Goal: Information Seeking & Learning: Learn about a topic

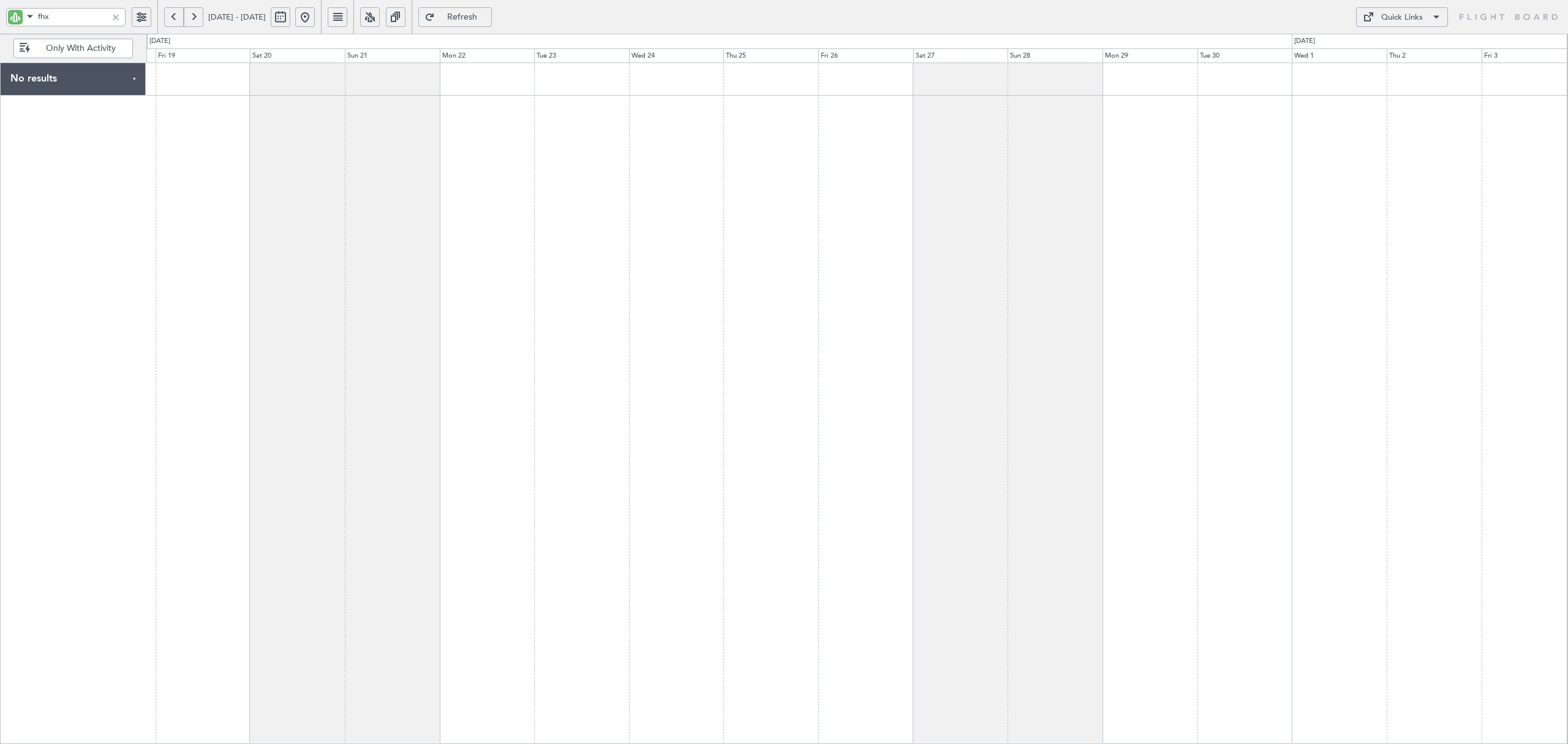
type input "fhx"
click at [190, 20] on button at bounding box center [193, 17] width 19 height 19
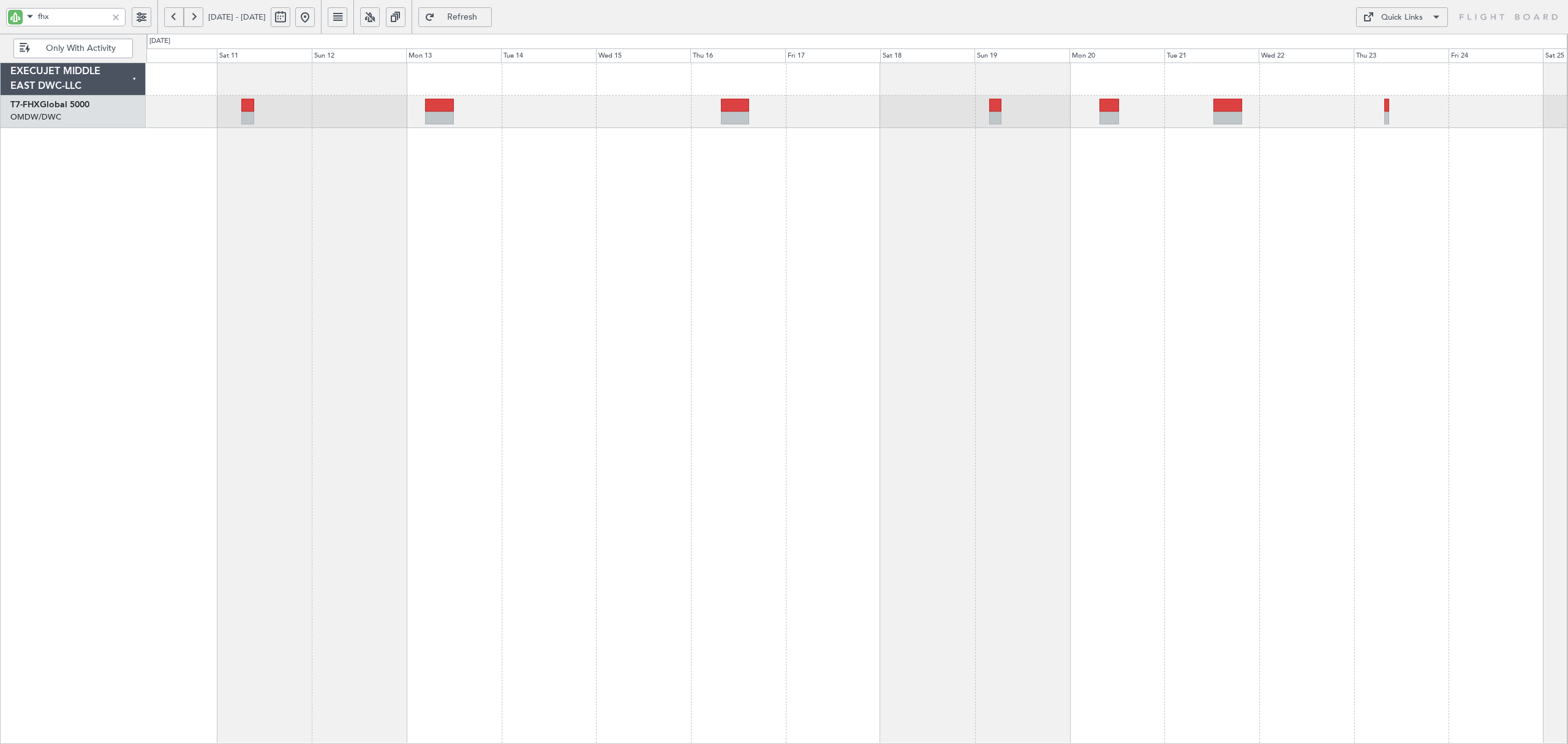
click at [283, 182] on div at bounding box center [857, 403] width 1422 height 682
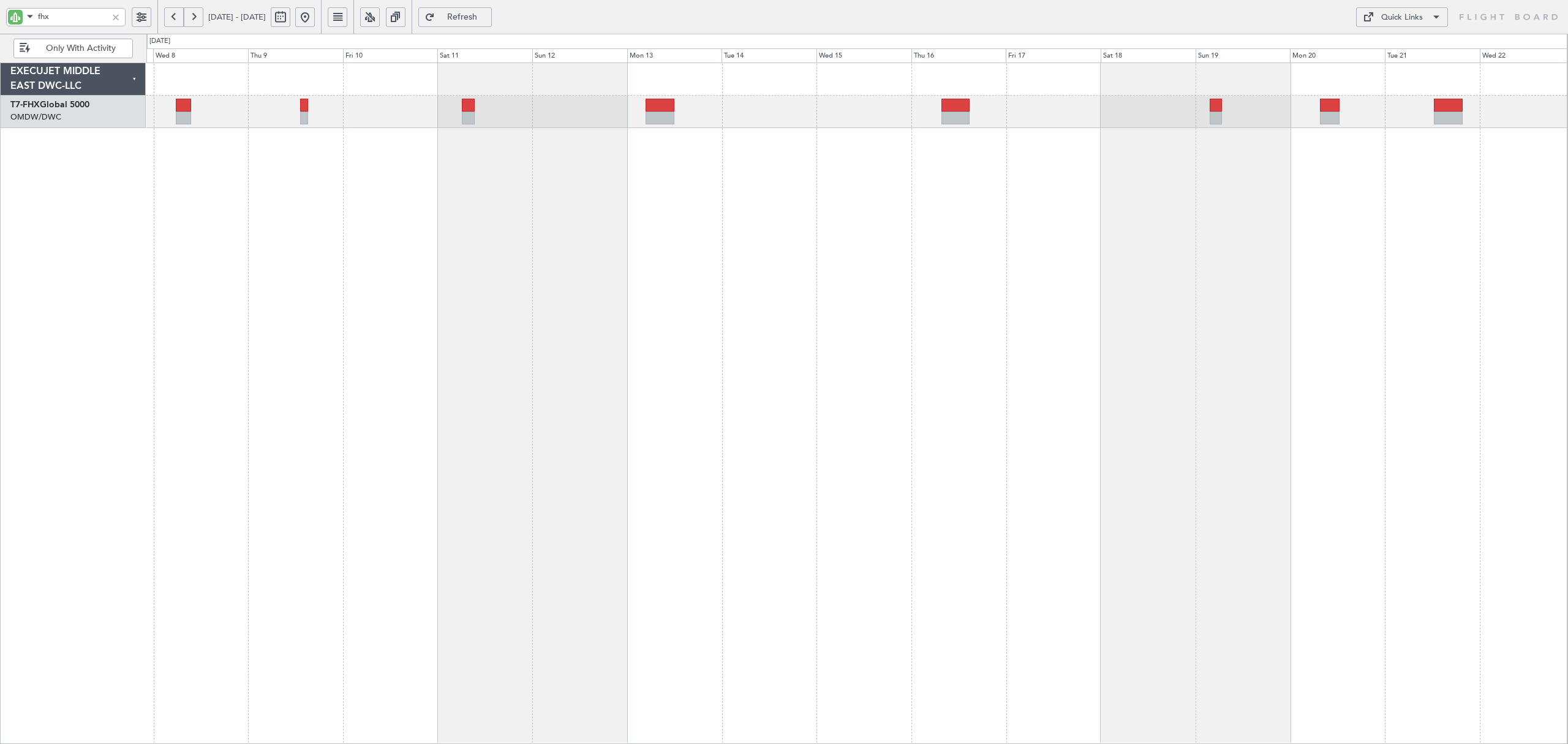
click at [889, 168] on div "Unplanned Maint [GEOGRAPHIC_DATA] (Al Maktoum Intl) Planned Maint [GEOGRAPHIC_D…" at bounding box center [857, 403] width 1422 height 682
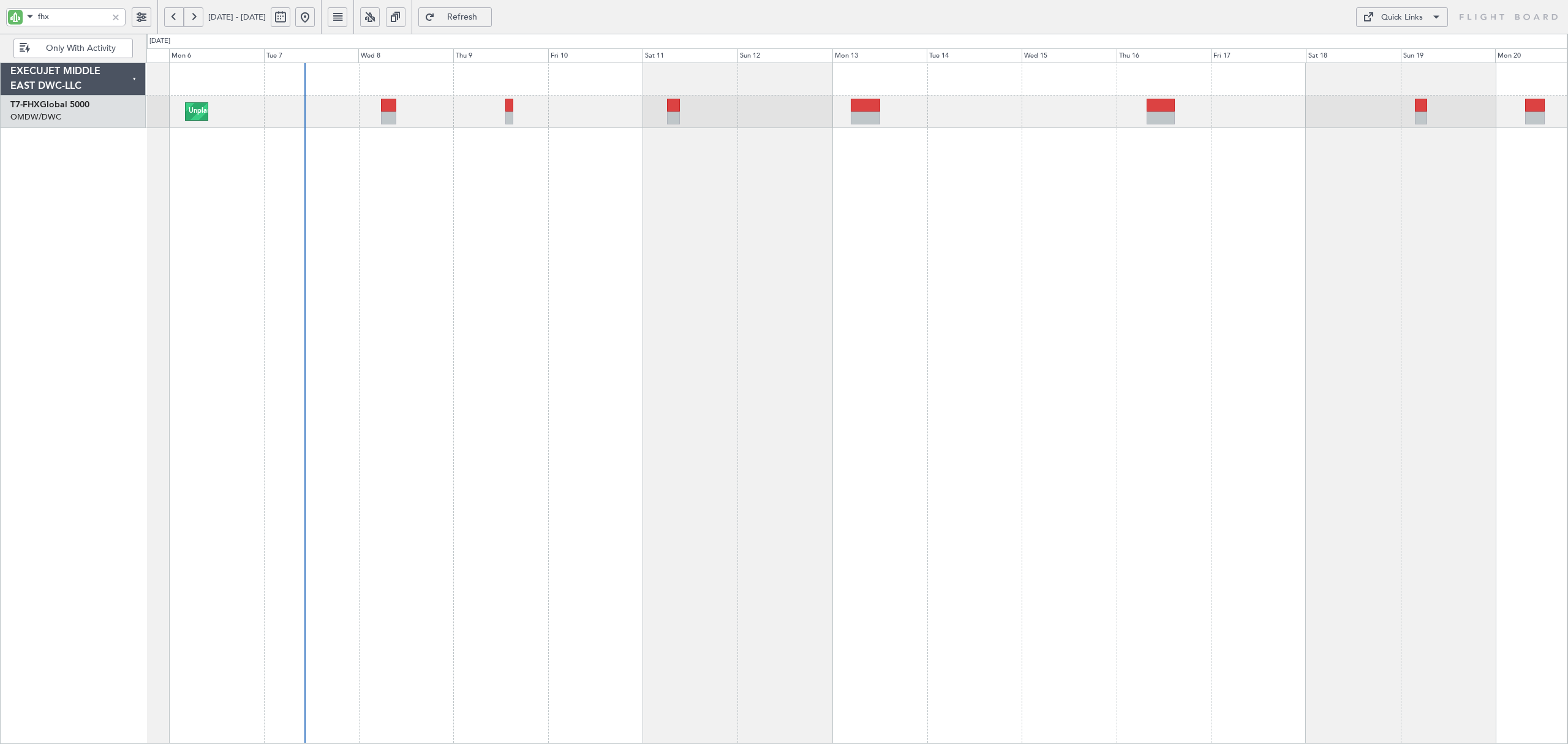
click at [641, 160] on div "Unplanned Maint [GEOGRAPHIC_DATA] (Al Maktoum Intl) Planned Maint [GEOGRAPHIC_D…" at bounding box center [857, 403] width 1422 height 682
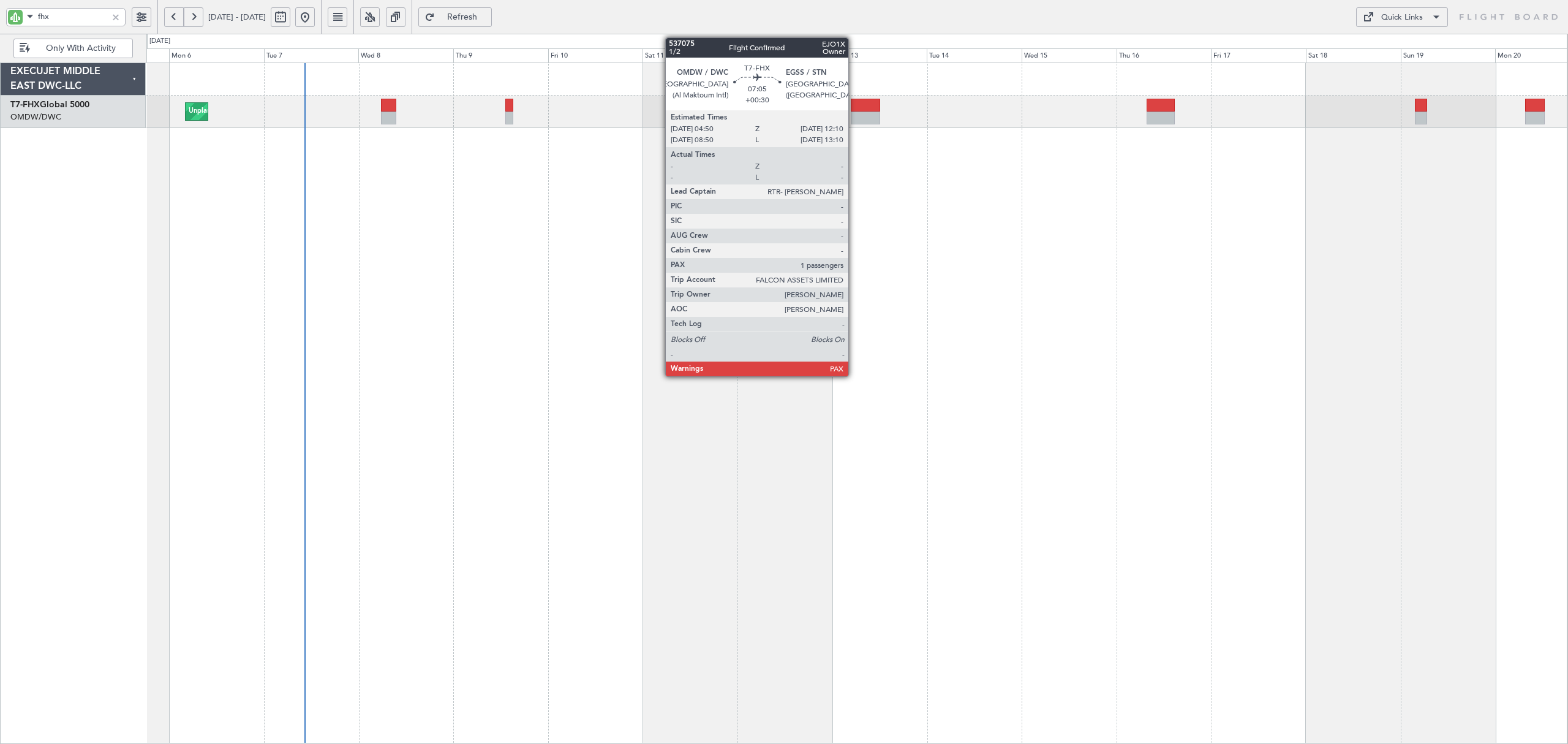
click at [858, 113] on div at bounding box center [865, 117] width 30 height 13
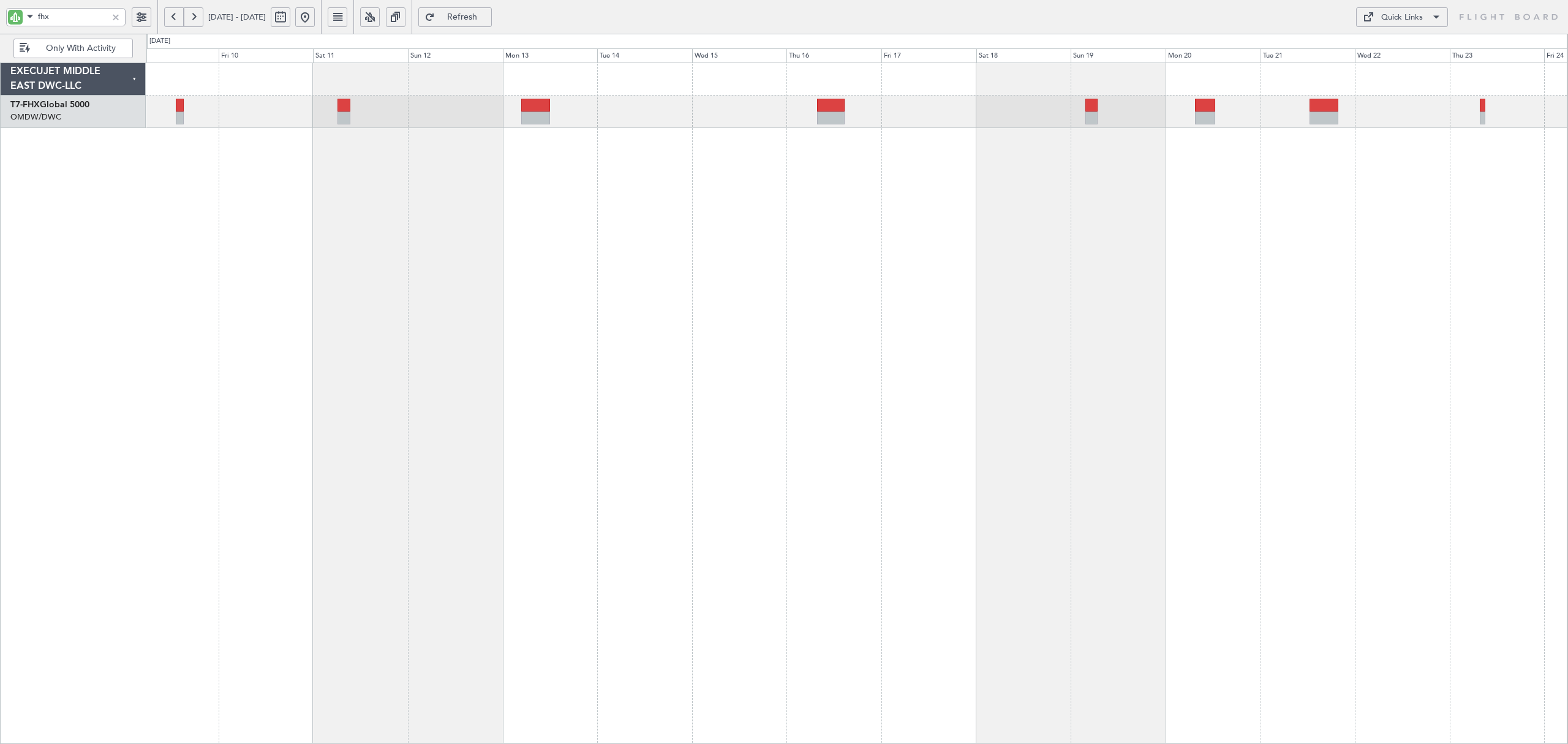
click at [637, 153] on div "Unplanned Maint [GEOGRAPHIC_DATA] (Al Maktoum Intl)" at bounding box center [857, 403] width 1422 height 682
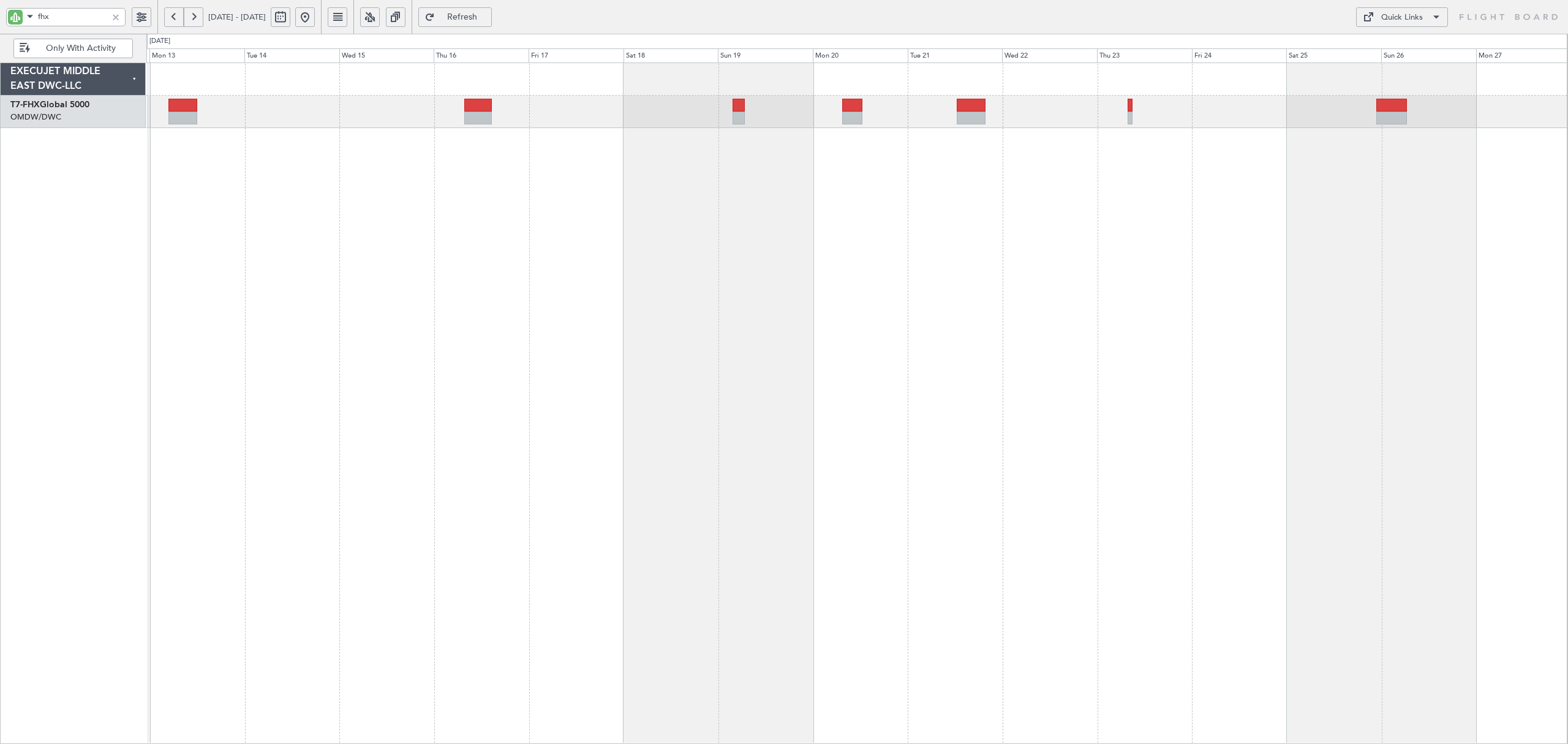
click at [552, 138] on div at bounding box center [857, 403] width 1422 height 682
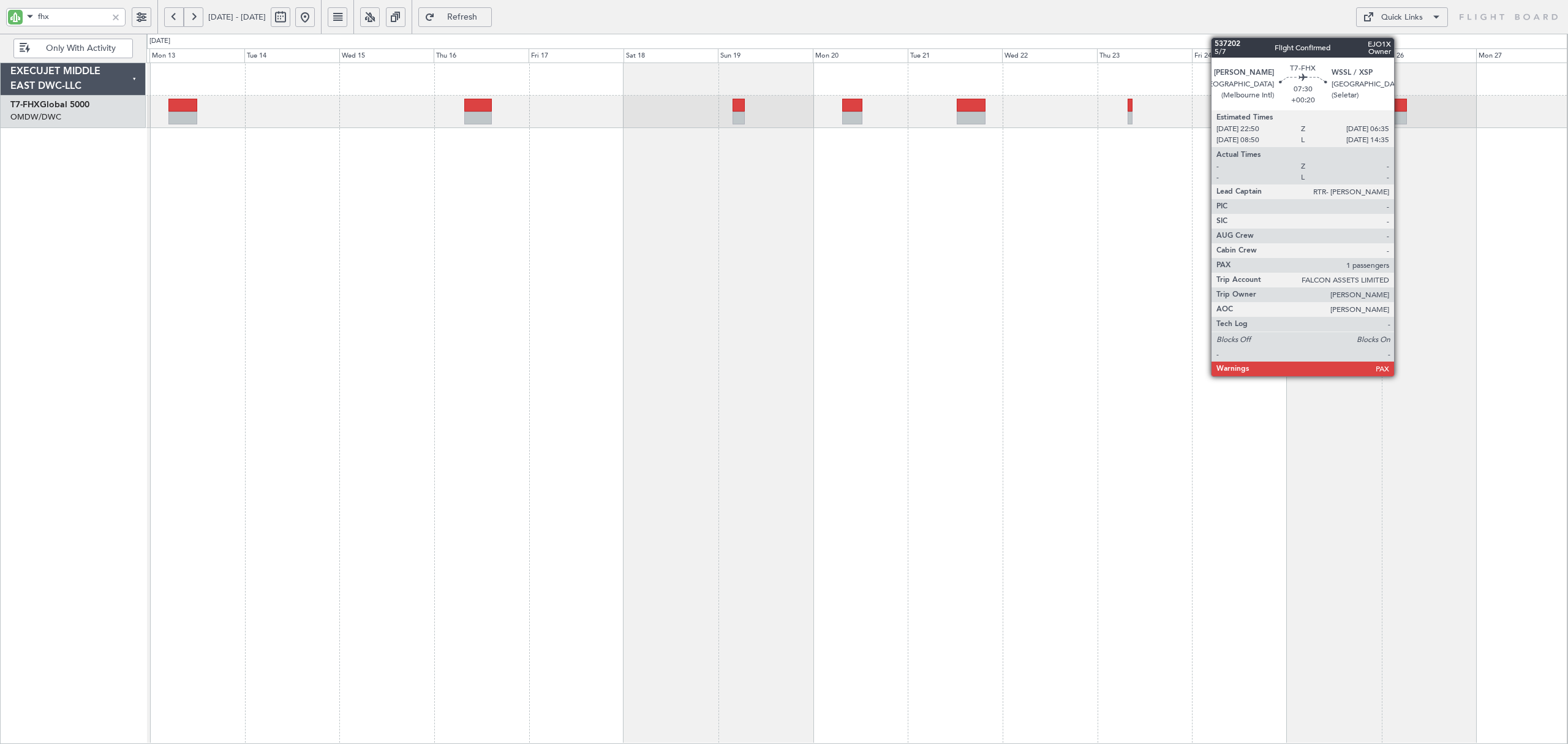
click at [1400, 109] on div at bounding box center [1392, 105] width 30 height 13
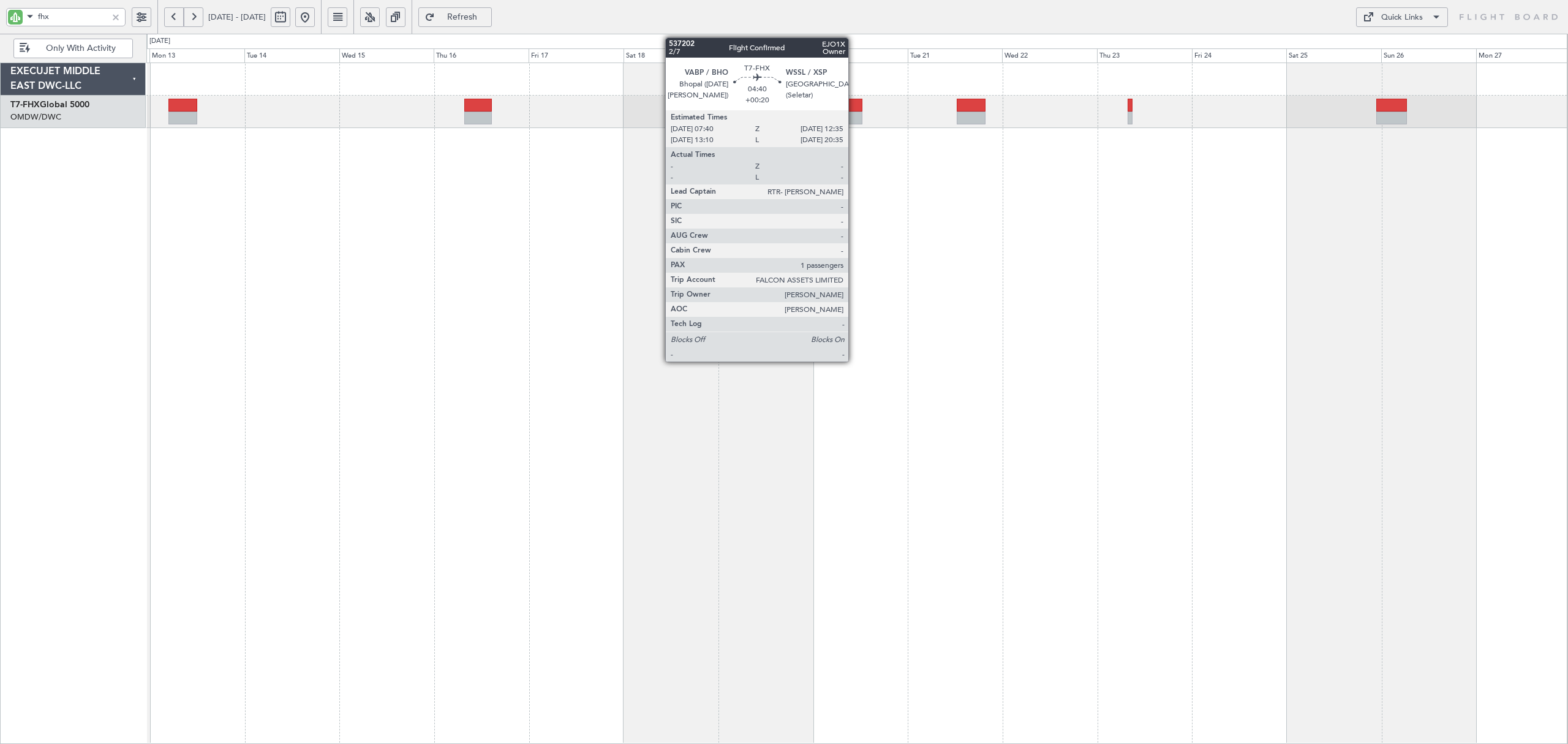
click at [854, 108] on div at bounding box center [852, 105] width 19 height 13
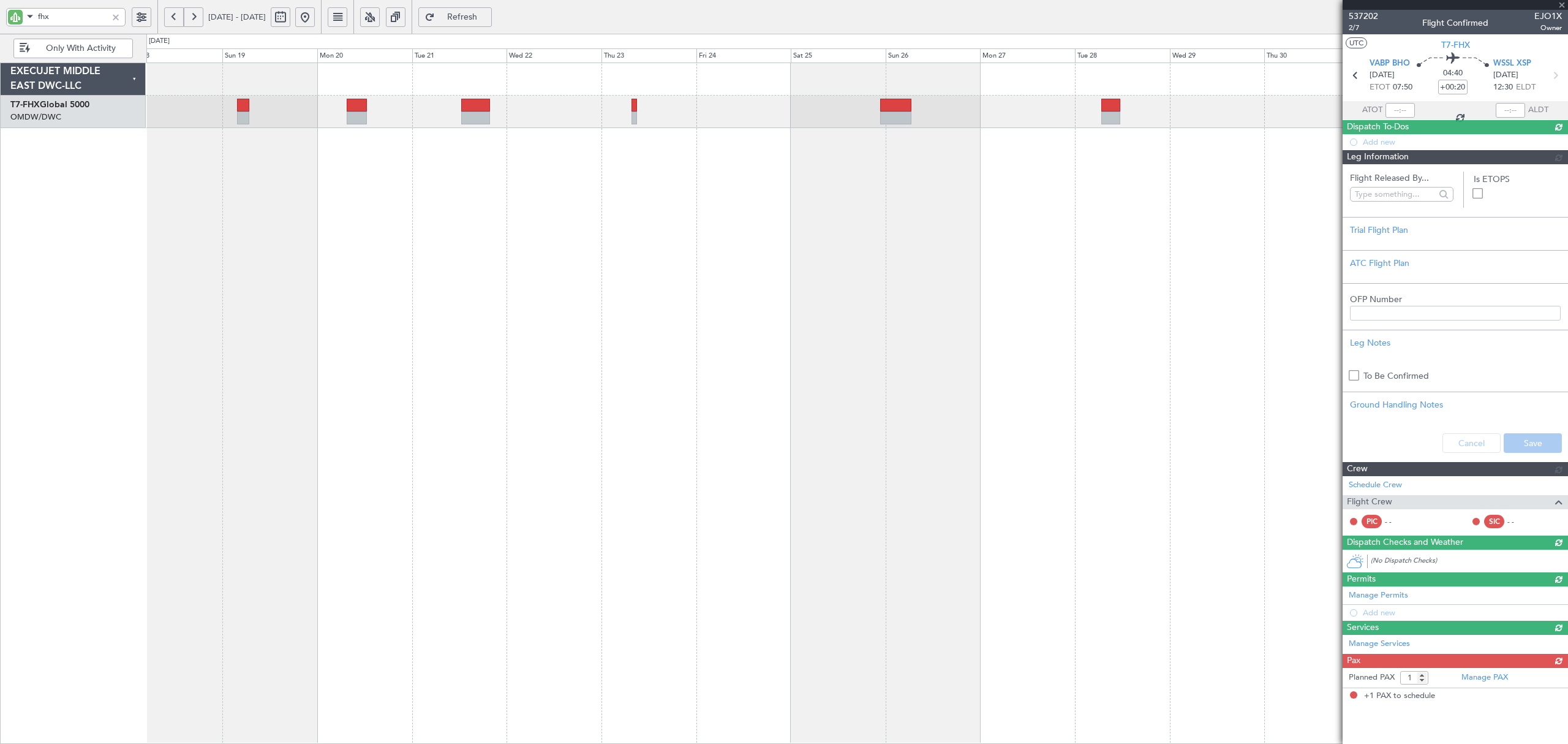
click at [511, 179] on div at bounding box center [857, 403] width 1422 height 682
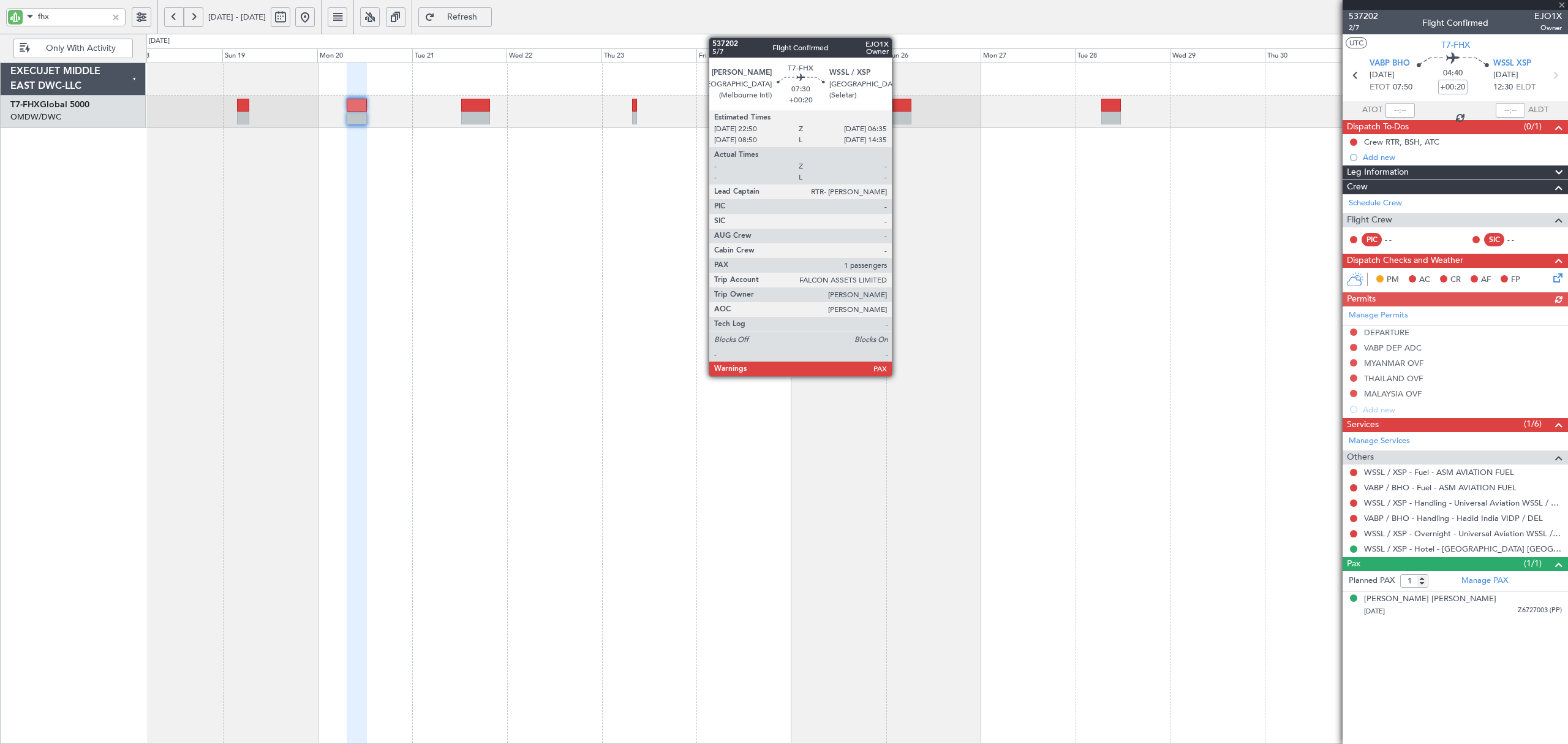
click at [898, 114] on div at bounding box center [896, 117] width 30 height 13
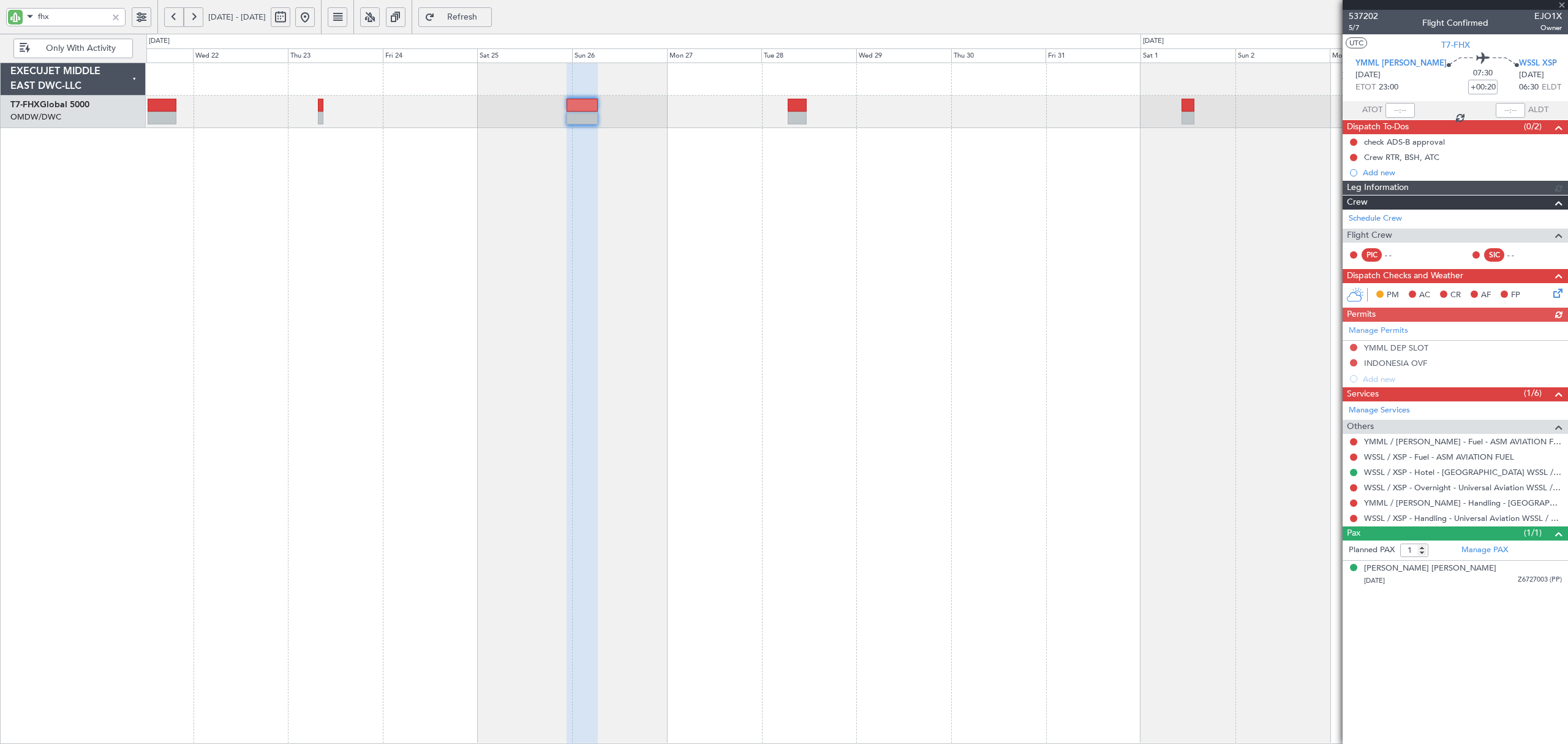
click at [712, 239] on div at bounding box center [857, 403] width 1422 height 682
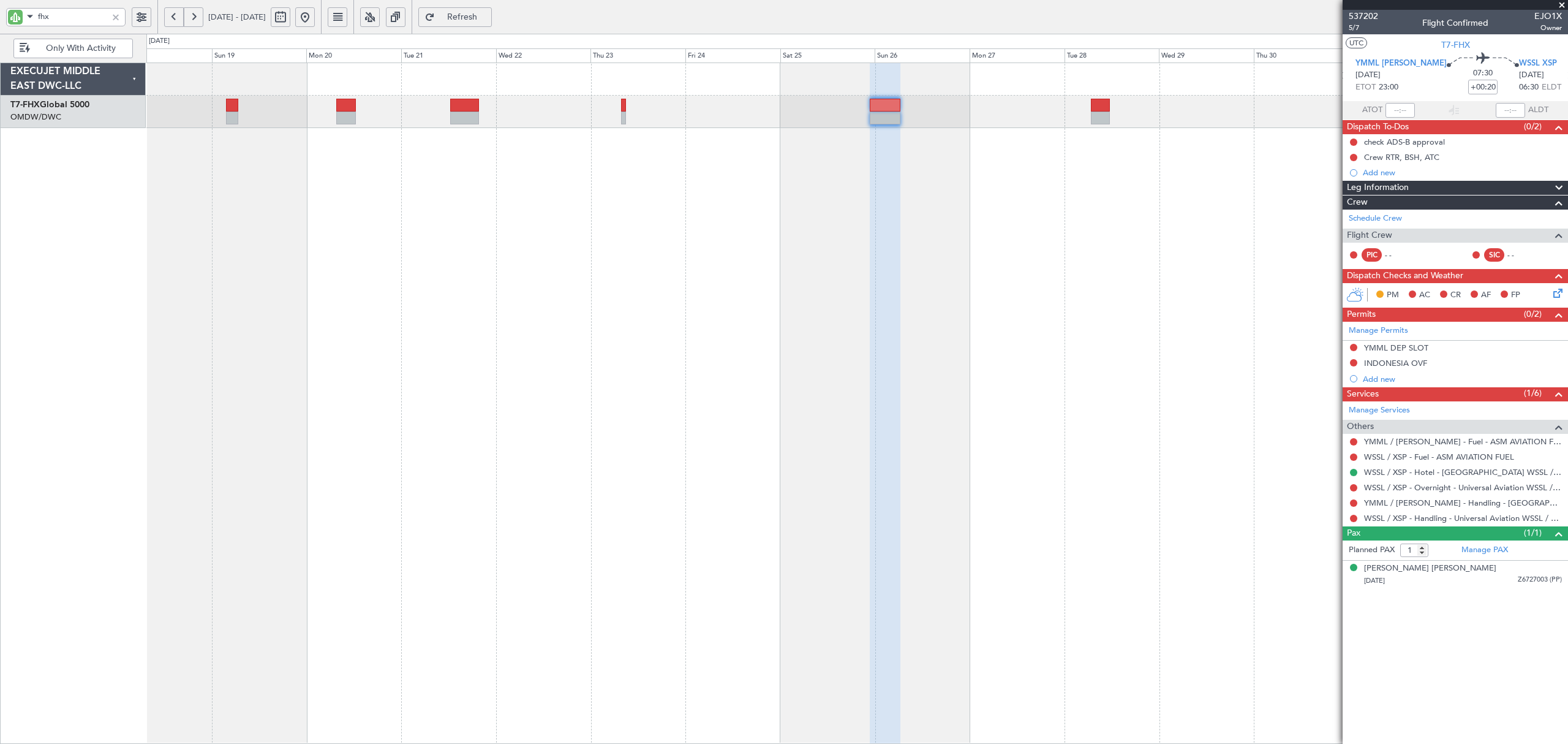
click at [891, 182] on div at bounding box center [885, 403] width 30 height 682
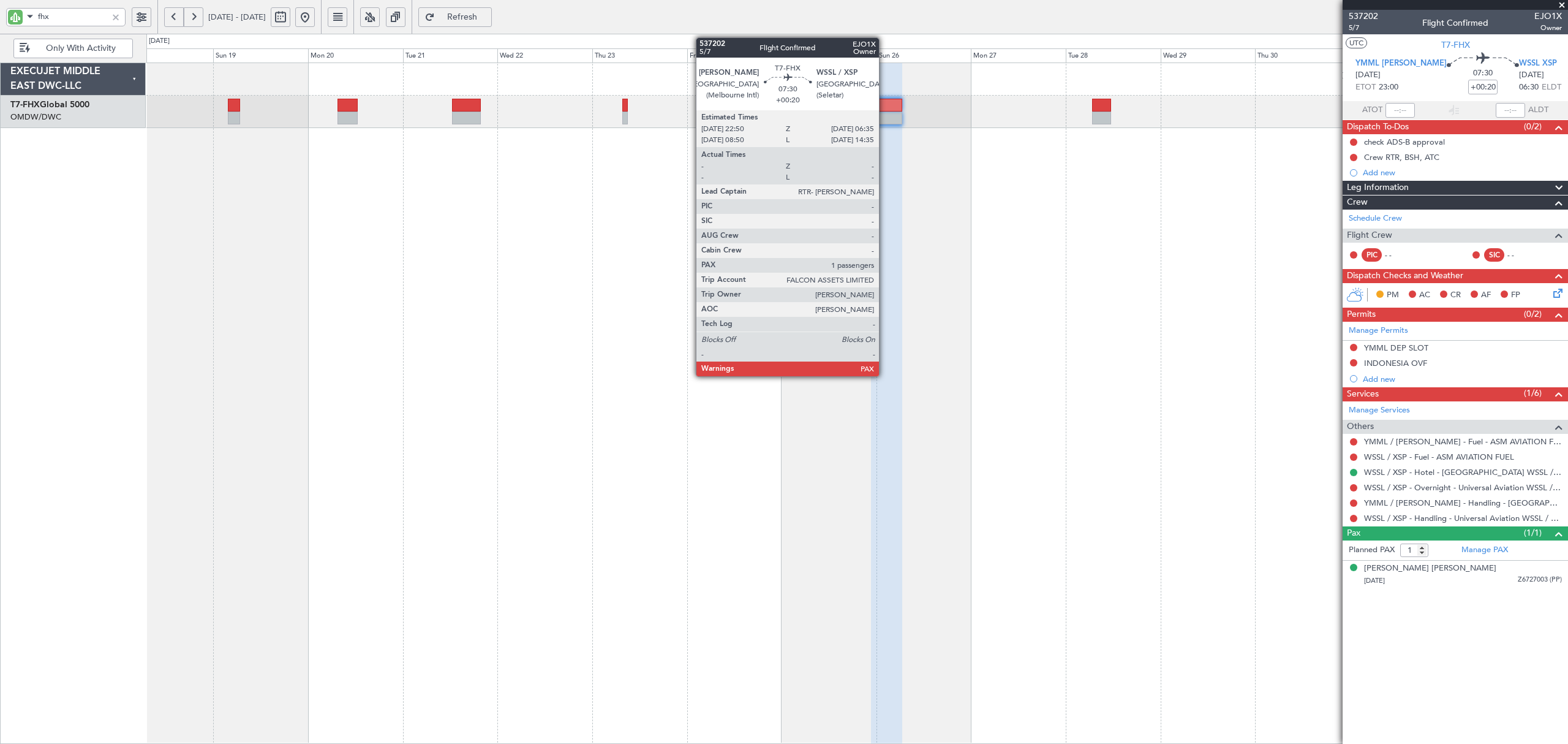
click at [884, 119] on div at bounding box center [887, 117] width 30 height 13
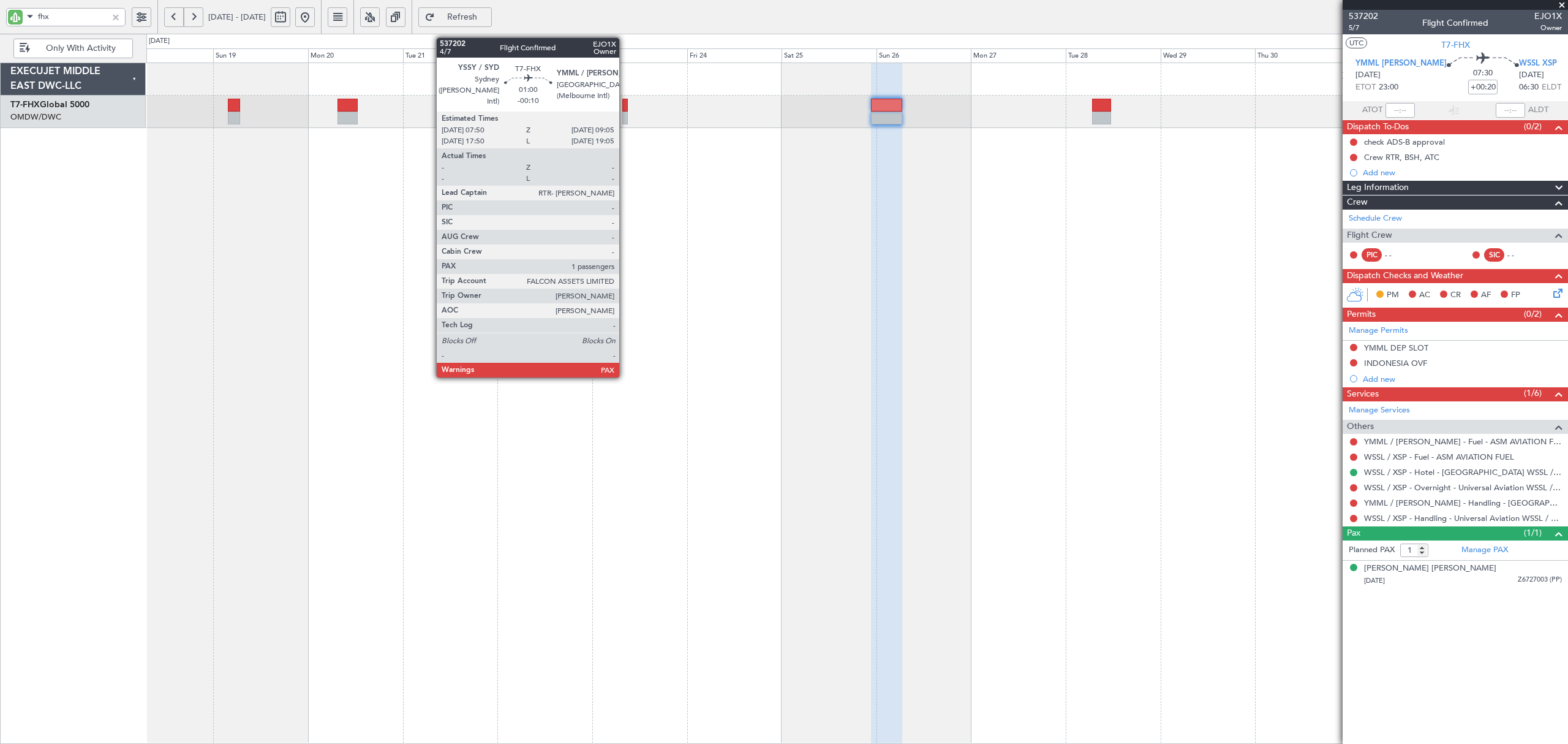
click at [625, 111] on div at bounding box center [625, 117] width 6 height 13
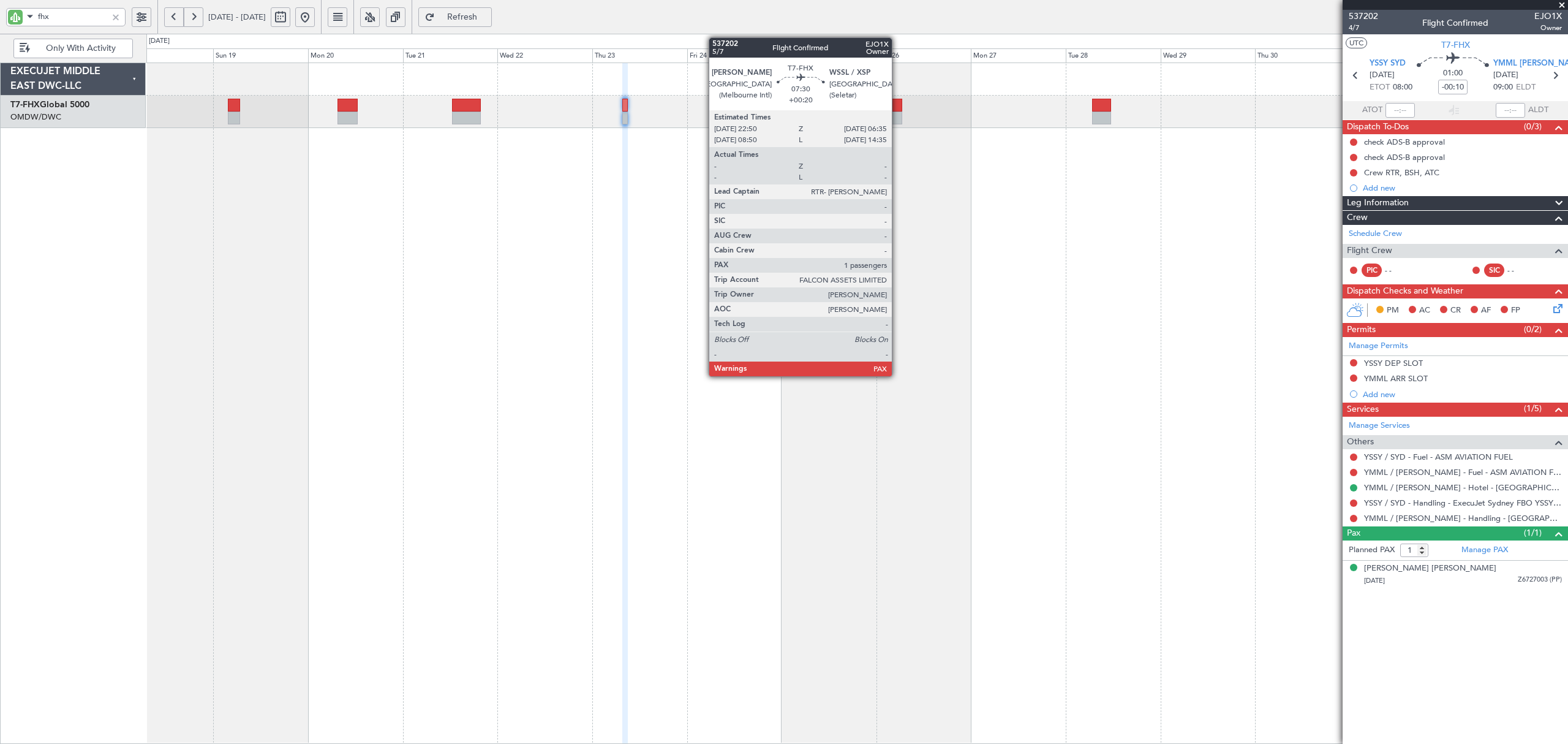
click at [898, 121] on div at bounding box center [887, 117] width 30 height 13
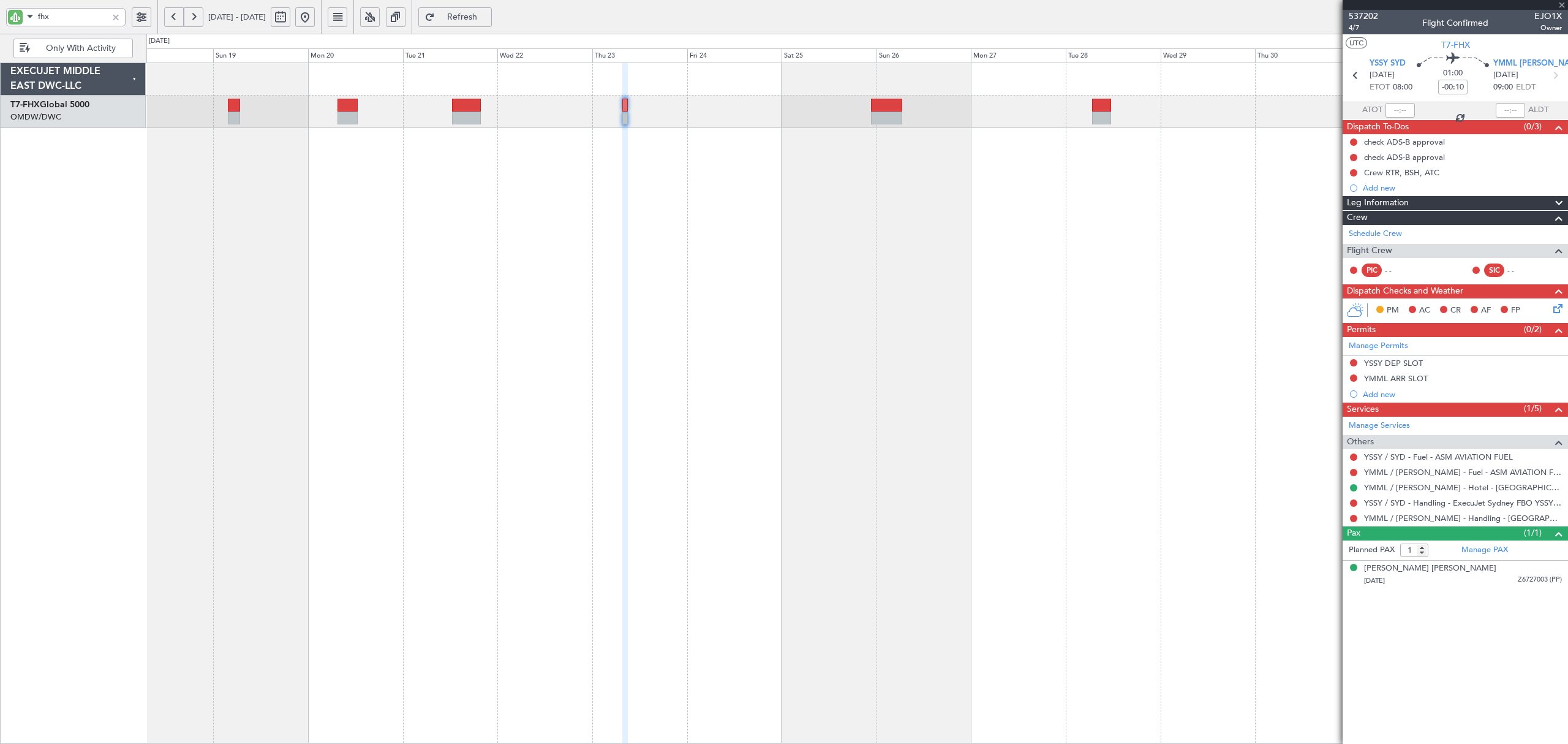
type input "+00:20"
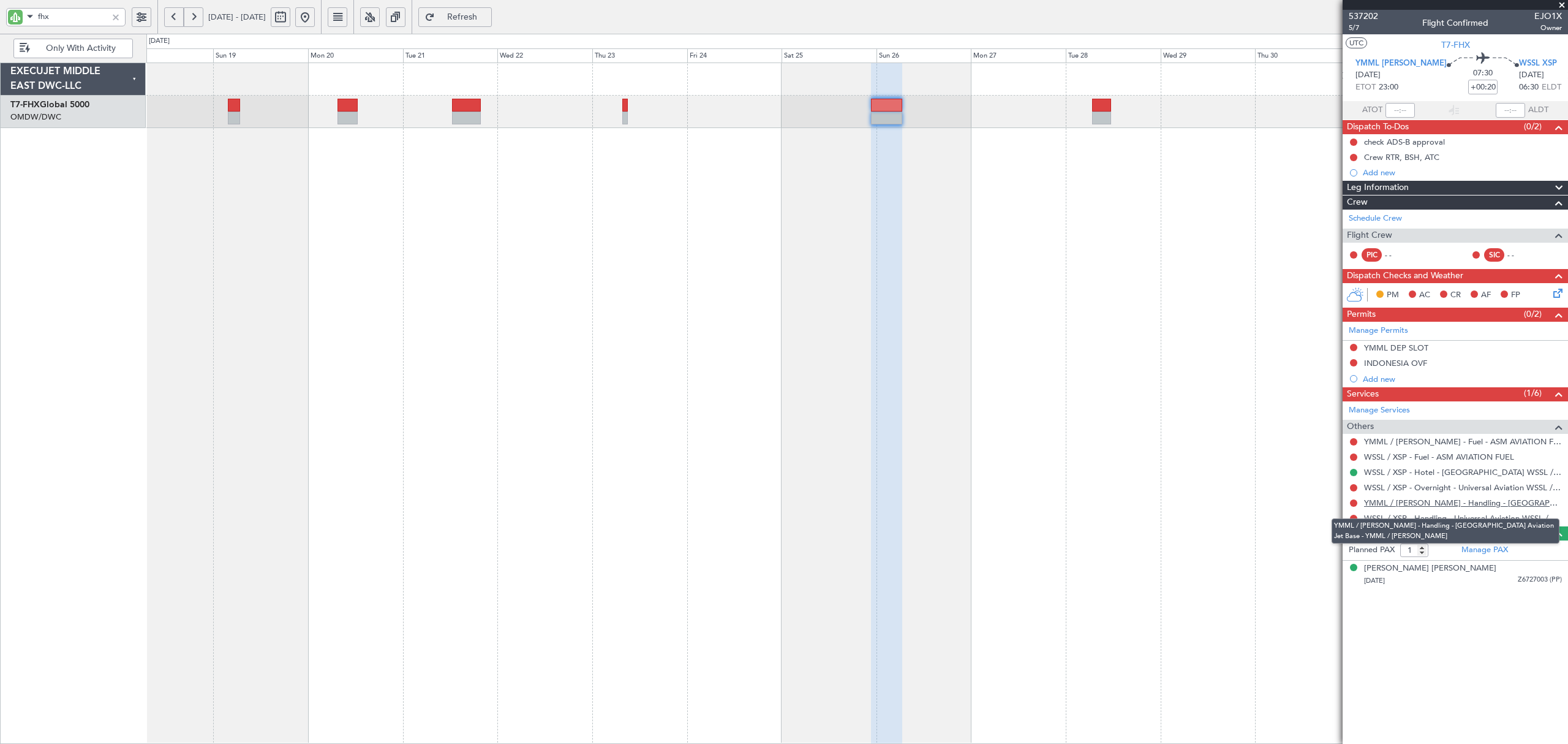
click at [1411, 501] on link "YMML / [PERSON_NAME] - Handling - [GEOGRAPHIC_DATA] Aviation Jet Base - YMML / …" at bounding box center [1463, 502] width 198 height 10
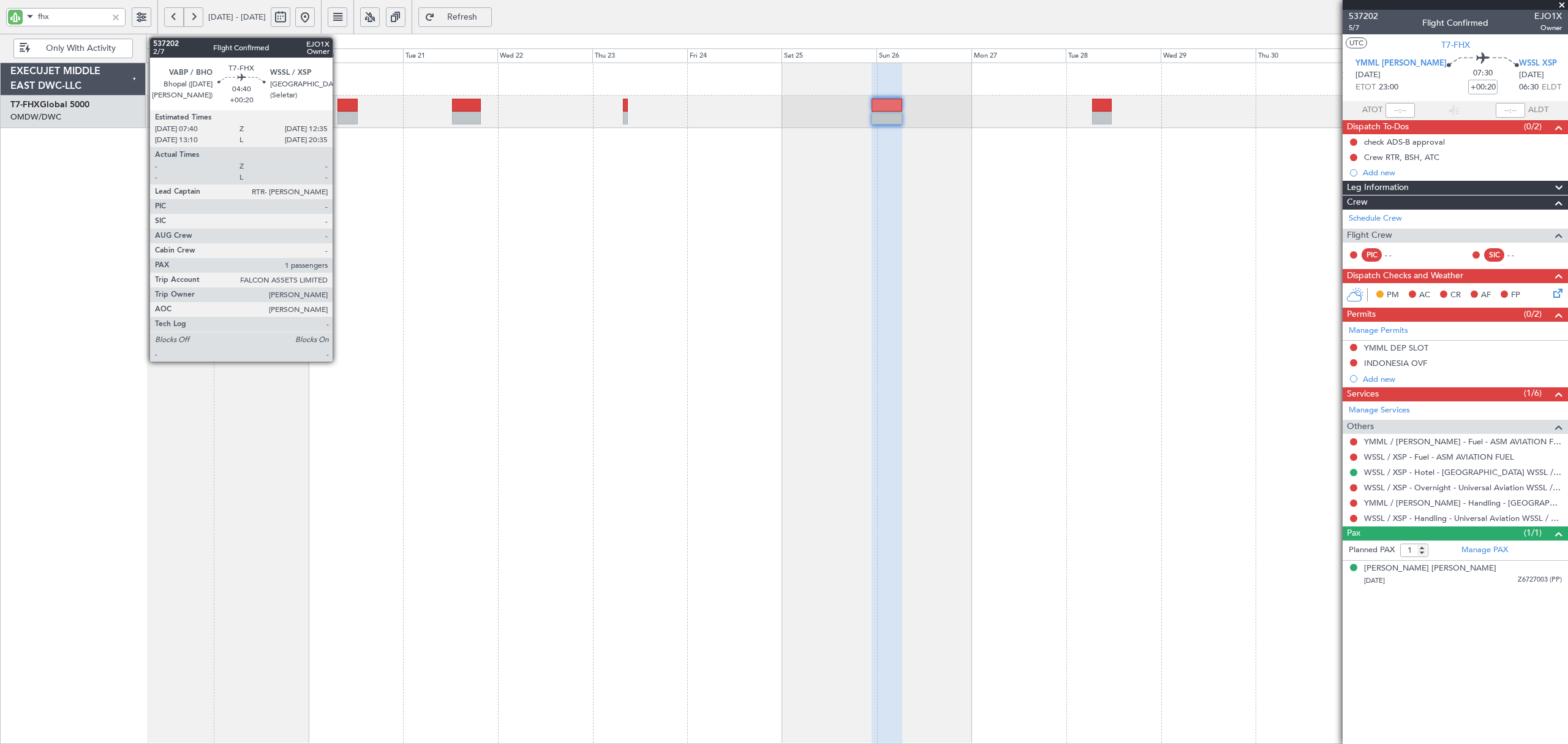
click at [338, 108] on div at bounding box center [347, 105] width 19 height 13
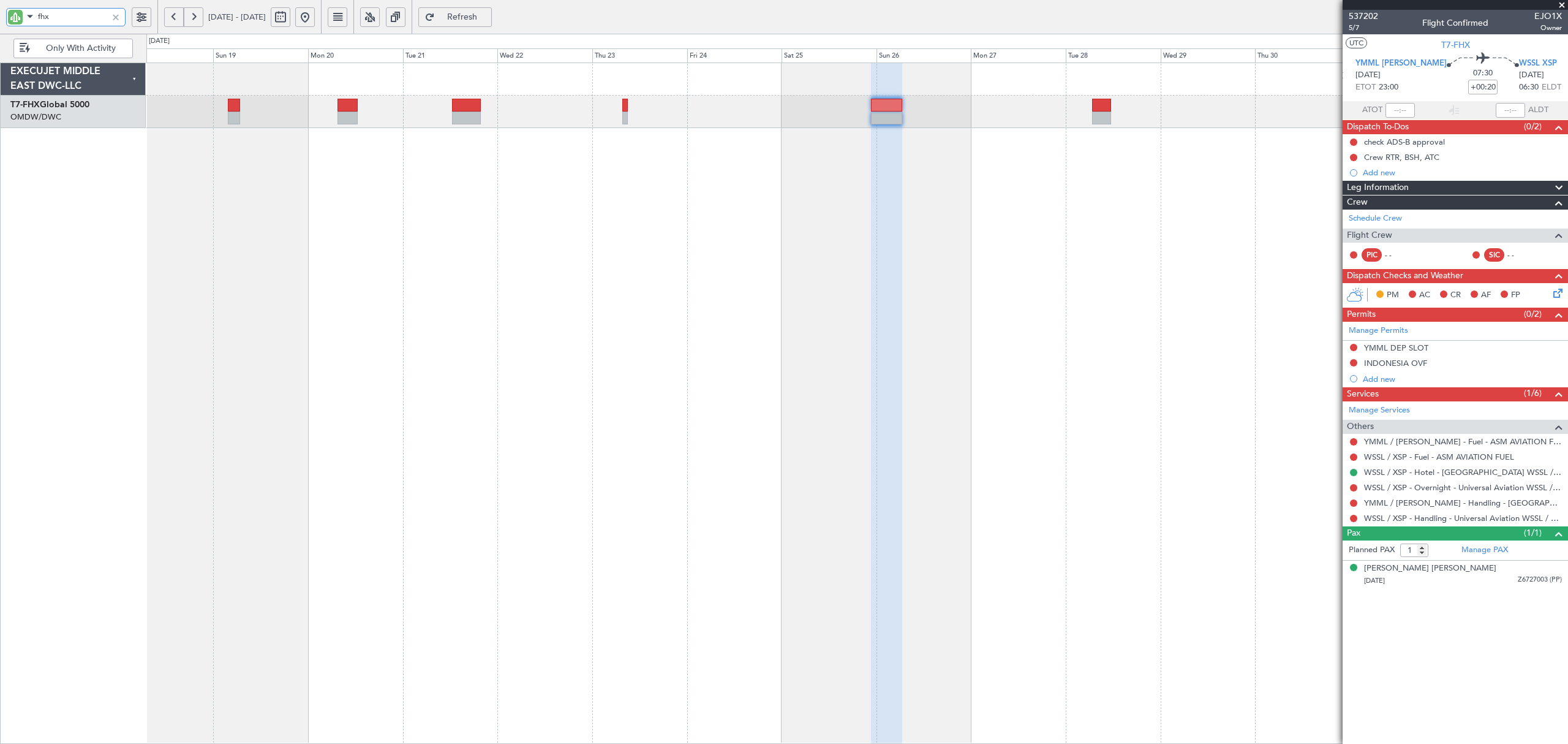
drag, startPoint x: 10, startPoint y: 12, endPoint x: -29, endPoint y: 14, distance: 39.1
click at [0, 14] on html "fhx [DATE] - [DATE] Refresh Quick Links Only With Activity EXECUJET MIDDLE EAST…" at bounding box center [784, 372] width 1568 height 744
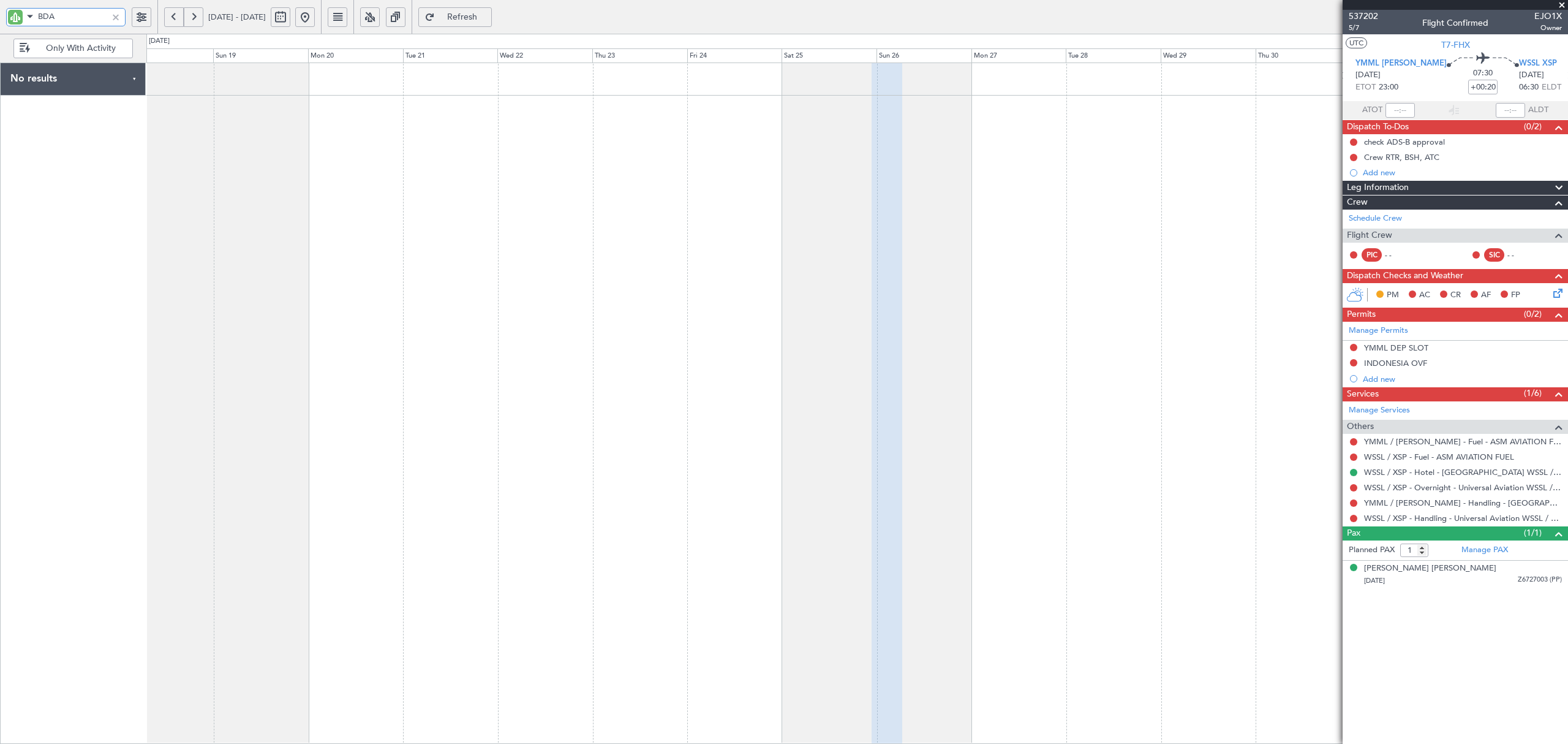
type input "BDA"
click at [315, 24] on button at bounding box center [305, 17] width 19 height 19
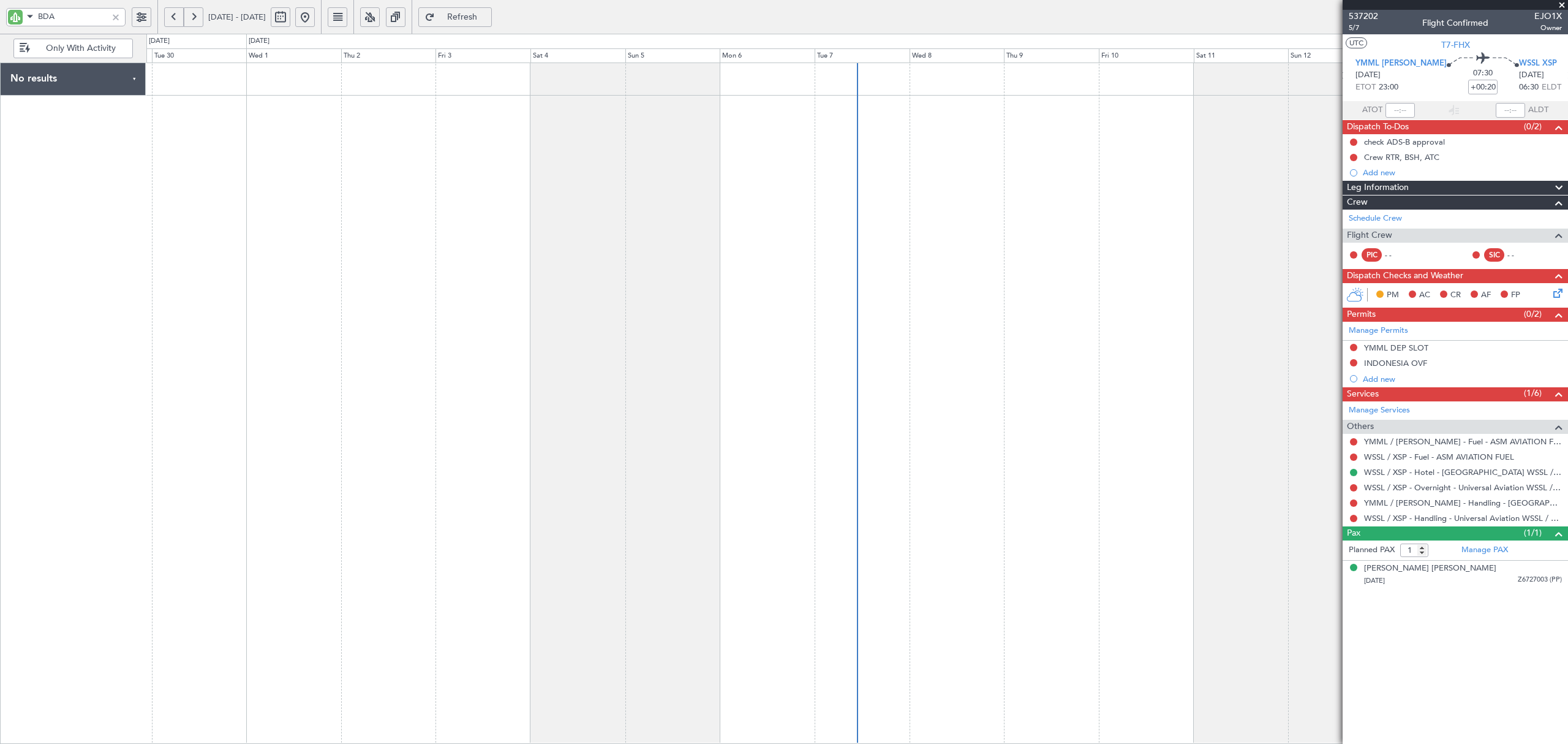
click at [315, 20] on div at bounding box center [293, 17] width 44 height 19
click at [291, 21] on button at bounding box center [280, 17] width 19 height 19
select select "9"
select select "2025"
click at [307, 39] on select "Jan Feb Mar Apr May Jun [DATE] Aug Sep Oct Nov Dec" at bounding box center [284, 42] width 72 height 15
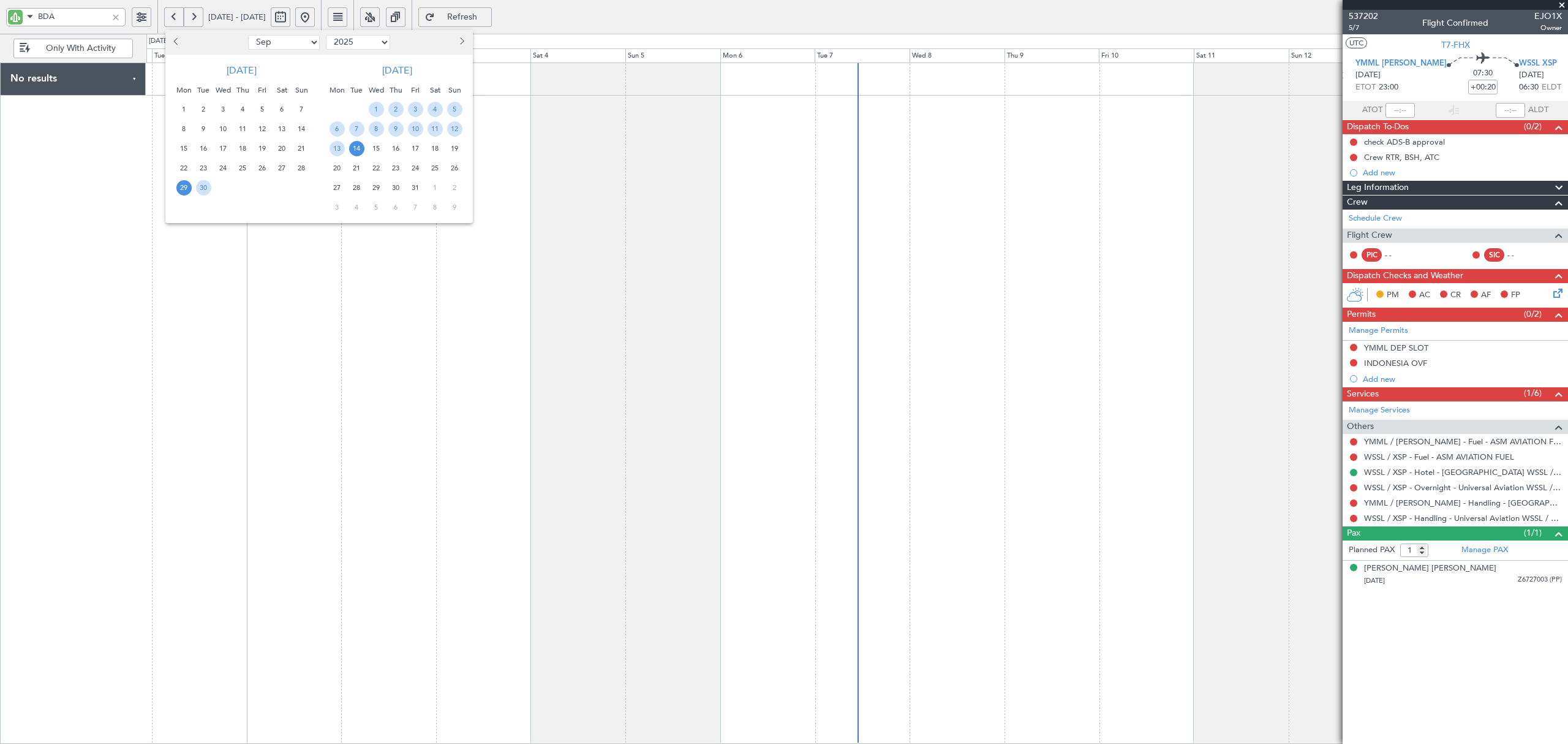
select select "2"
click at [248, 35] on select "Jan Feb Mar Apr May Jun [DATE] Aug Sep Oct Nov Dec" at bounding box center [284, 42] width 72 height 15
click at [244, 165] on span "20" at bounding box center [243, 168] width 15 height 15
click at [242, 189] on span "27" at bounding box center [243, 188] width 15 height 15
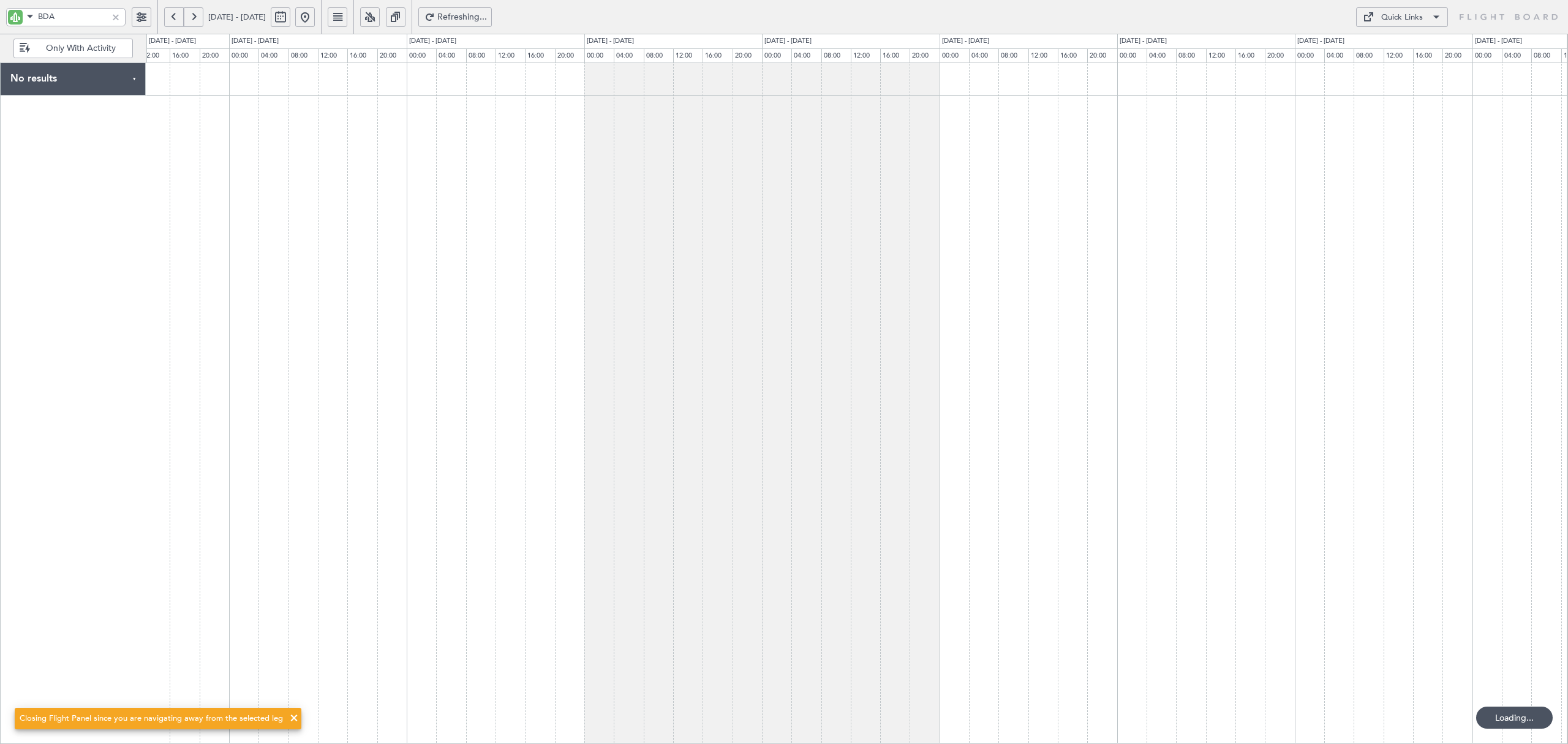
click at [378, 195] on div at bounding box center [857, 403] width 1422 height 682
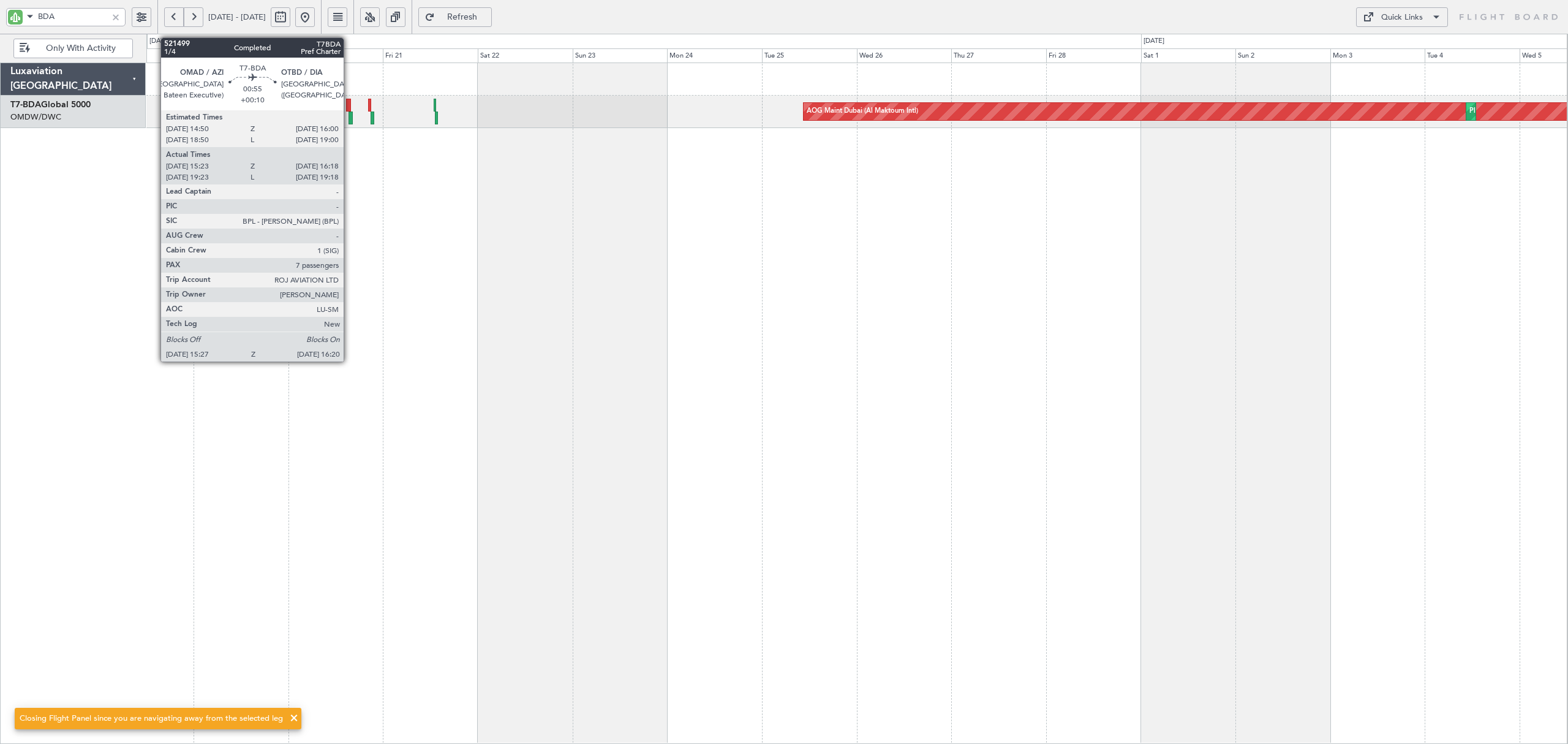
click at [349, 118] on div at bounding box center [350, 117] width 3 height 13
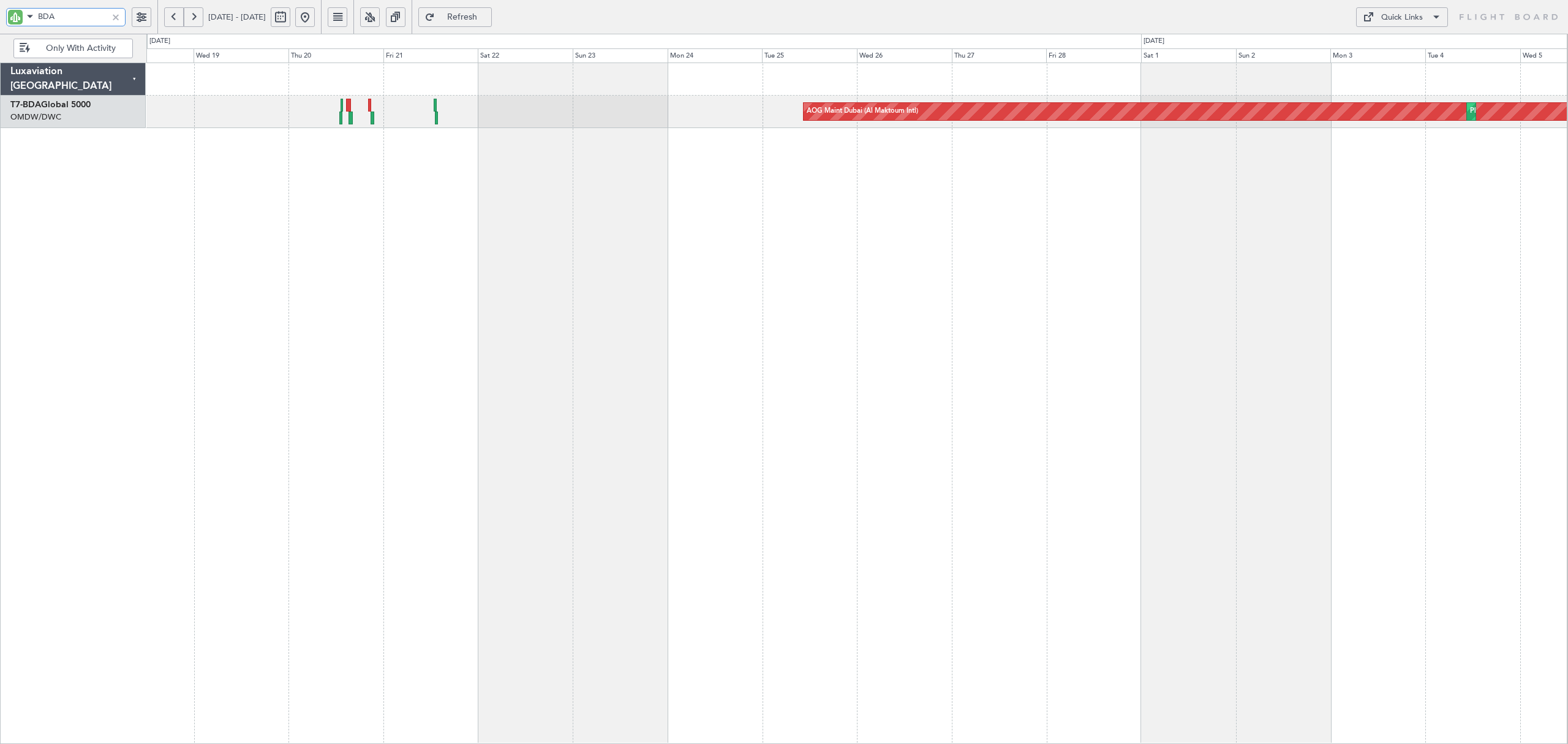
drag, startPoint x: 14, startPoint y: 10, endPoint x: -19, endPoint y: 10, distance: 33.0
click at [0, 10] on html "BDA [DATE] - [DATE] Refresh Quick Links Only With Activity AOG Maint [GEOGRAPHI…" at bounding box center [784, 372] width 1568 height 744
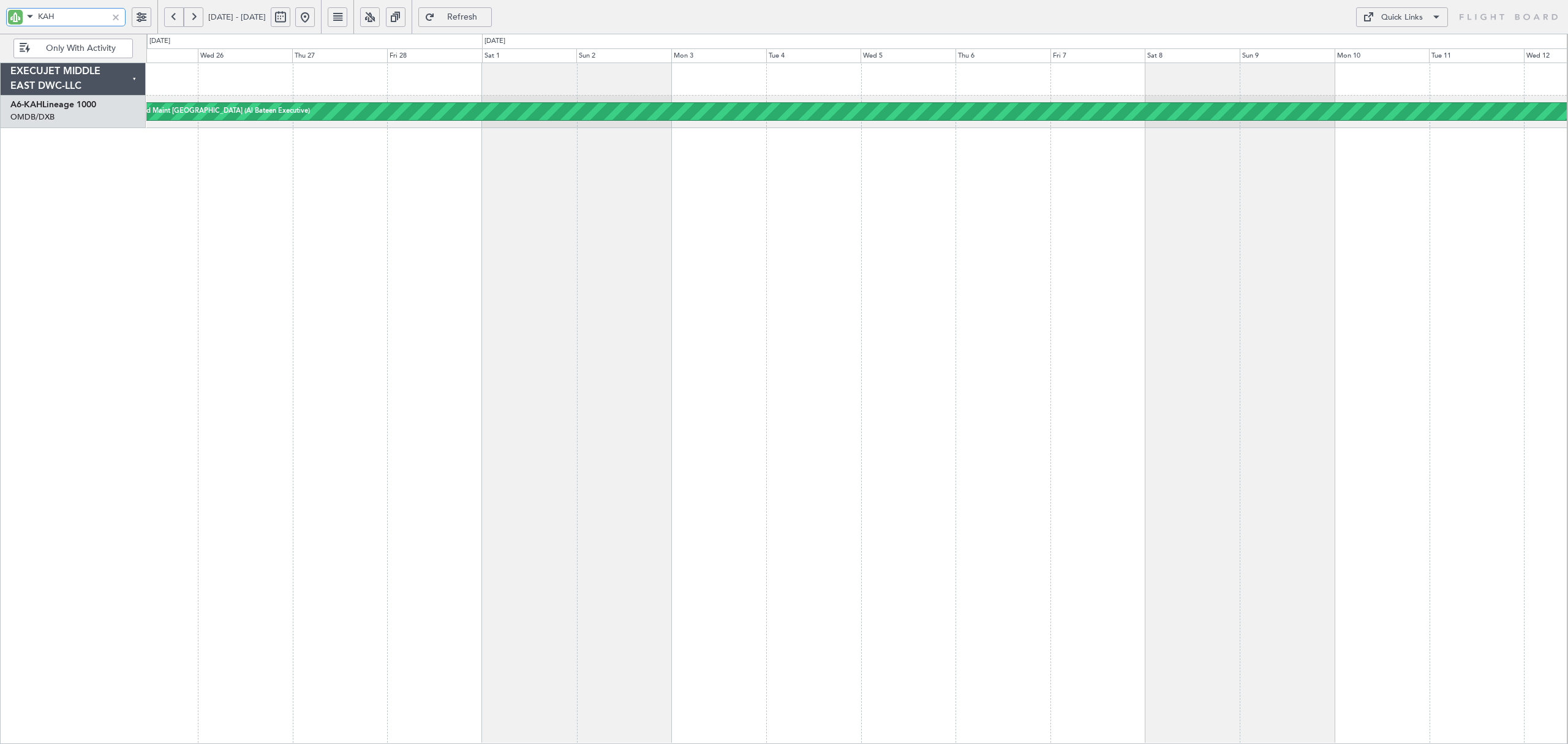
click at [383, 180] on div "Planned Maint [GEOGRAPHIC_DATA] (Al Bateen Executive) AOG Maint Budapest ([PERS…" at bounding box center [857, 403] width 1422 height 682
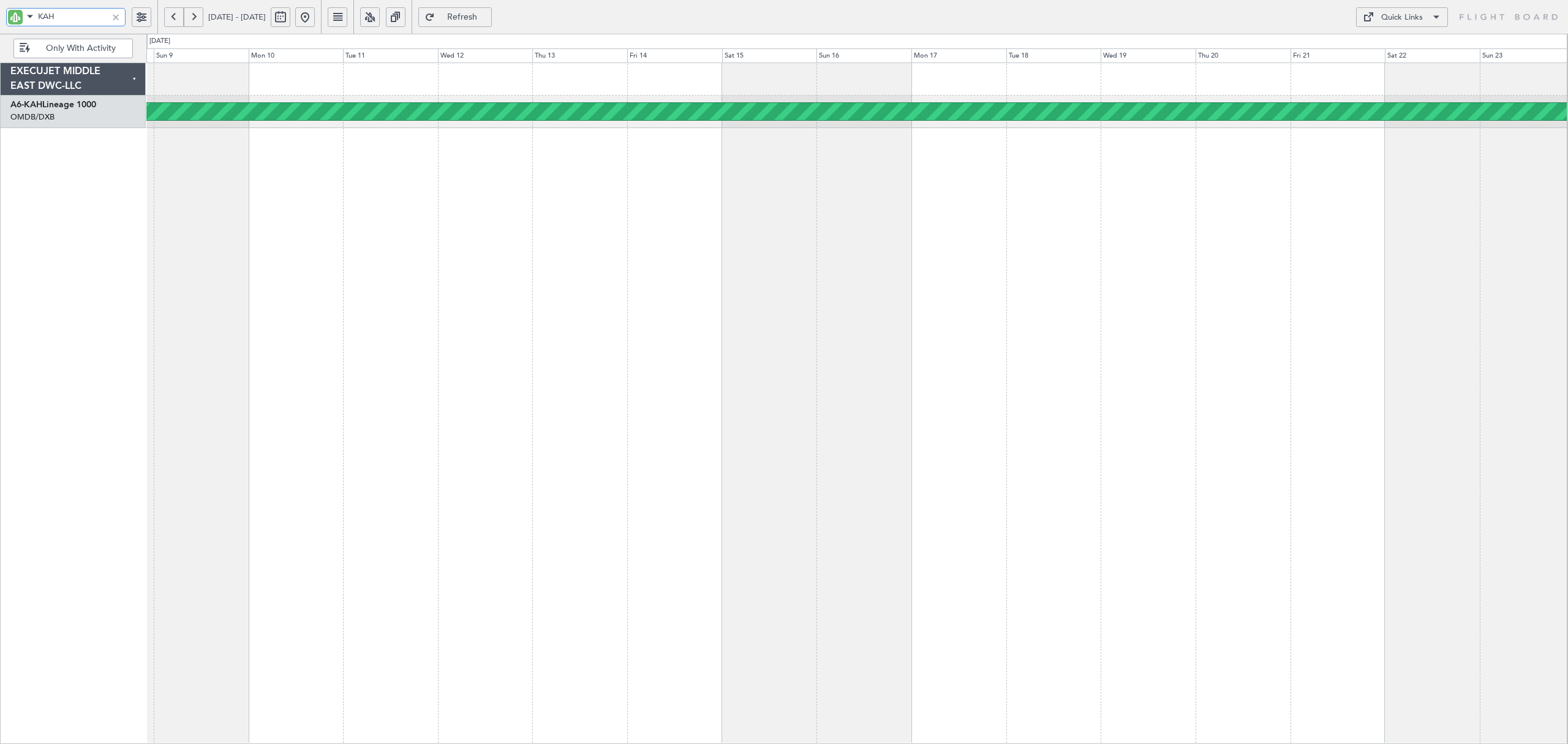
click at [287, 160] on div "Planned Maint [GEOGRAPHIC_DATA] (Al Bateen Executive)" at bounding box center [857, 403] width 1422 height 682
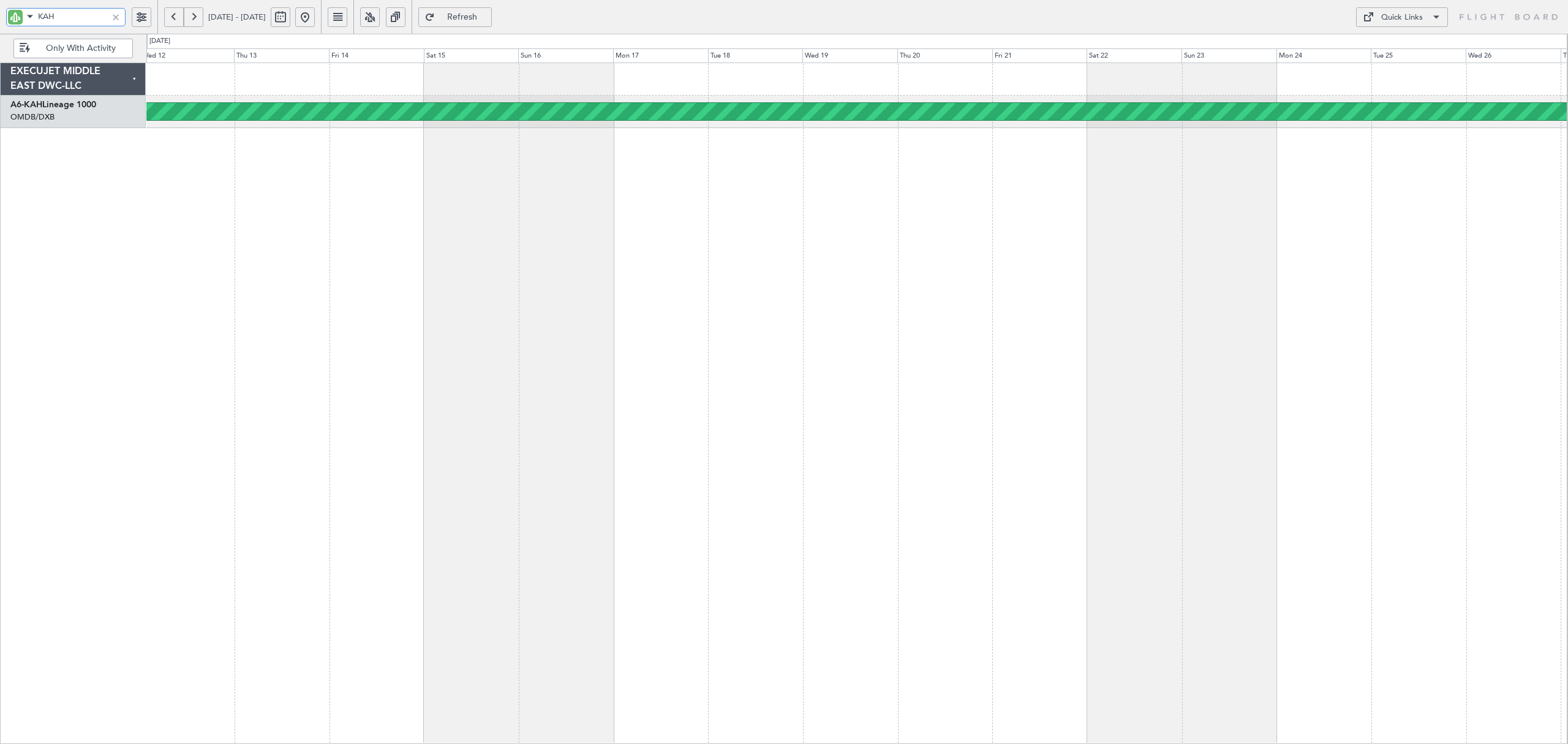
click at [287, 137] on div "Planned Maint [GEOGRAPHIC_DATA] (Al Bateen Executive)" at bounding box center [857, 403] width 1422 height 682
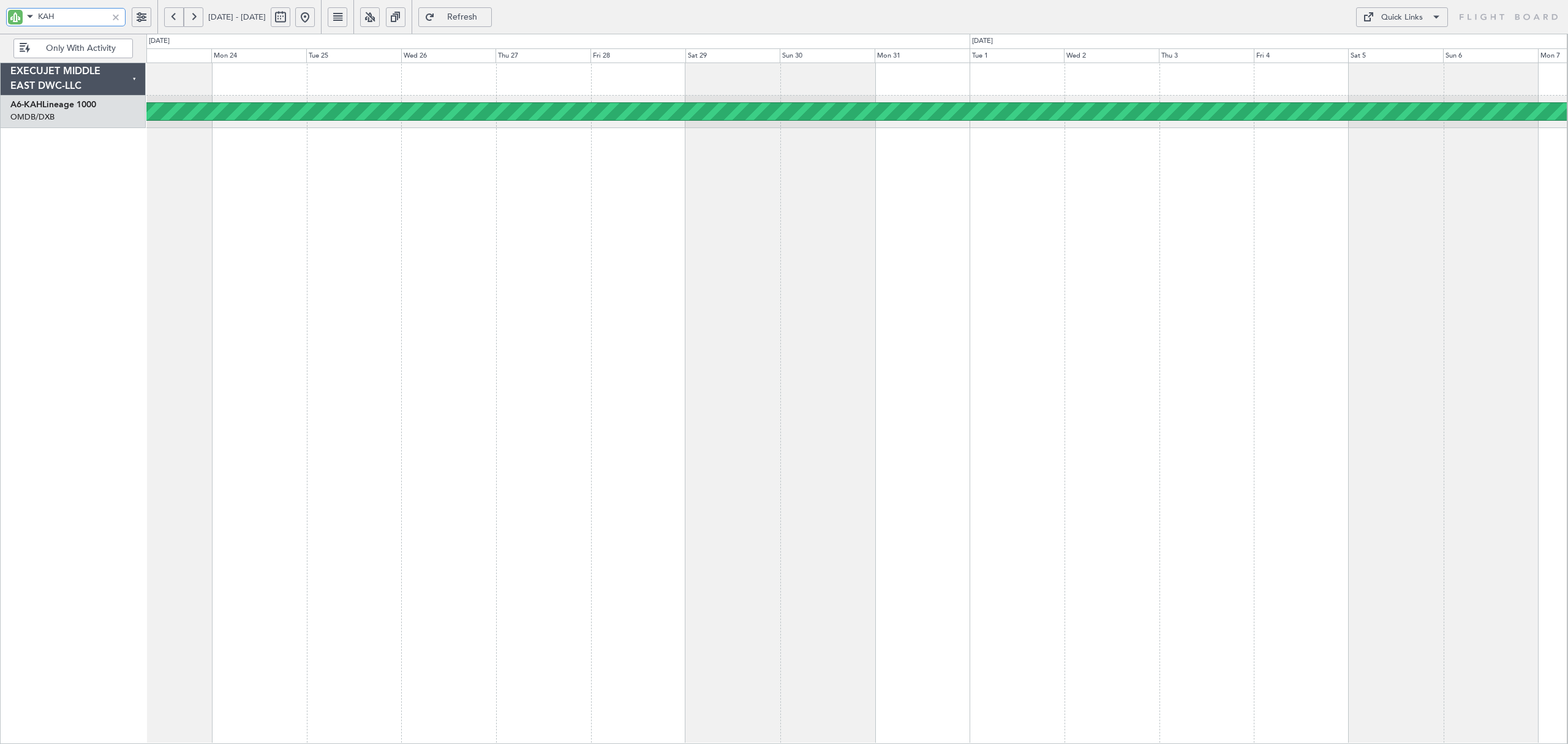
click at [243, 171] on div "Planned Maint [GEOGRAPHIC_DATA] (Al Bateen Executive)" at bounding box center [857, 403] width 1422 height 682
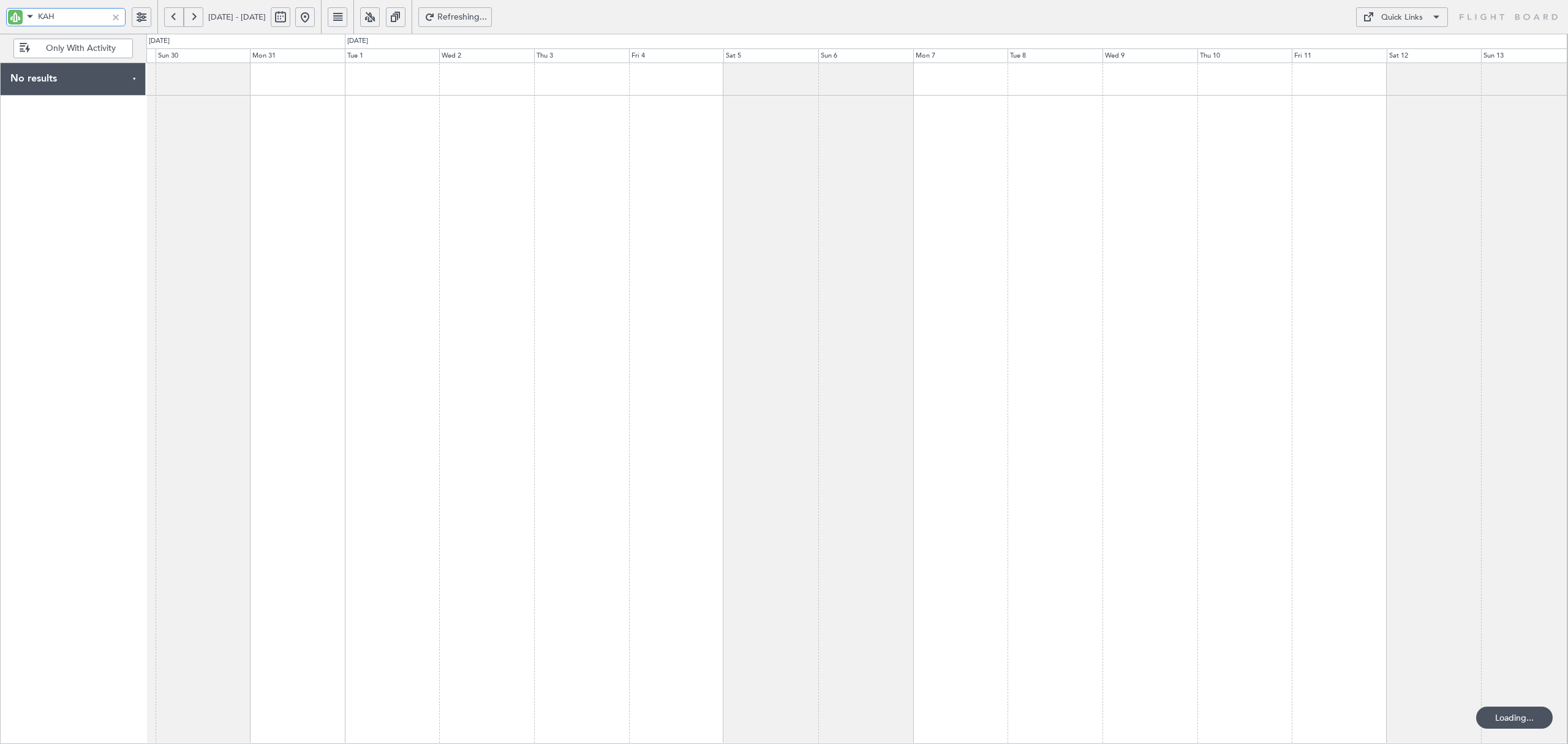
click at [645, 211] on div at bounding box center [857, 403] width 1422 height 682
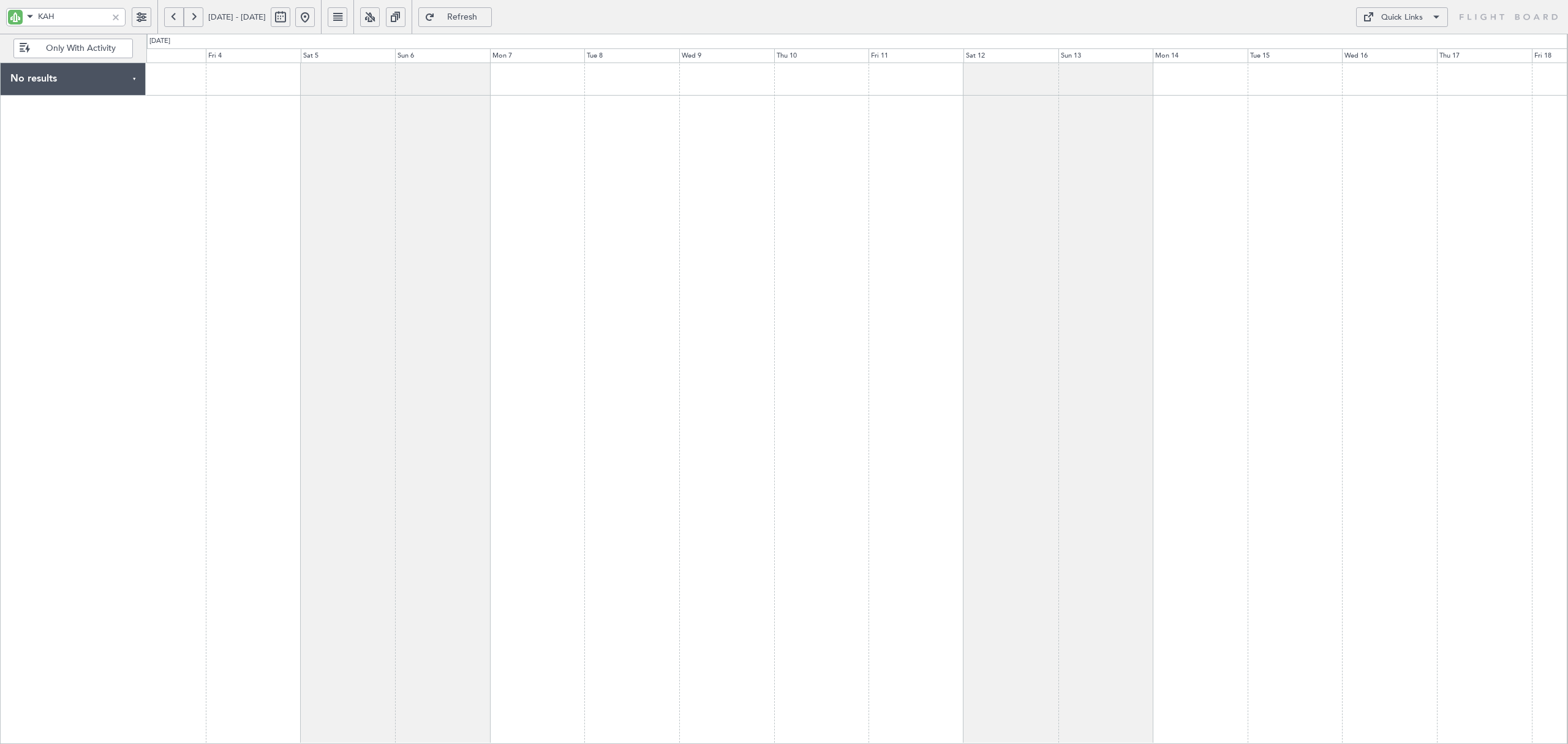
click at [193, 18] on button at bounding box center [193, 17] width 19 height 19
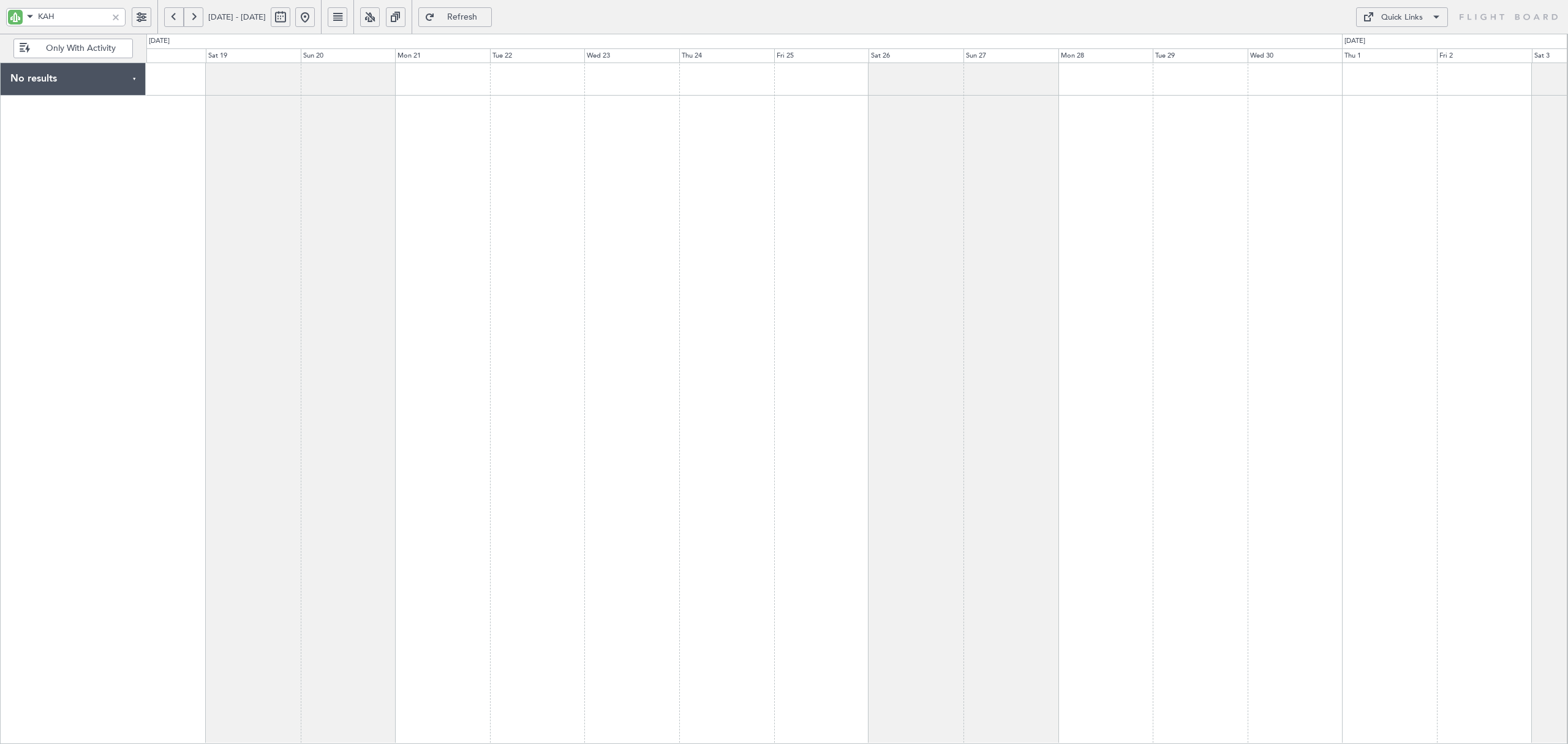
click at [193, 17] on button at bounding box center [193, 17] width 19 height 19
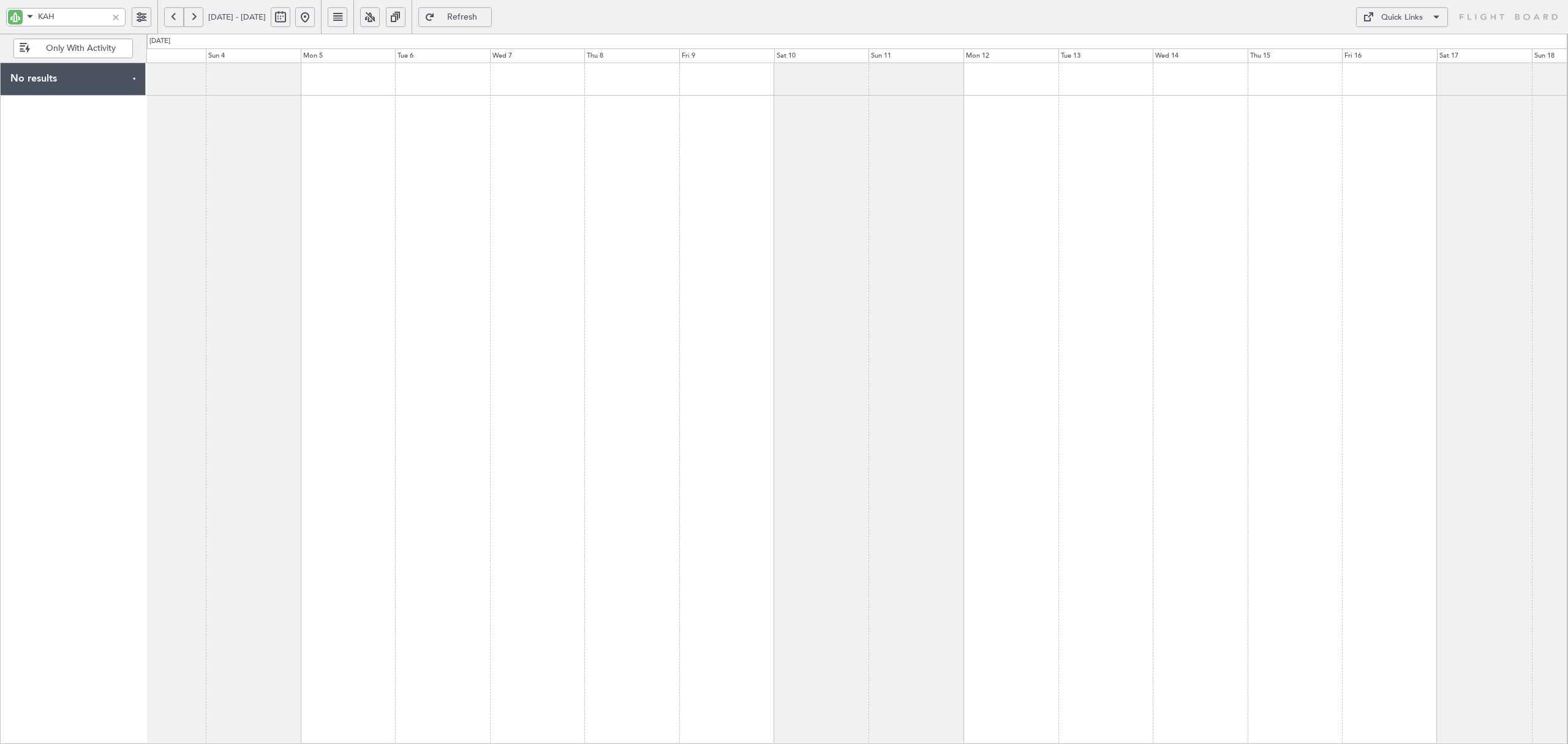
click at [193, 17] on button at bounding box center [193, 17] width 19 height 19
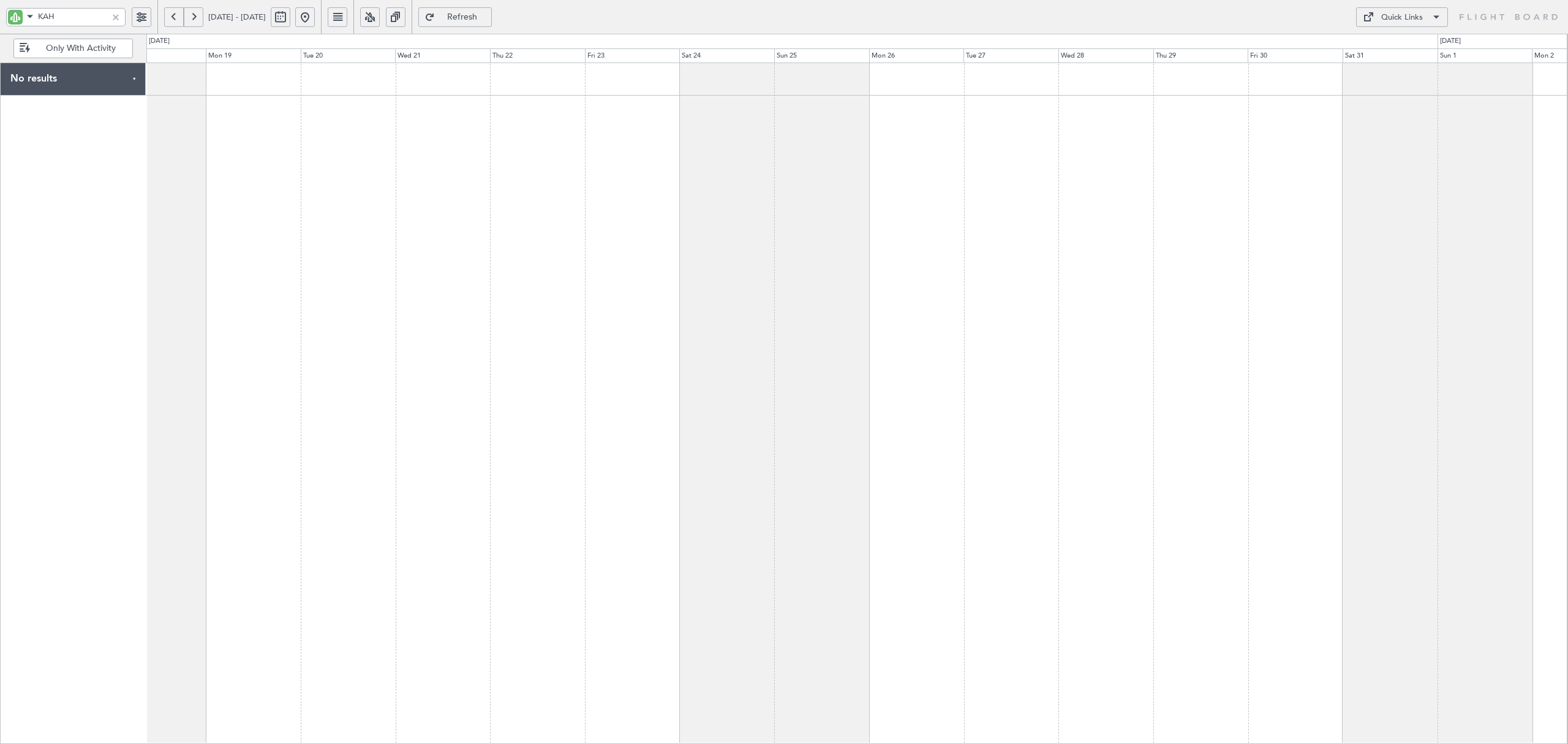
click at [177, 15] on button at bounding box center [174, 17] width 19 height 19
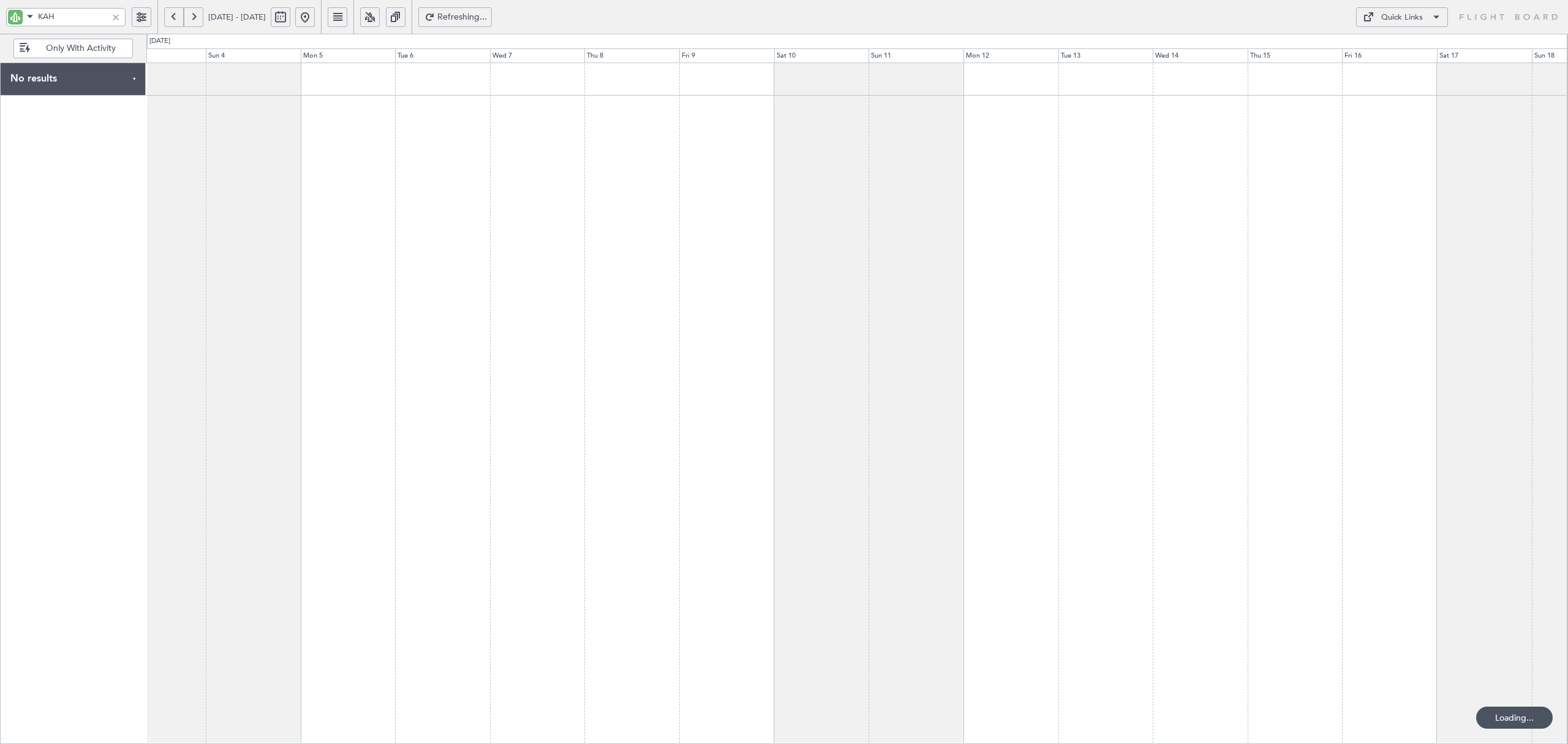
click at [177, 15] on button at bounding box center [174, 17] width 19 height 19
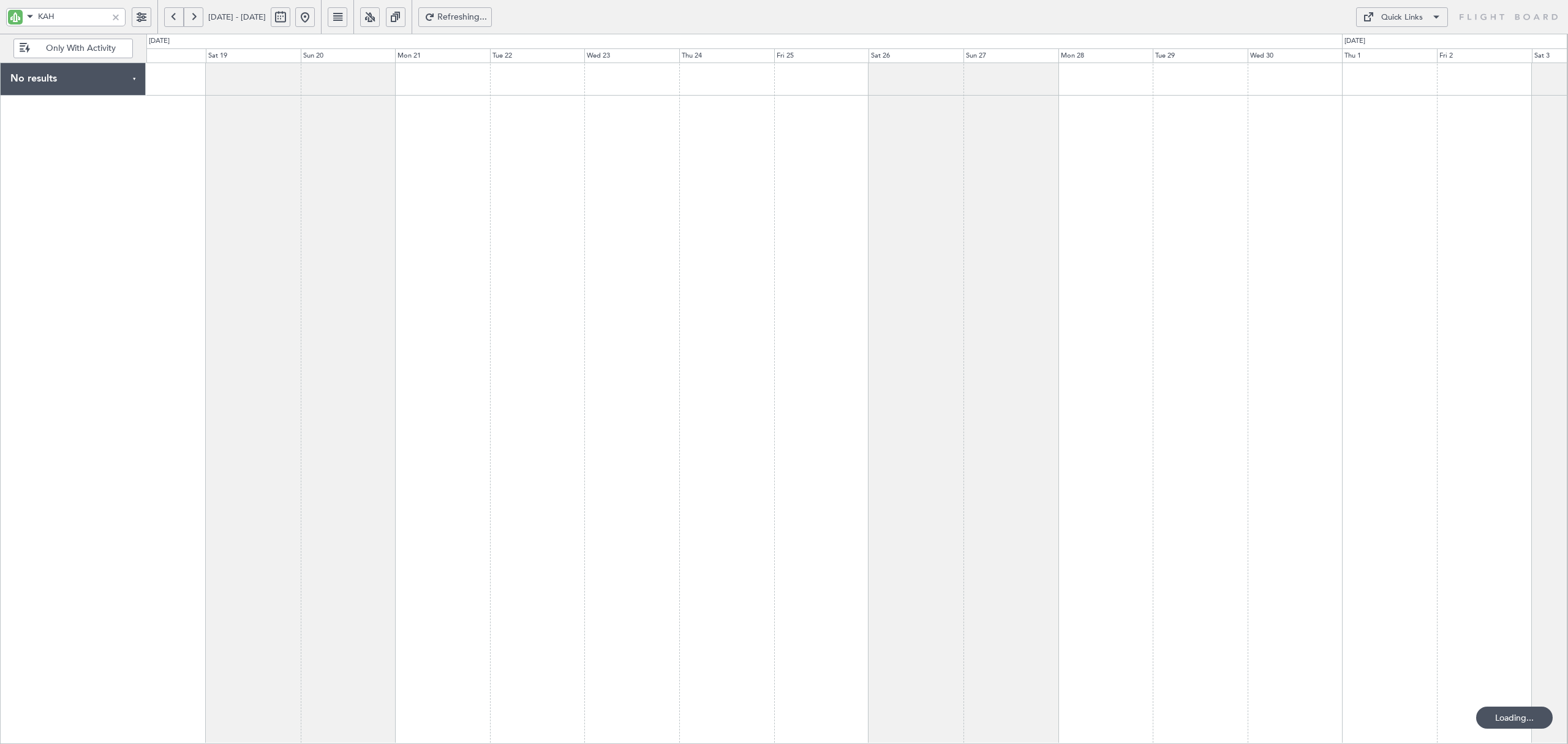
click at [177, 15] on button at bounding box center [174, 17] width 19 height 19
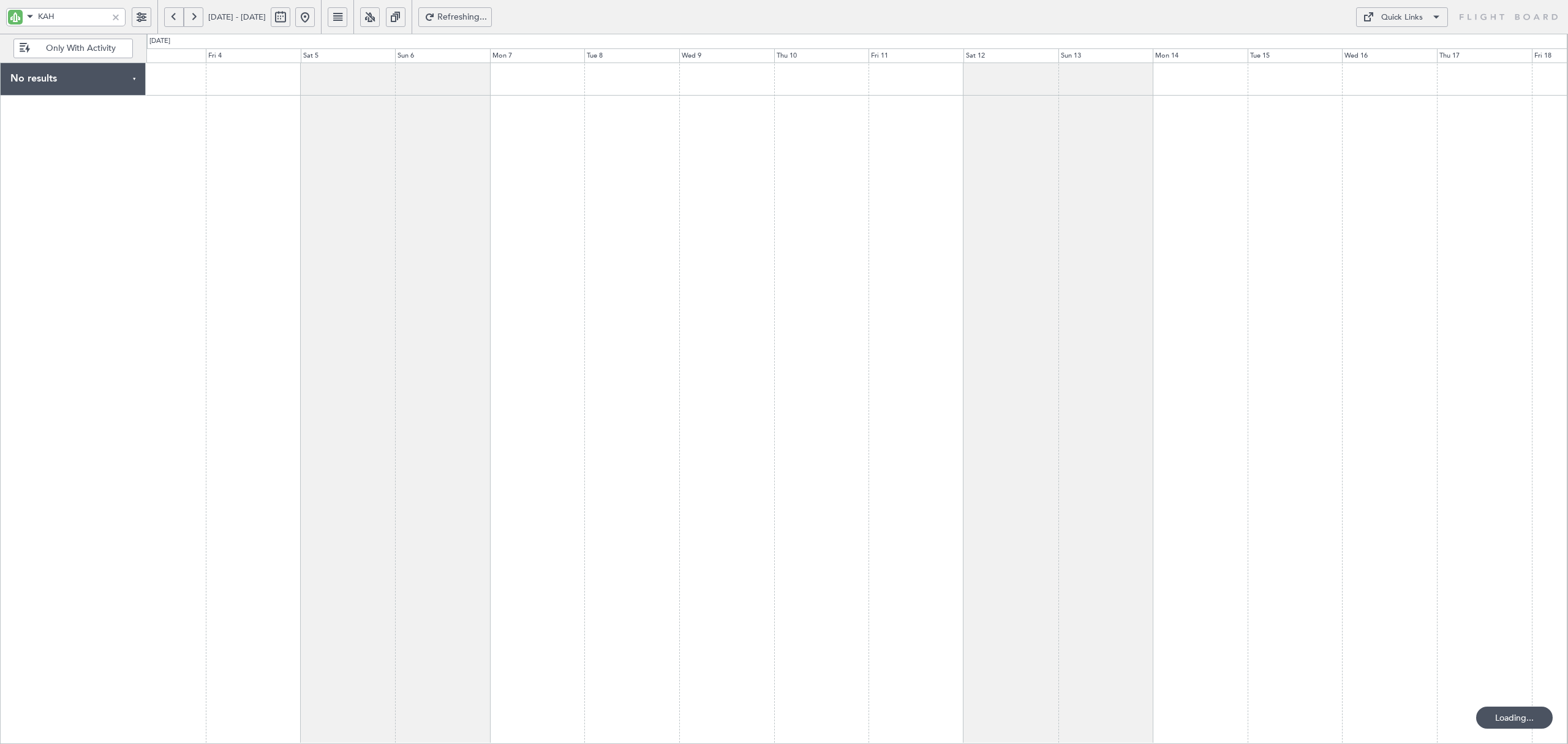
click at [177, 15] on button at bounding box center [174, 17] width 19 height 19
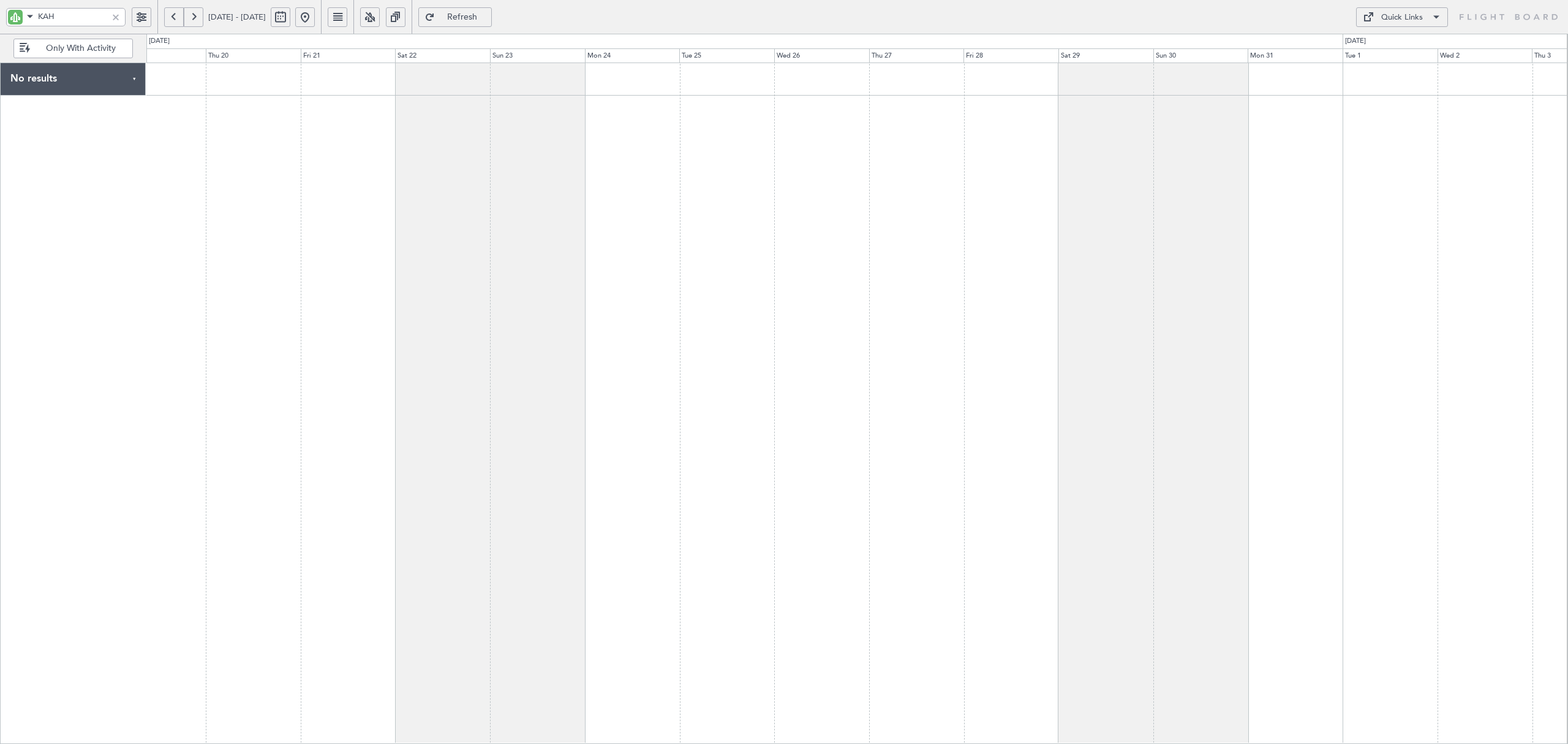
click at [177, 15] on button at bounding box center [174, 17] width 19 height 19
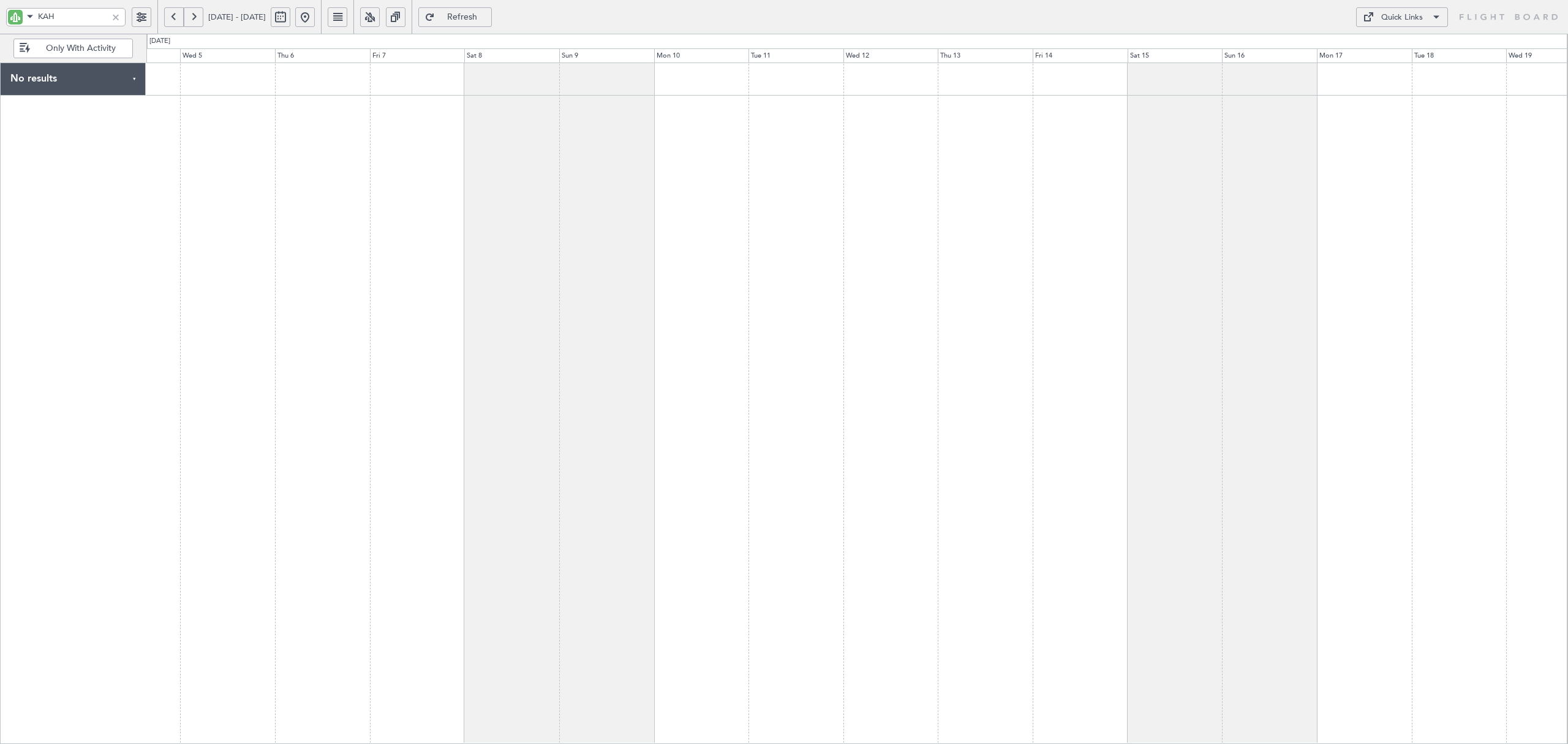
click at [193, 19] on button at bounding box center [193, 17] width 19 height 19
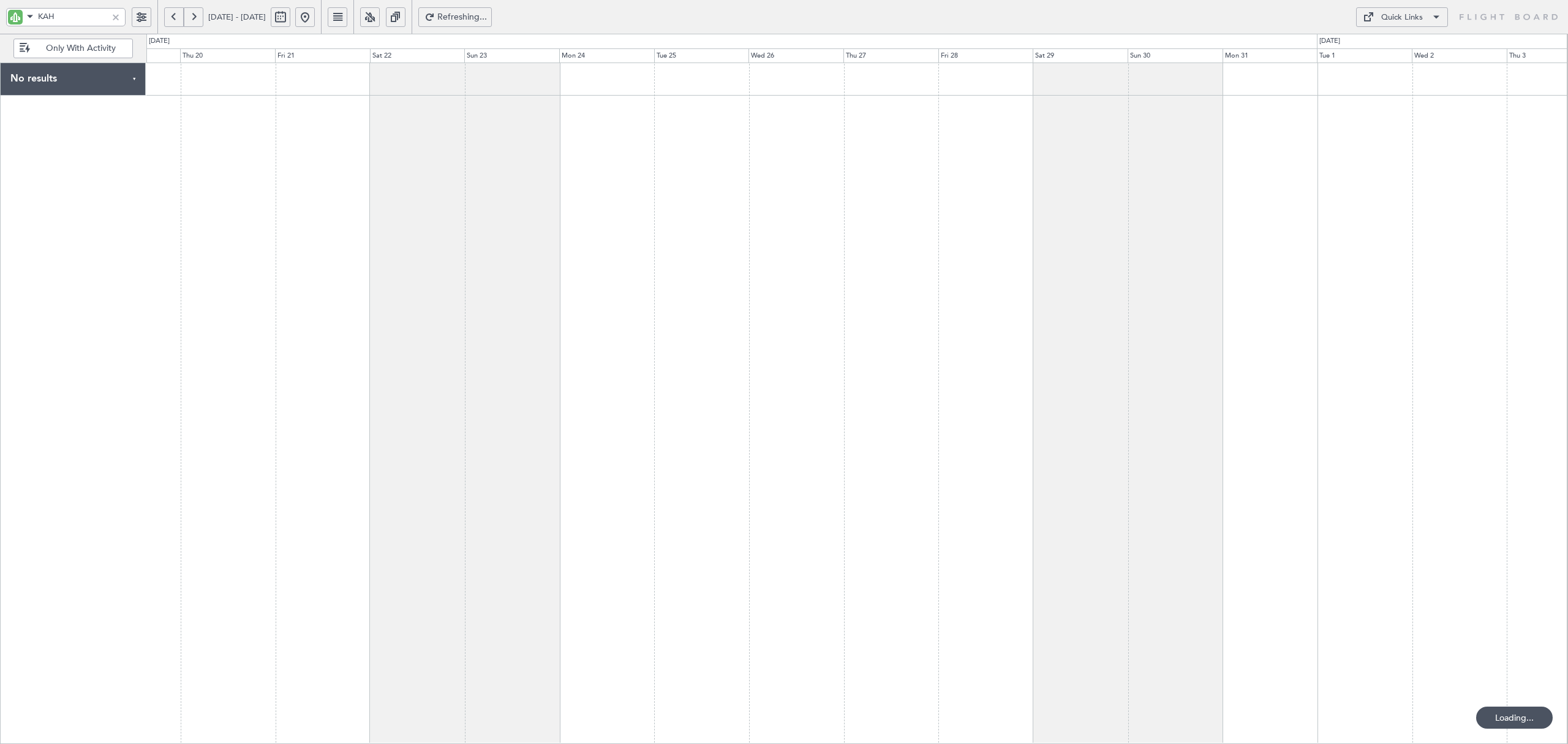
click at [193, 19] on button at bounding box center [193, 17] width 19 height 19
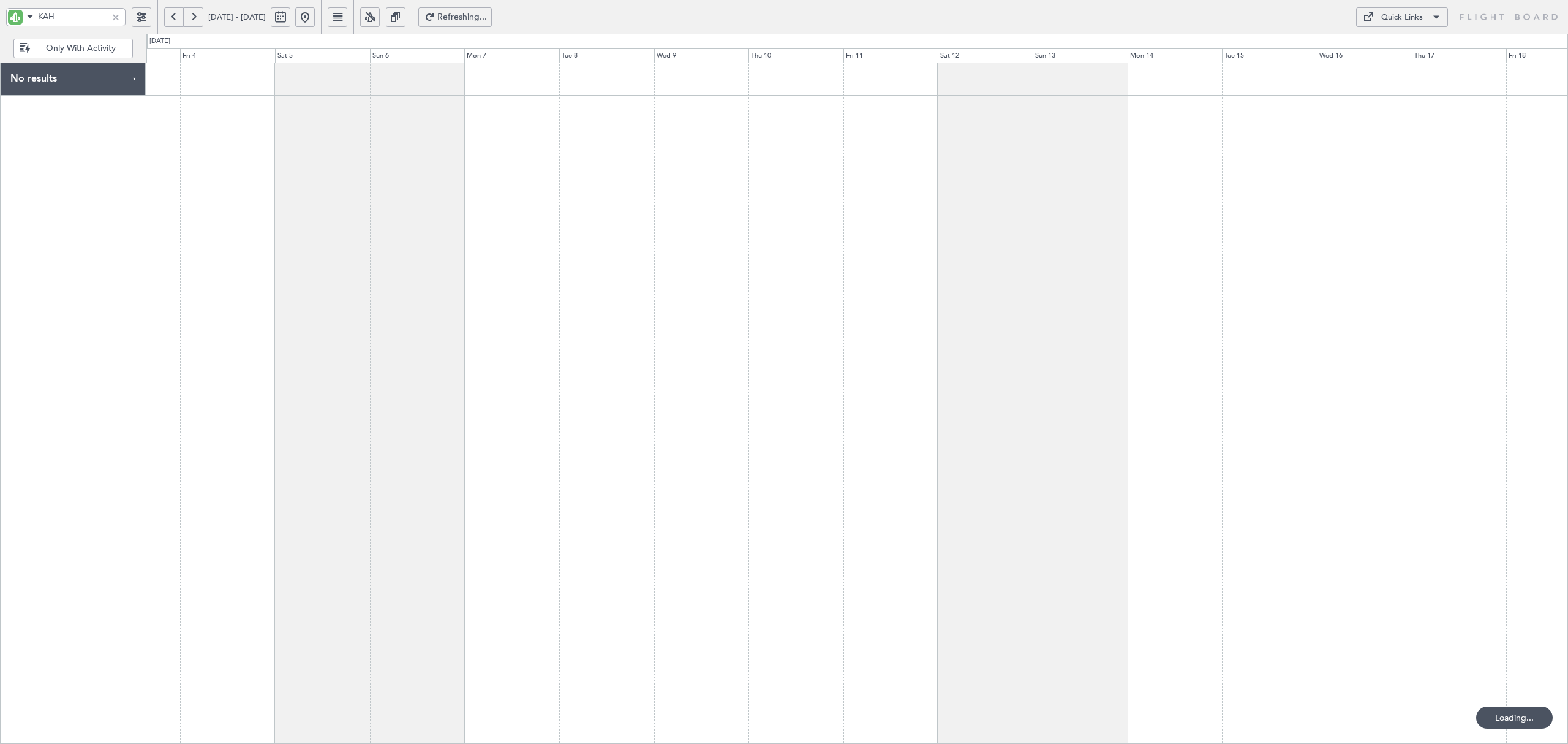
click at [193, 19] on button at bounding box center [193, 17] width 19 height 19
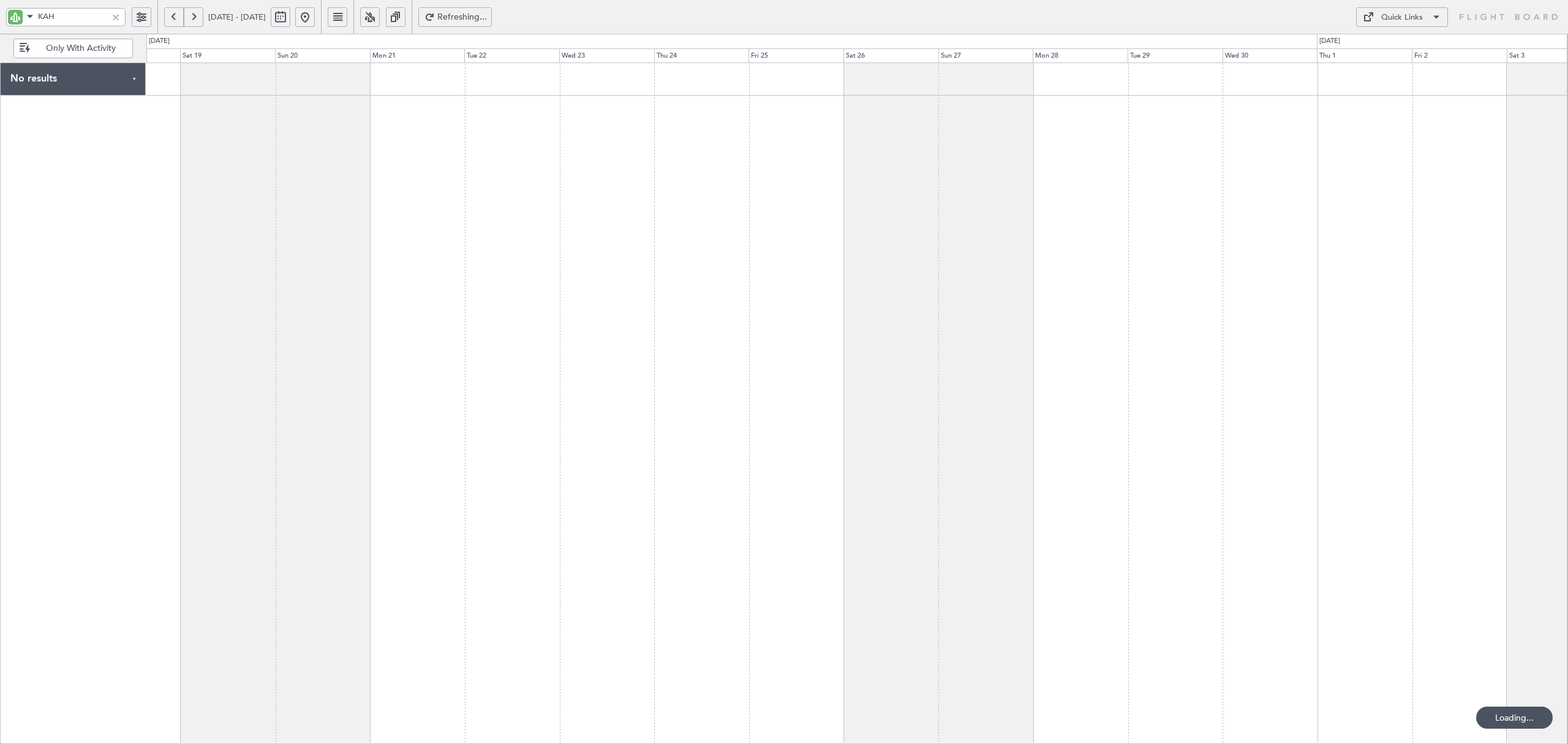
click at [193, 19] on button at bounding box center [193, 17] width 19 height 19
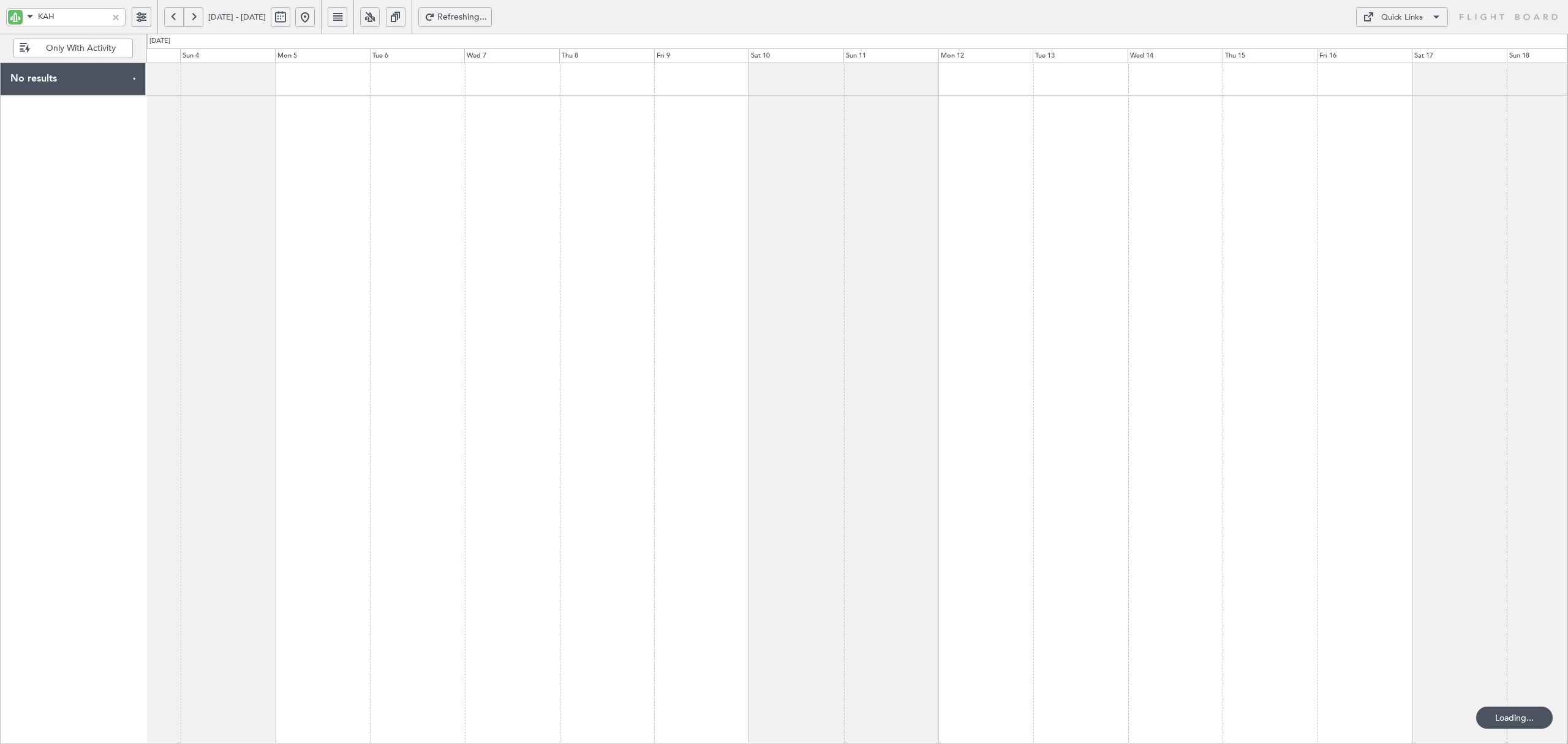
click at [193, 19] on button at bounding box center [193, 17] width 19 height 19
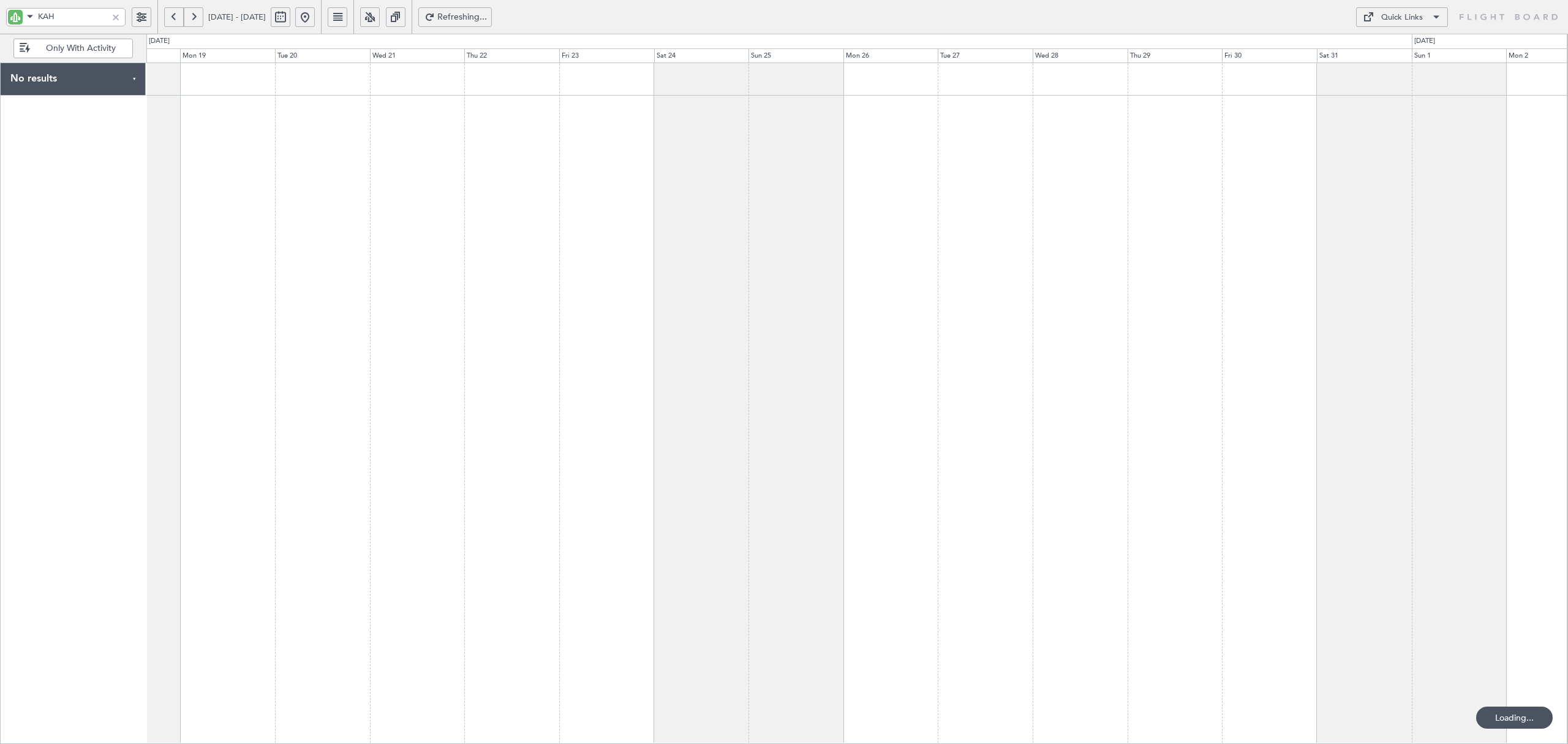
click at [193, 19] on button at bounding box center [193, 17] width 19 height 19
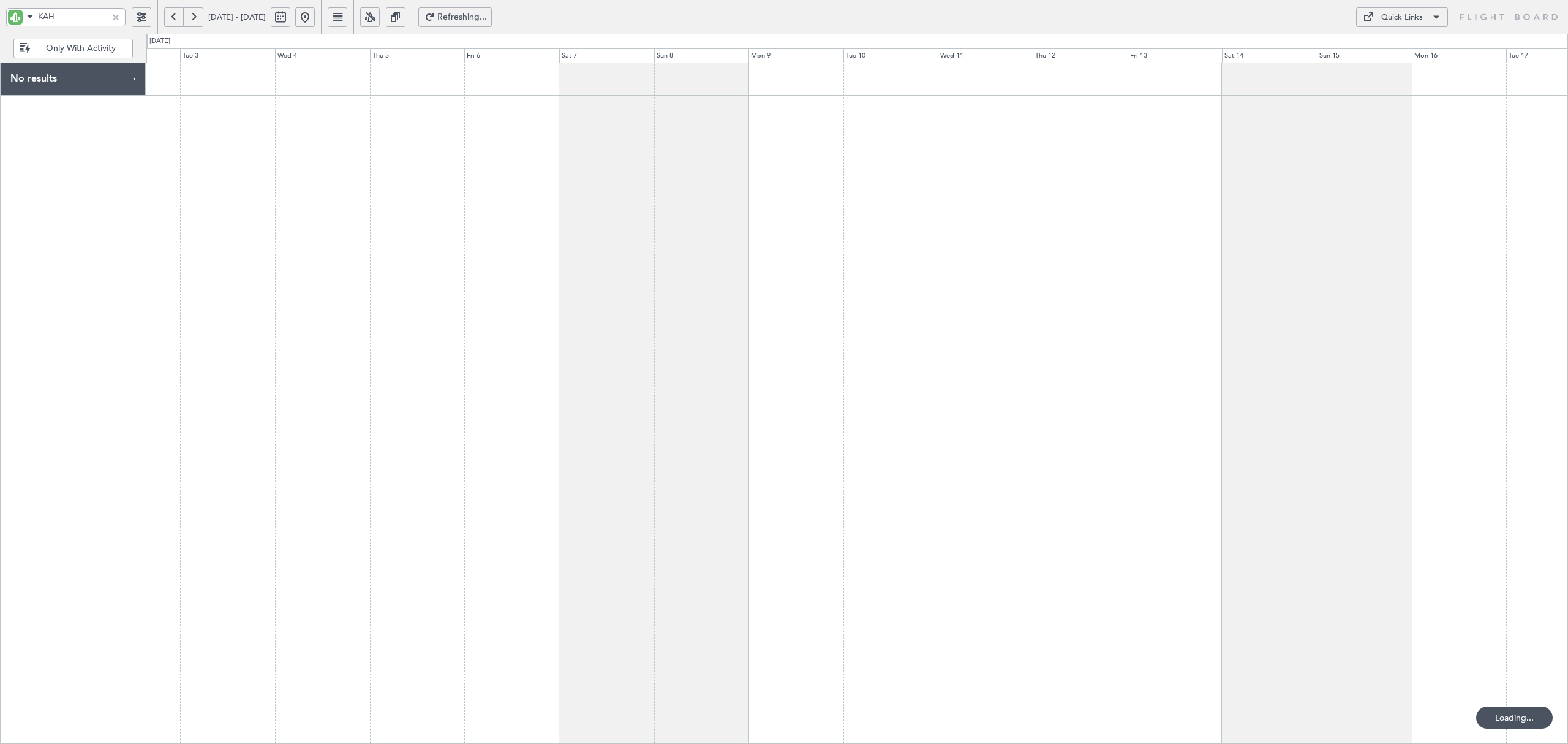
click at [193, 19] on button at bounding box center [193, 17] width 19 height 19
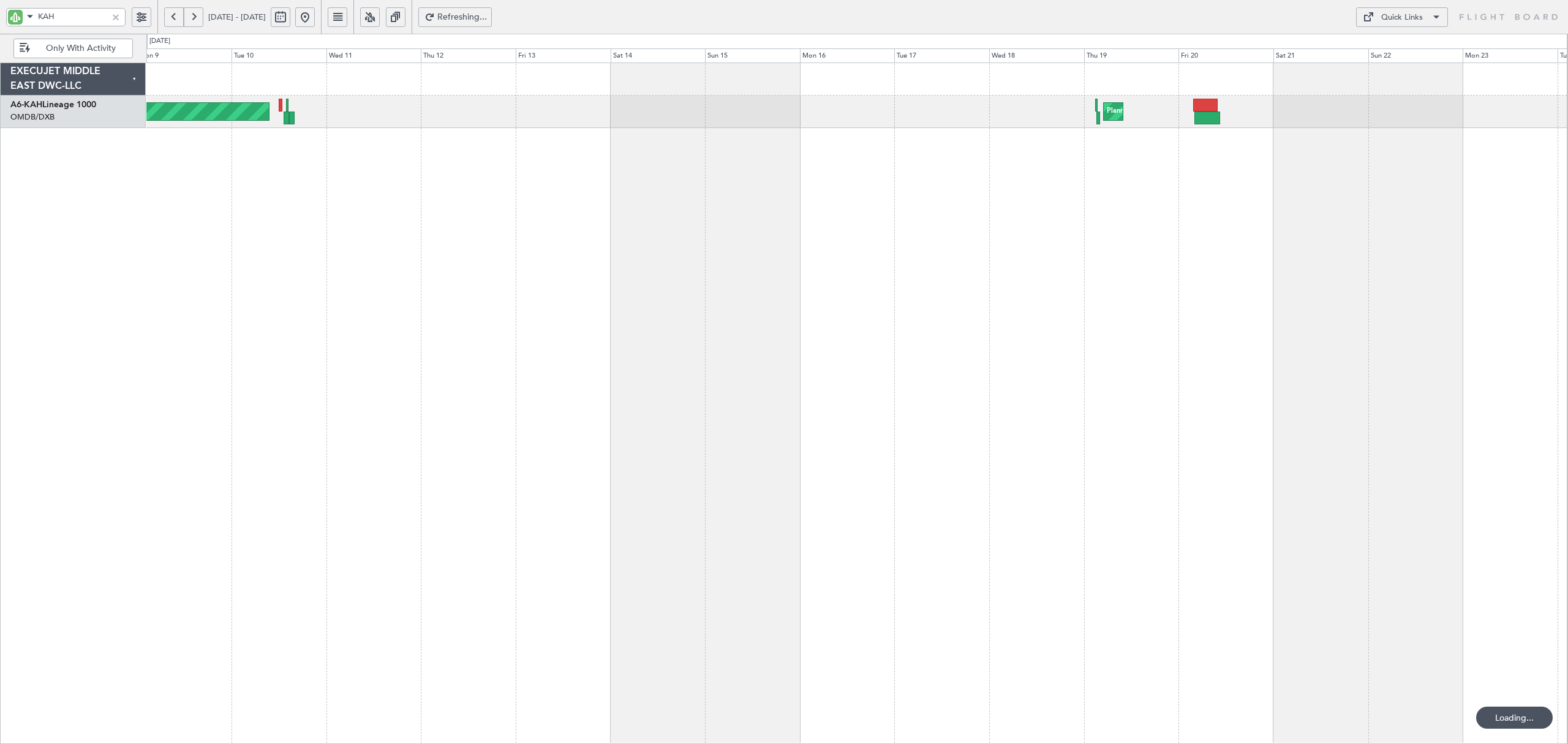
click at [1044, 147] on div "Planned Maint Dubai (Al Maktoum Intl) Planned Maint [GEOGRAPHIC_DATA] (Al Batee…" at bounding box center [857, 403] width 1422 height 682
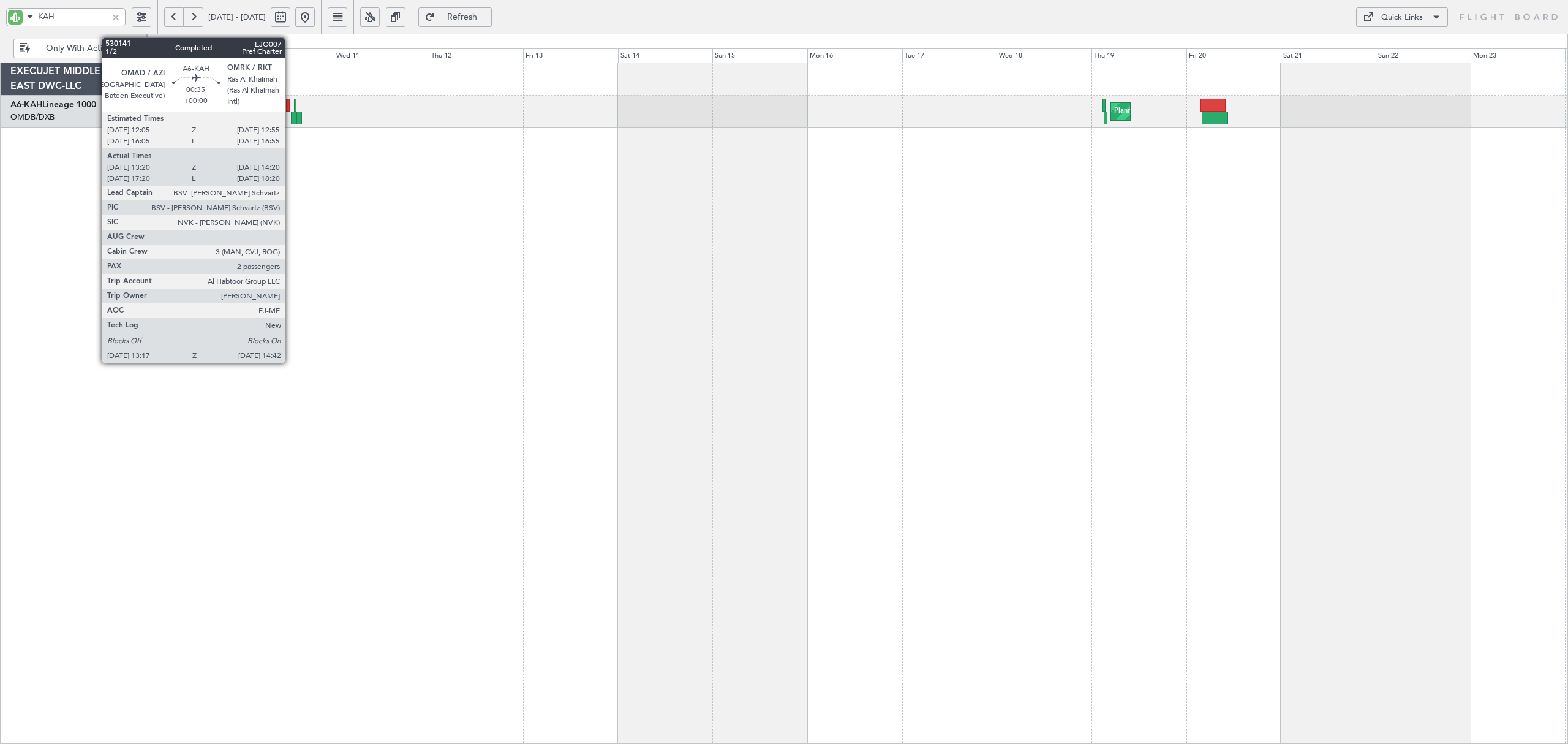
click at [291, 118] on div at bounding box center [293, 117] width 6 height 13
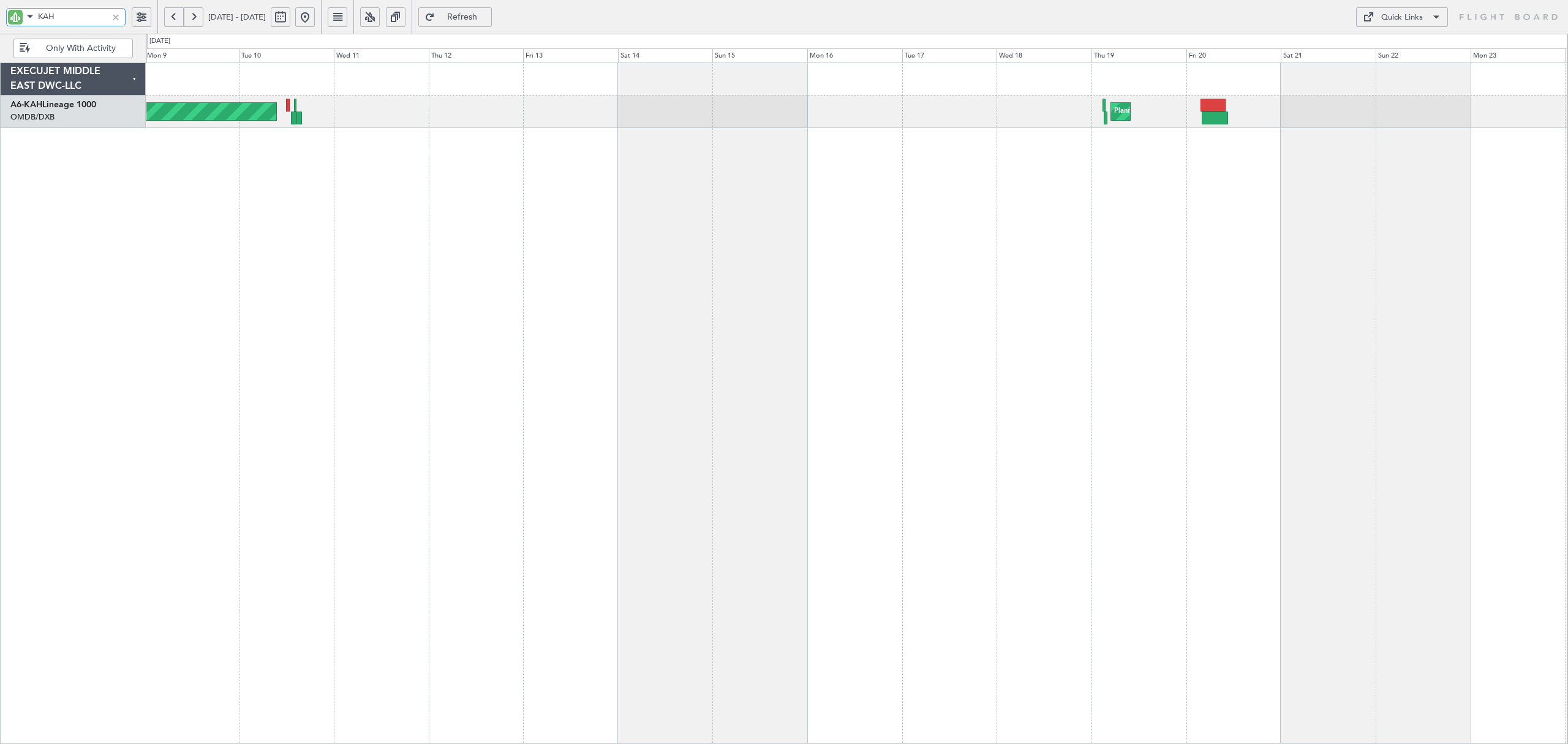
drag, startPoint x: 92, startPoint y: 19, endPoint x: -43, endPoint y: 18, distance: 135.0
click at [0, 18] on html "KAH [DATE] - [DATE] Refresh Quick Links Only With Activity Planned Maint [GEOGR…" at bounding box center [784, 372] width 1568 height 744
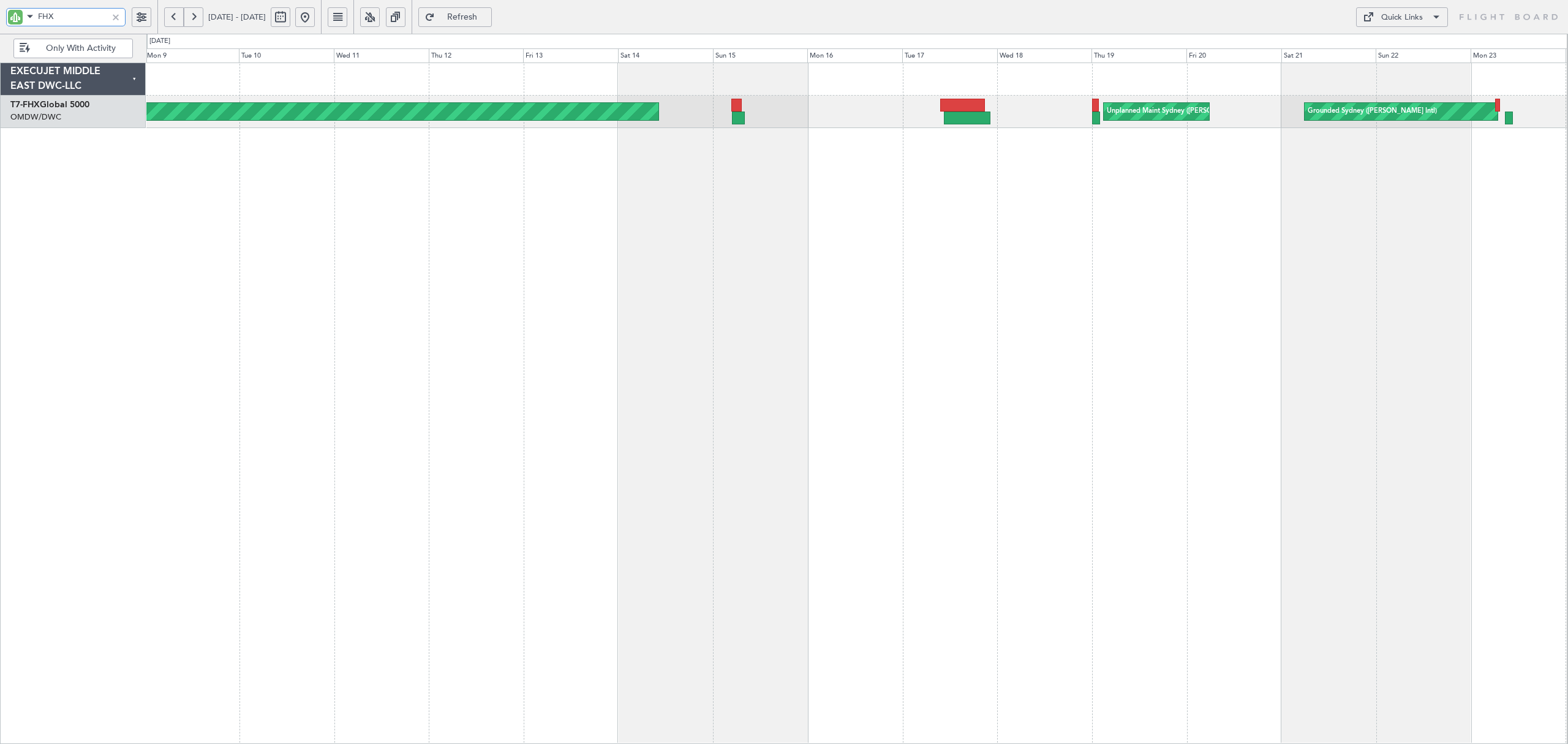
type input "FHX"
click at [173, 17] on button at bounding box center [174, 17] width 19 height 19
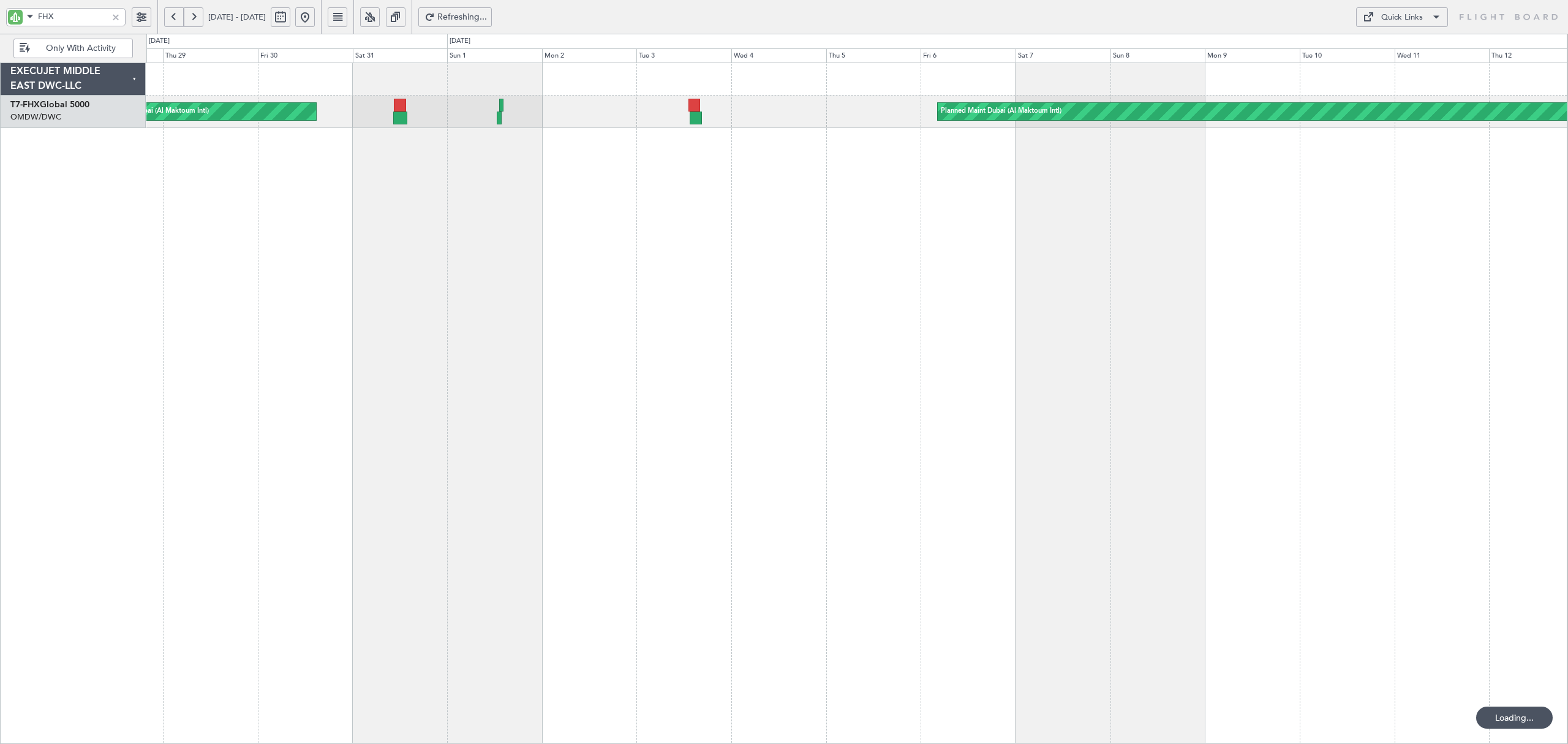
click at [173, 17] on button at bounding box center [174, 17] width 19 height 19
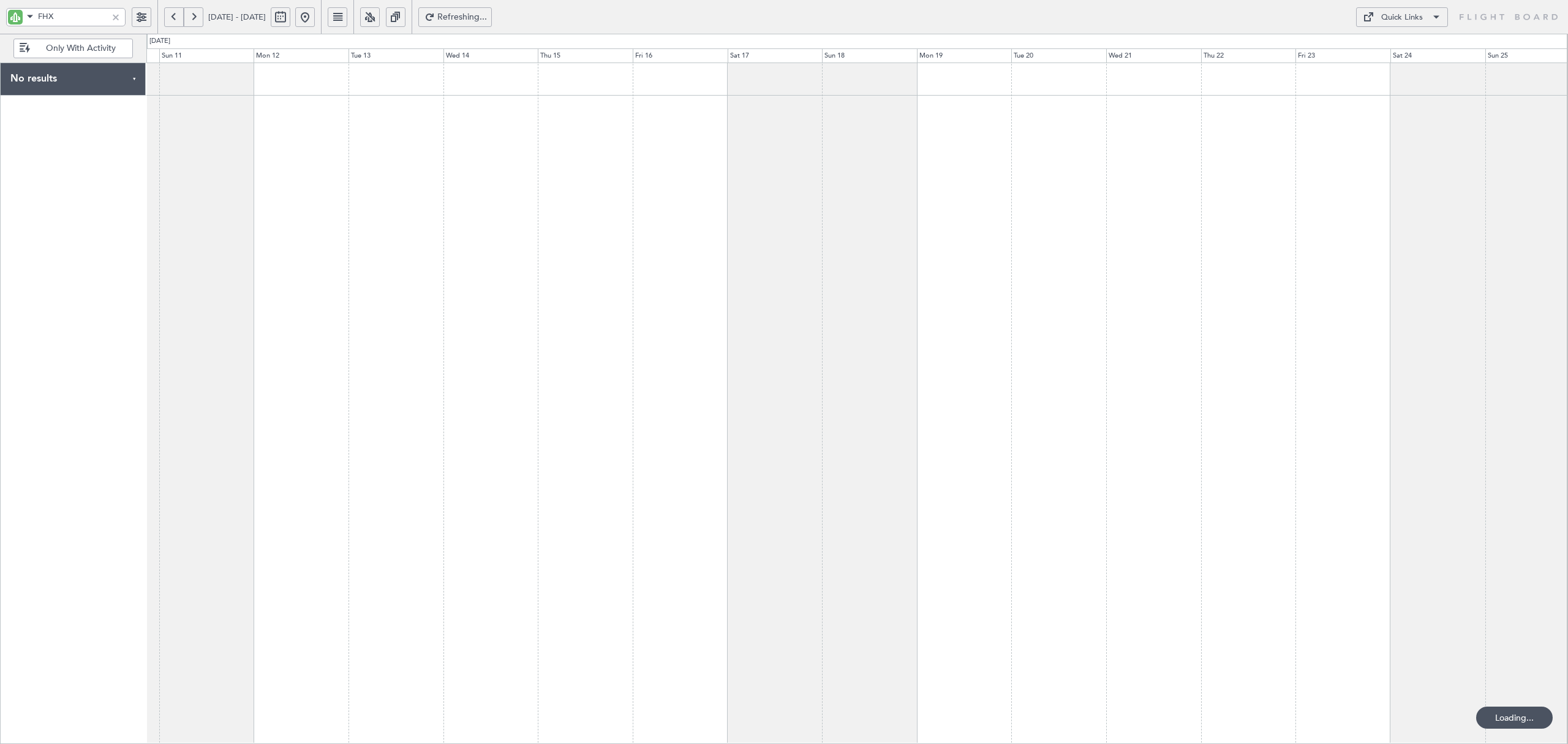
click at [173, 17] on button at bounding box center [174, 17] width 19 height 19
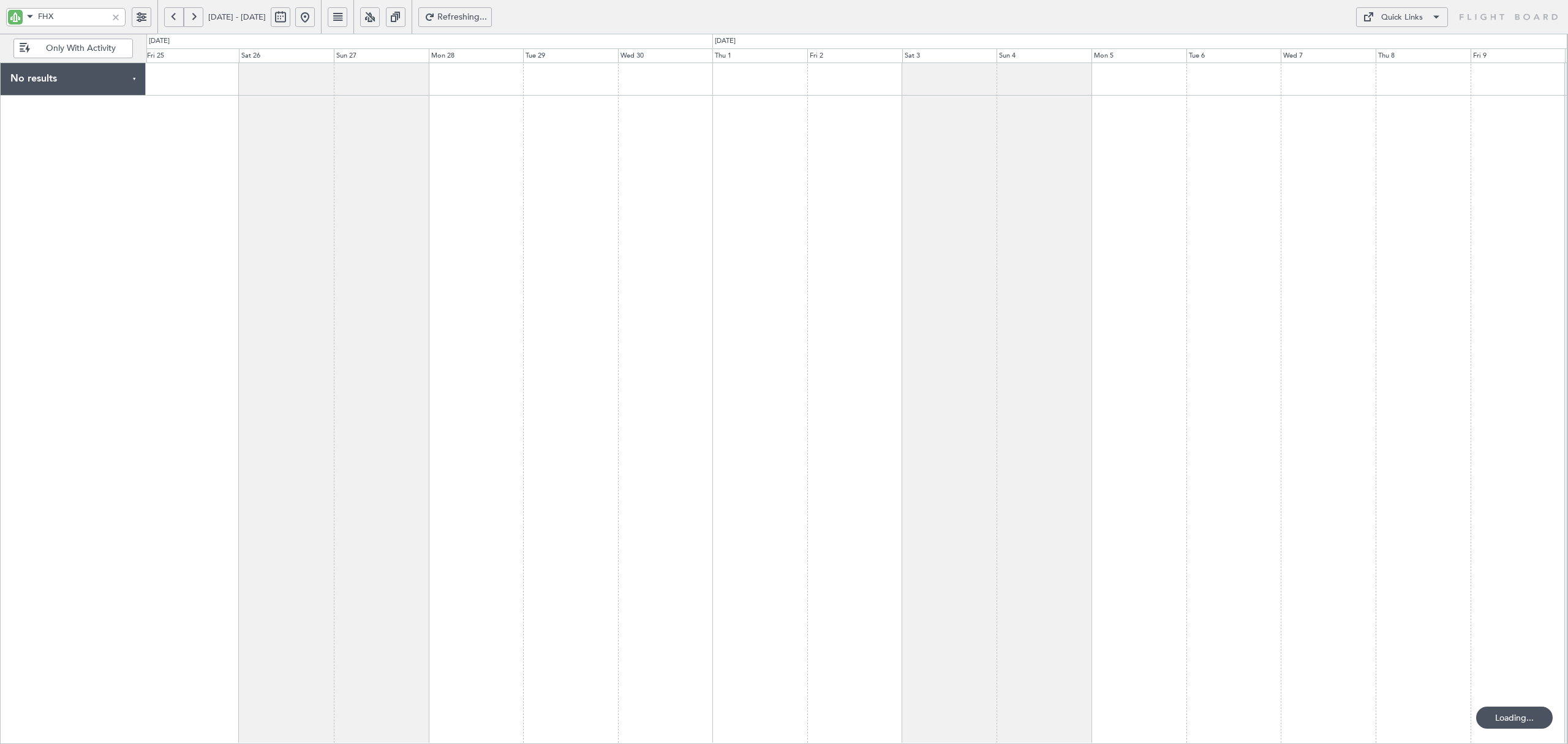
click at [173, 17] on button at bounding box center [174, 17] width 19 height 19
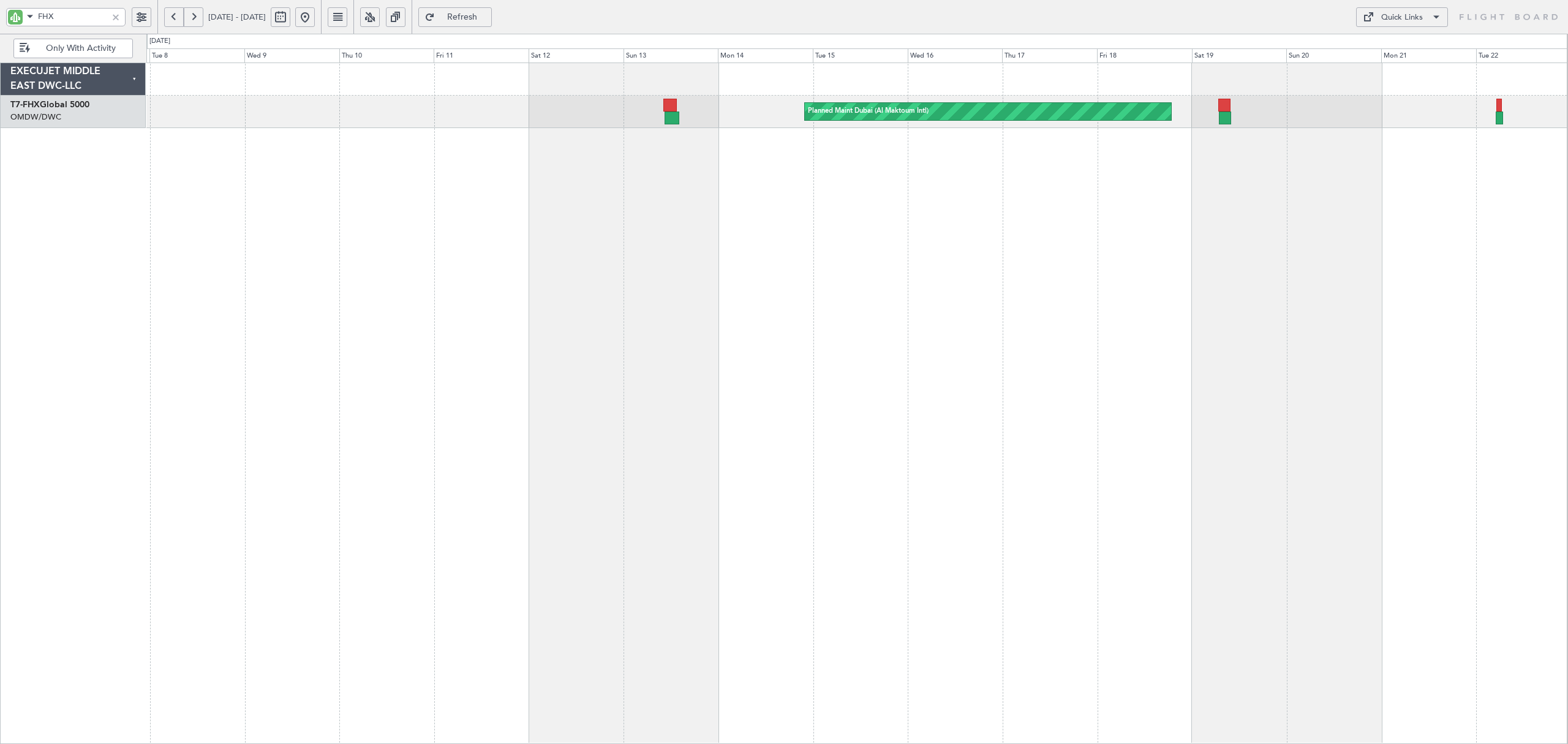
click at [617, 182] on div "Planned Maint Dubai (Al Maktoum Intl) Planned Maint [GEOGRAPHIC_DATA] (Al Makto…" at bounding box center [857, 403] width 1422 height 682
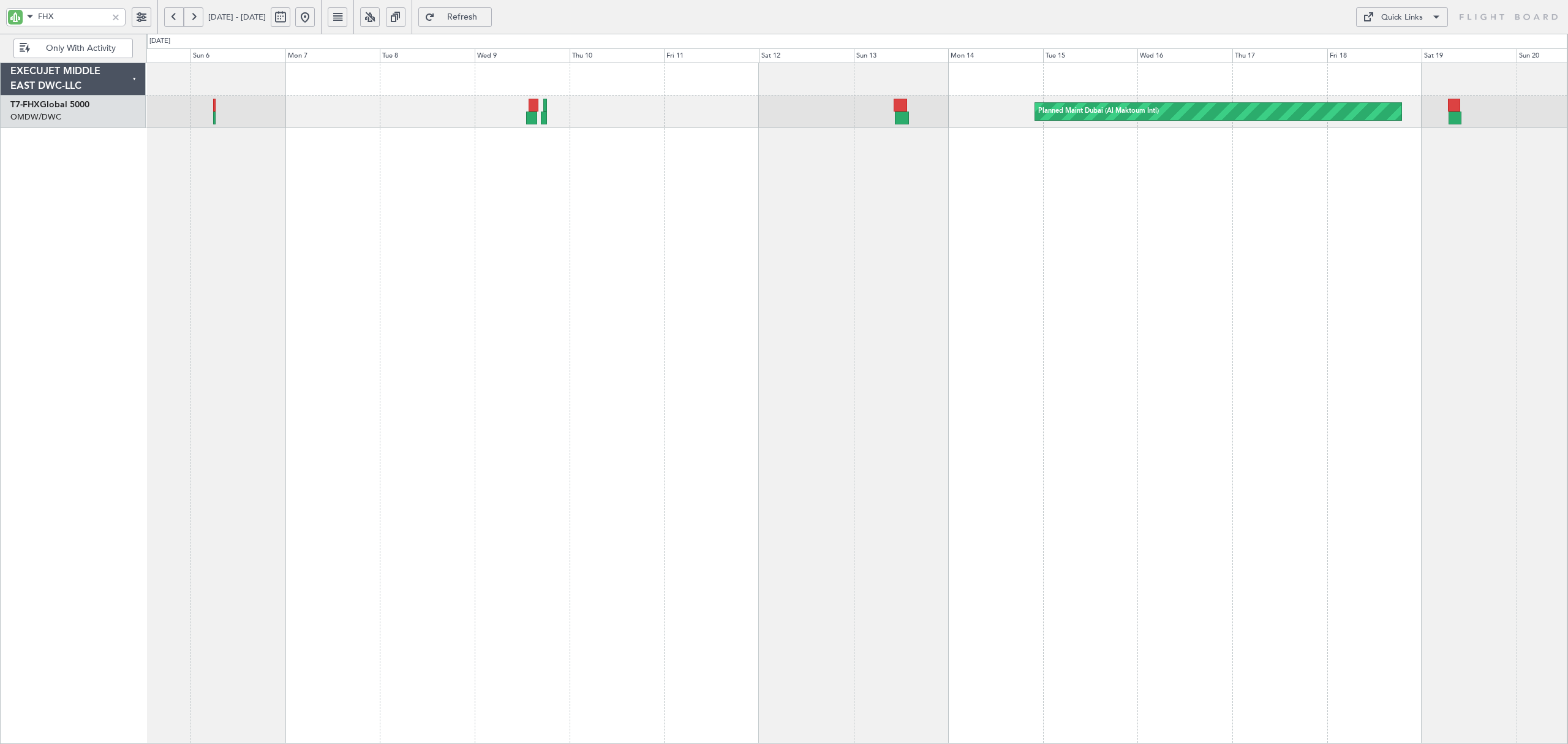
click at [606, 167] on div "Planned Maint Dubai (Al Maktoum Intl) Planned Maint [GEOGRAPHIC_DATA] (Al Makto…" at bounding box center [857, 403] width 1422 height 682
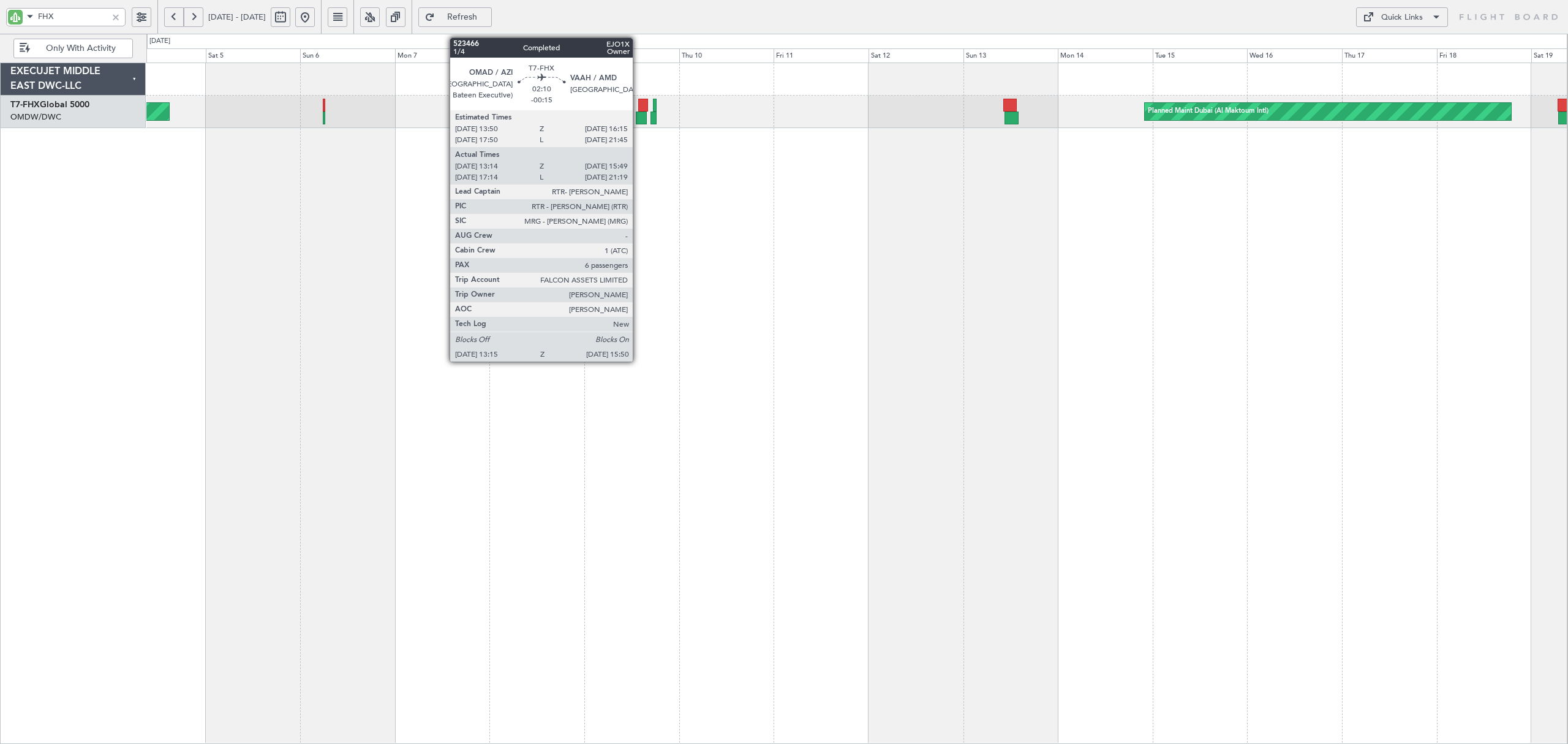
click at [639, 118] on div at bounding box center [641, 117] width 10 height 13
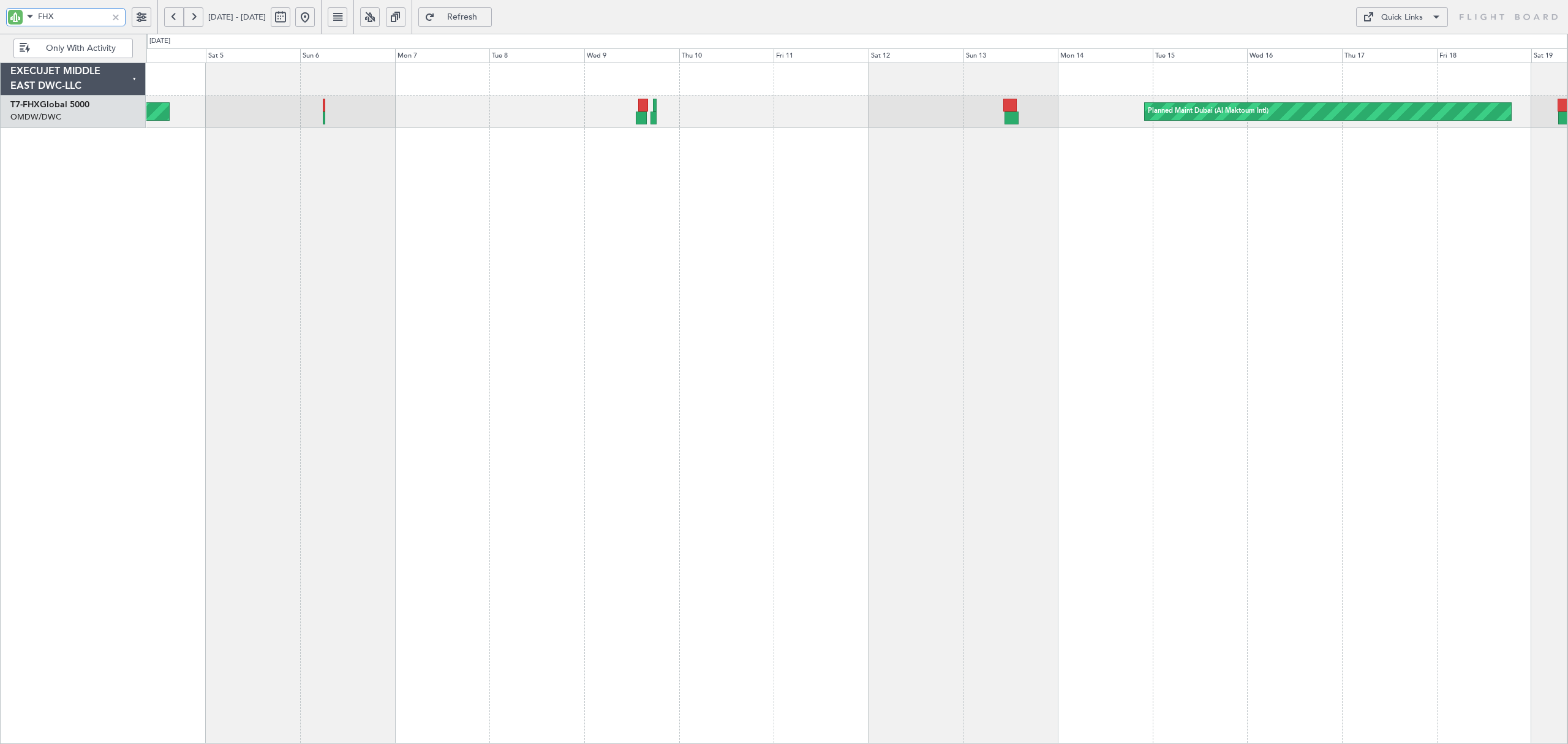
drag, startPoint x: 81, startPoint y: 19, endPoint x: -3, endPoint y: 15, distance: 84.1
click at [0, 15] on html "FHX [DATE] - [DATE] Refresh Quick Links Only With Activity Planned Maint [GEOGR…" at bounding box center [784, 372] width 1568 height 744
click at [193, 19] on button at bounding box center [193, 17] width 19 height 19
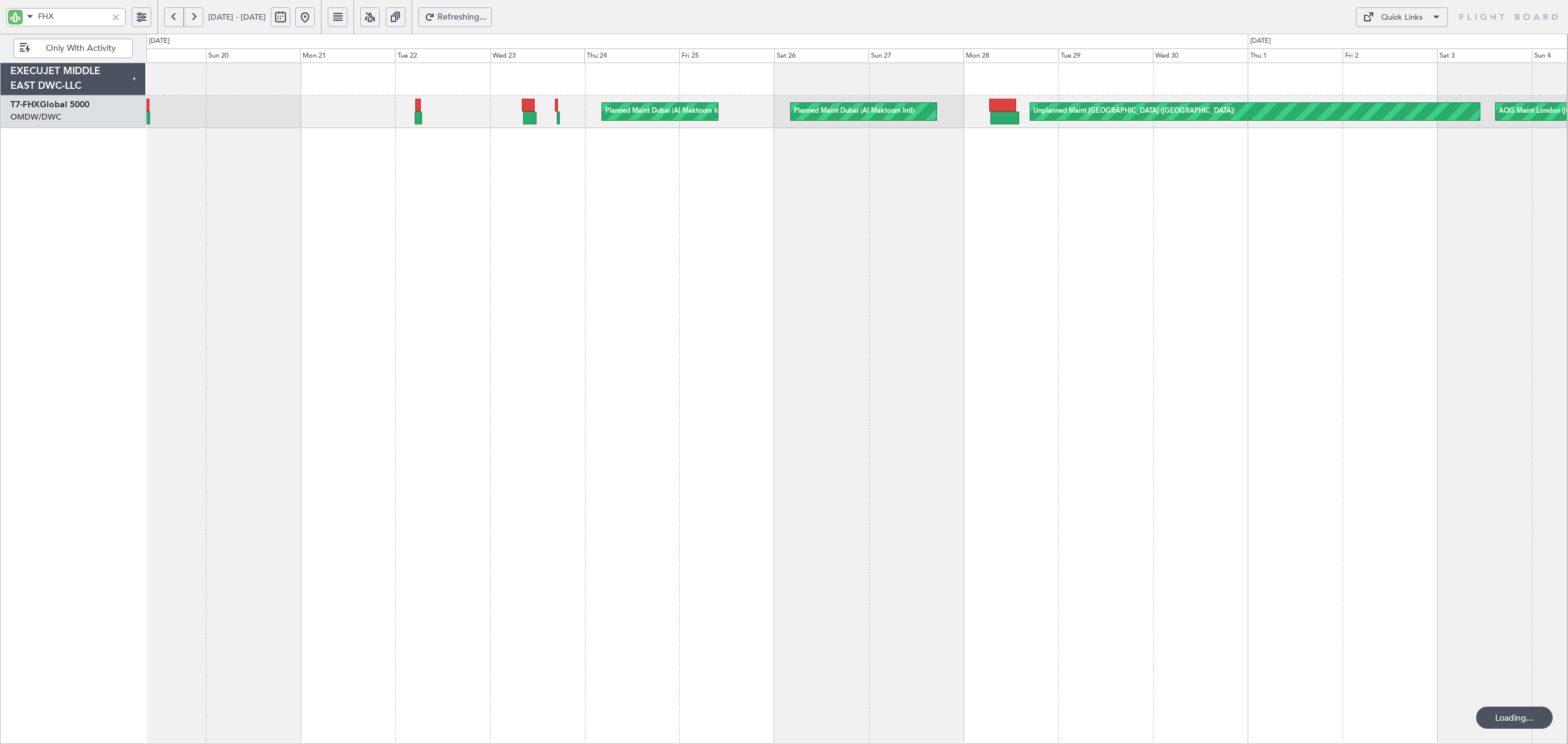
click at [193, 19] on button at bounding box center [193, 17] width 19 height 19
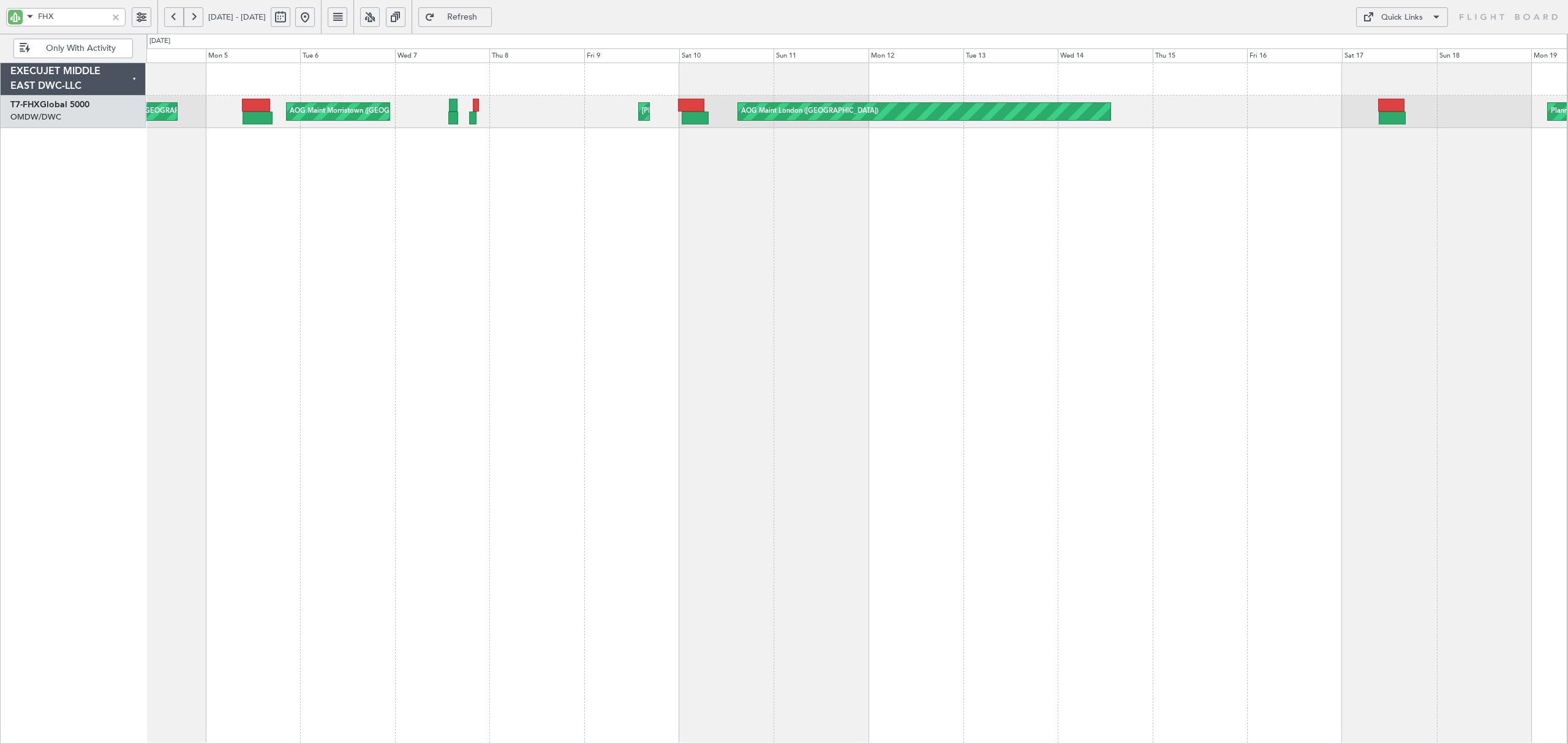
click at [193, 19] on button at bounding box center [193, 17] width 19 height 19
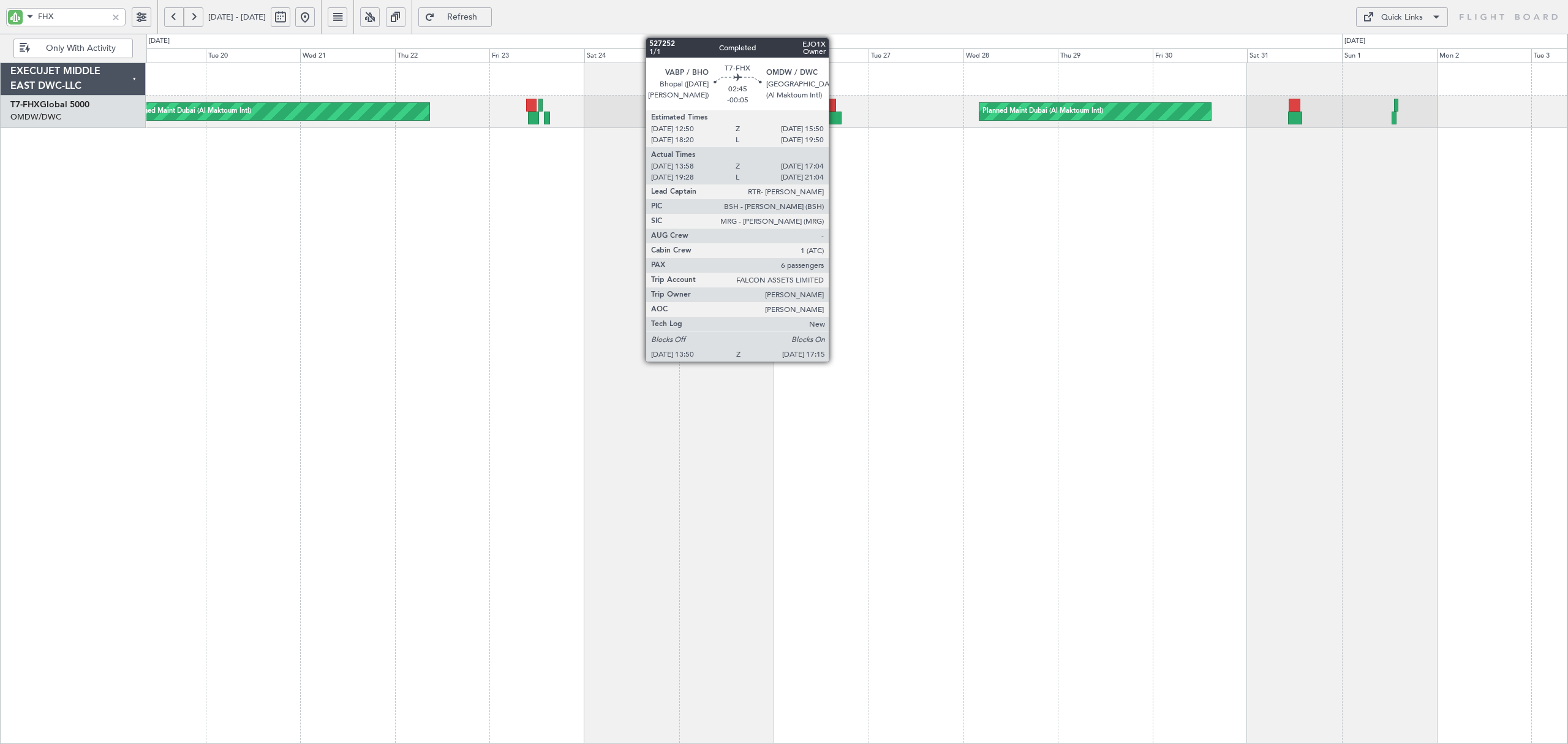
click at [835, 116] on div at bounding box center [835, 117] width 14 height 13
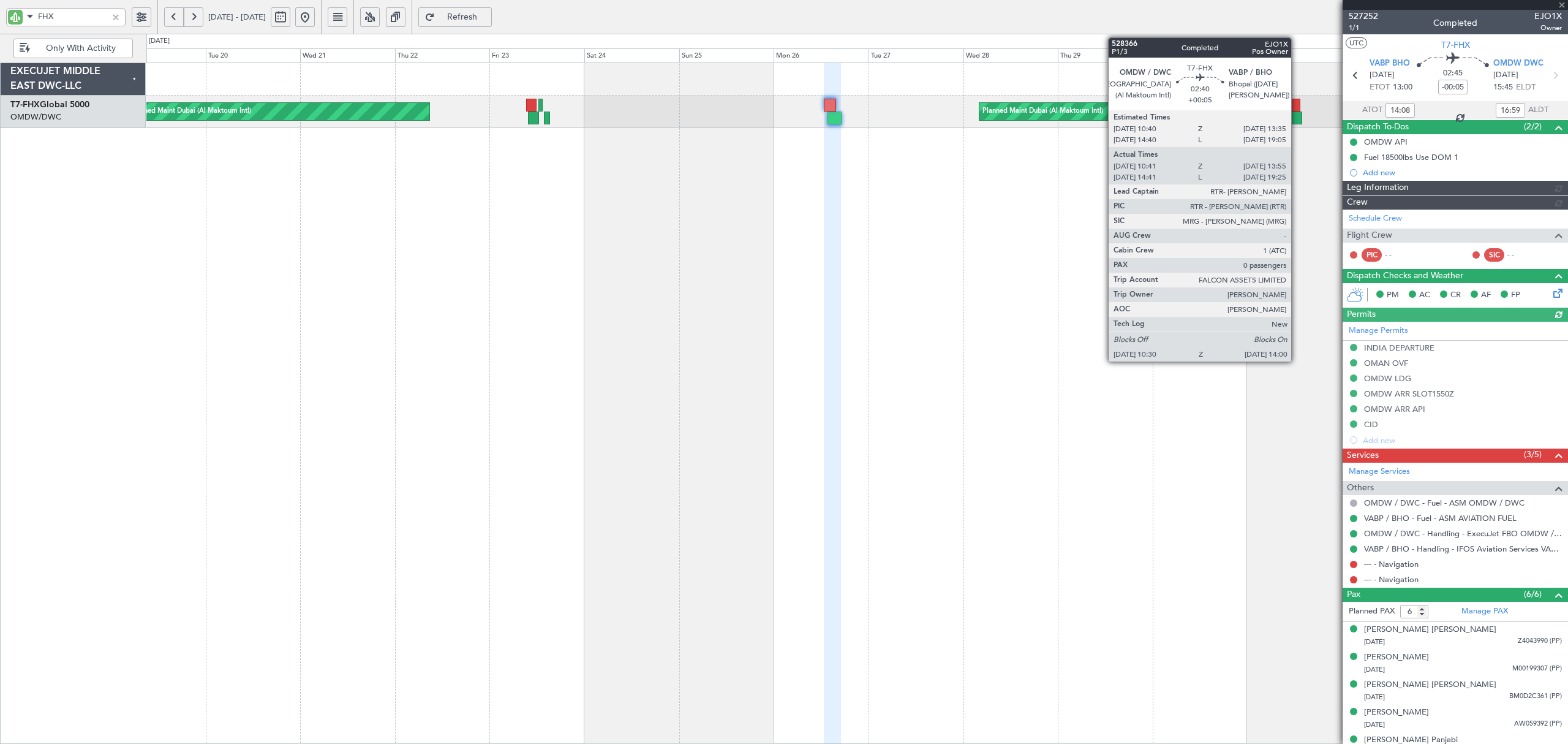
type input "Dherander Fithani (DHF)"
type input "6182"
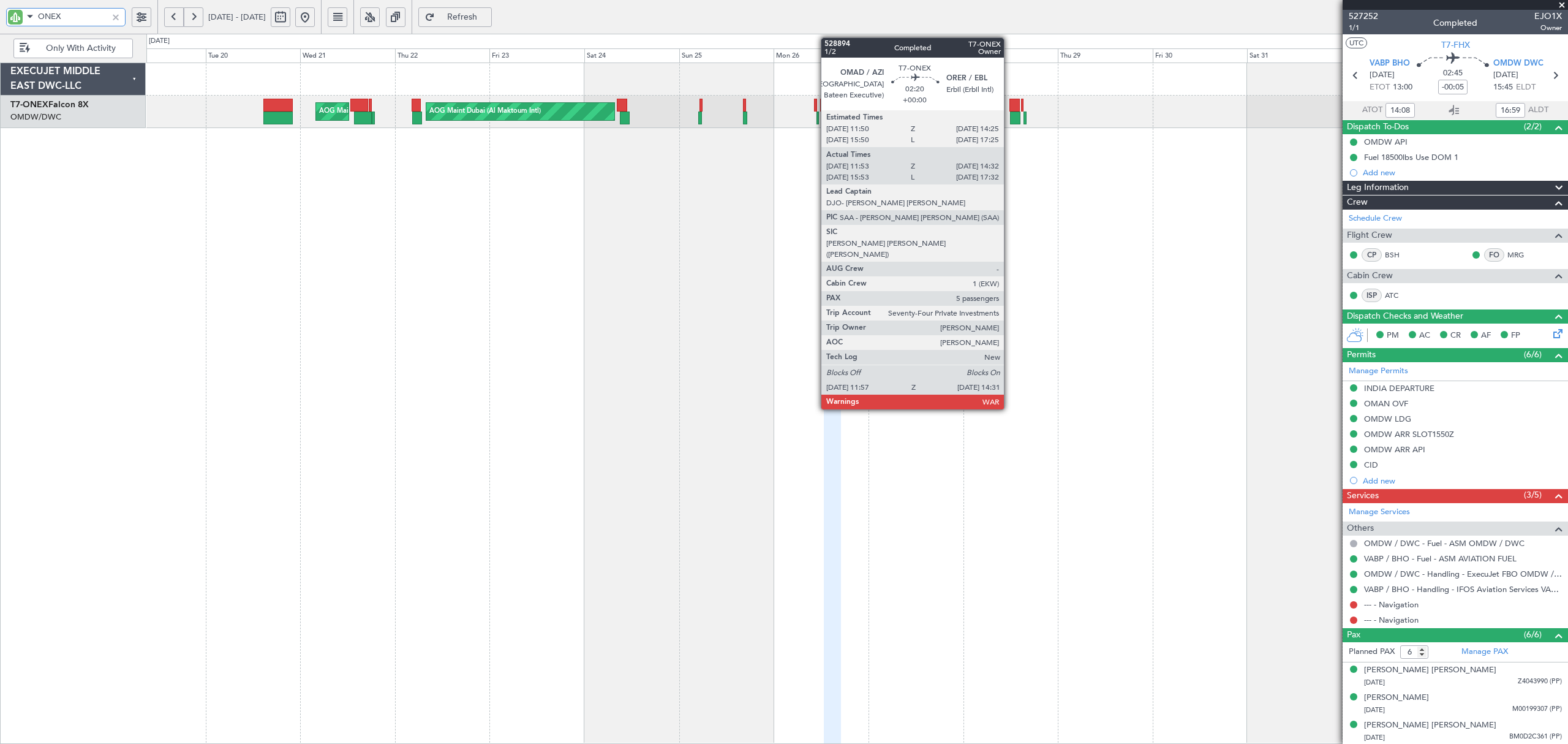
click at [1010, 118] on div at bounding box center [1015, 117] width 10 height 13
type input "ONEX"
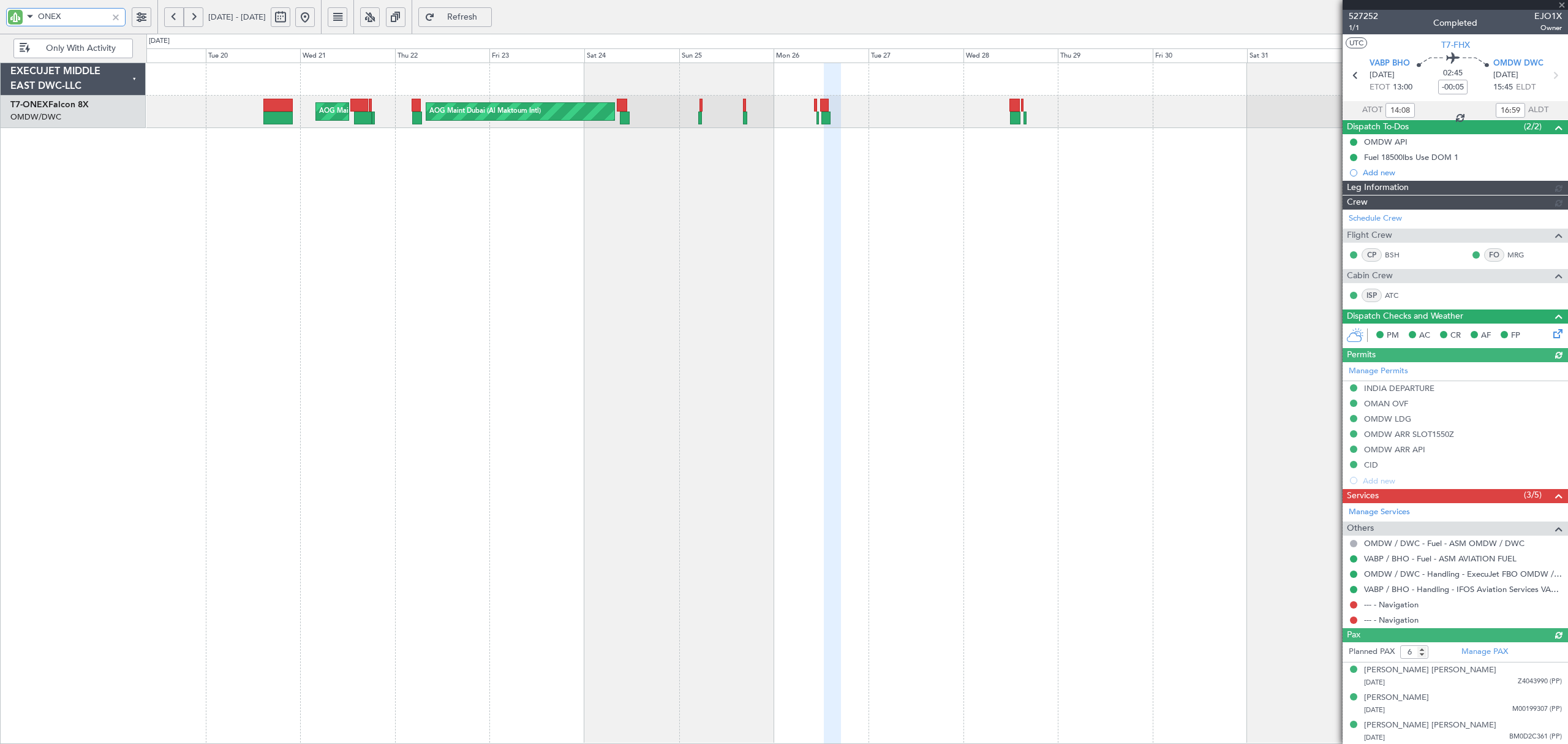
type input "Dherander Fithani (DHF)"
type input "6182"
click at [115, 15] on div at bounding box center [116, 17] width 14 height 14
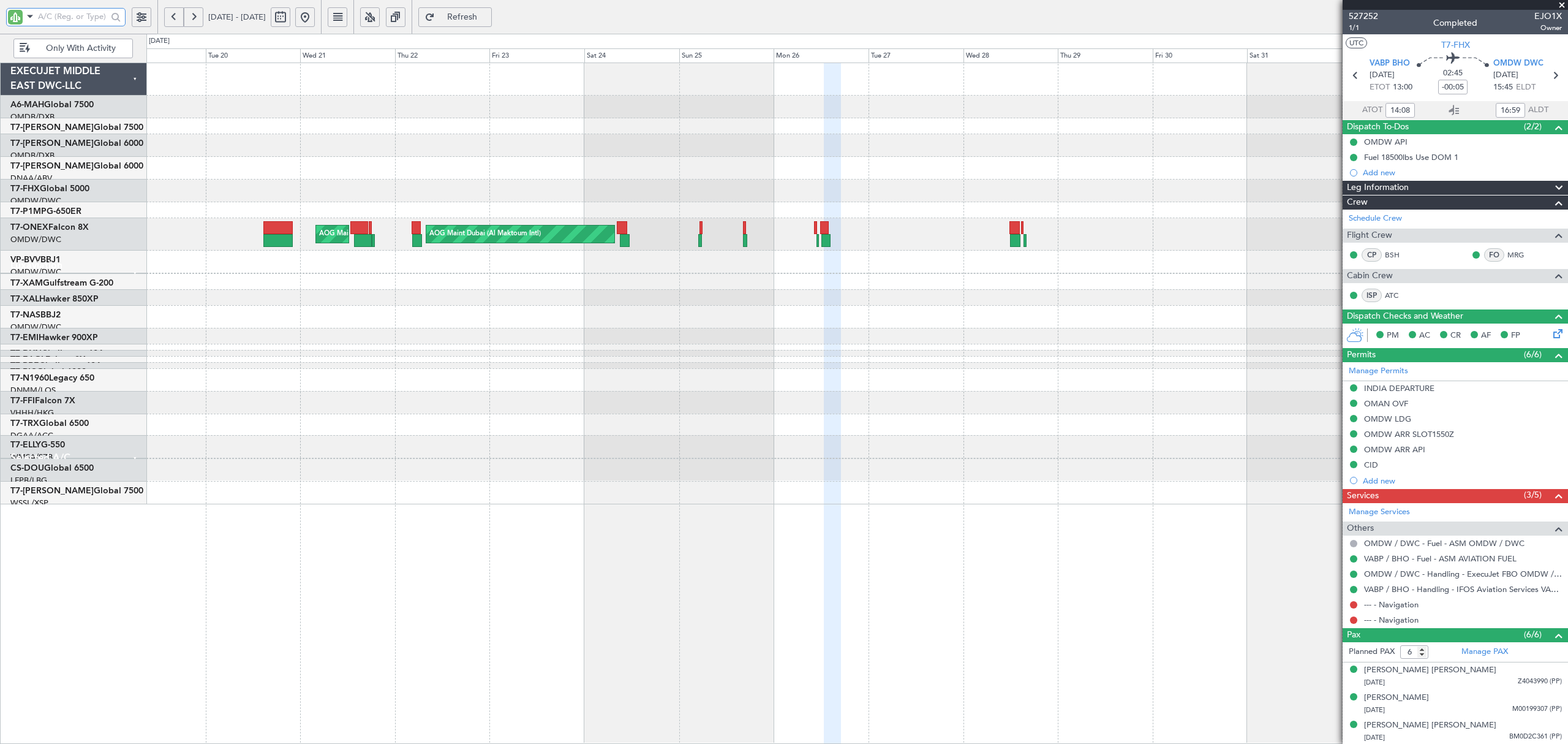
click at [392, 324] on div "AOG Maint Paris ([GEOGRAPHIC_DATA]) AOG Maint [GEOGRAPHIC_DATA] (Al Maktoum Int…" at bounding box center [857, 283] width 1421 height 440
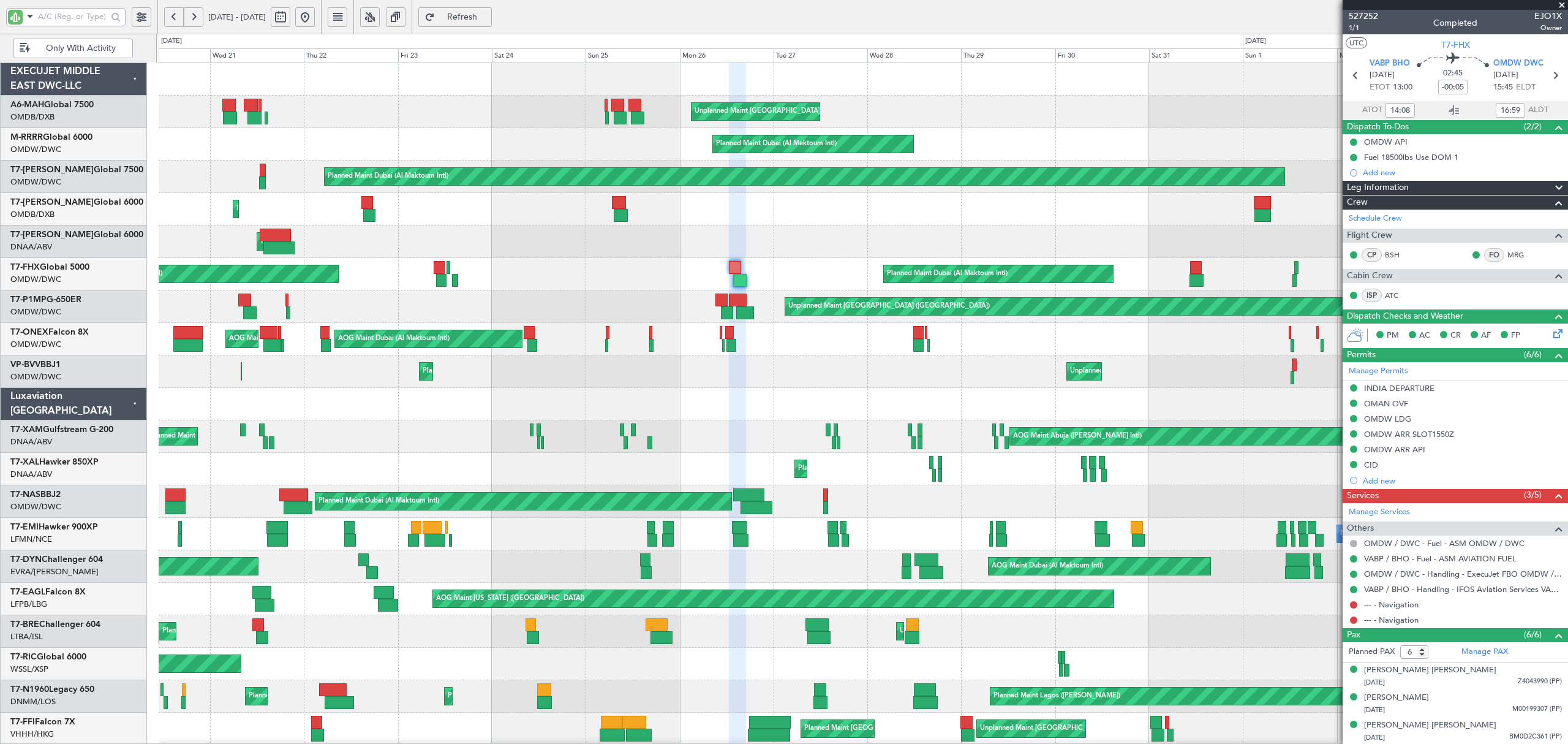
click at [315, 22] on button at bounding box center [305, 17] width 19 height 19
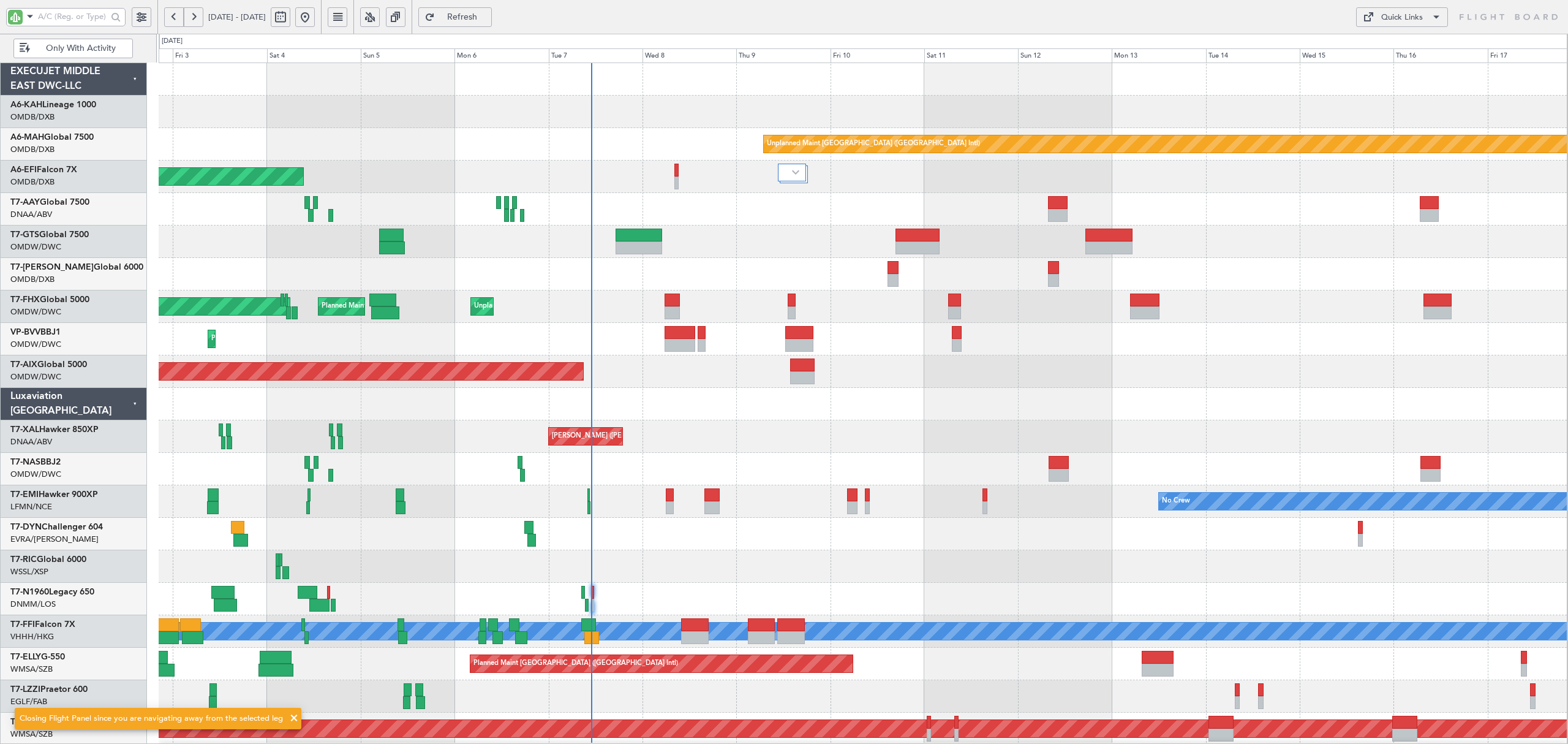
click at [691, 473] on div "Unplanned Maint Lagos ([GEOGRAPHIC_DATA][PERSON_NAME])" at bounding box center [863, 469] width 1409 height 32
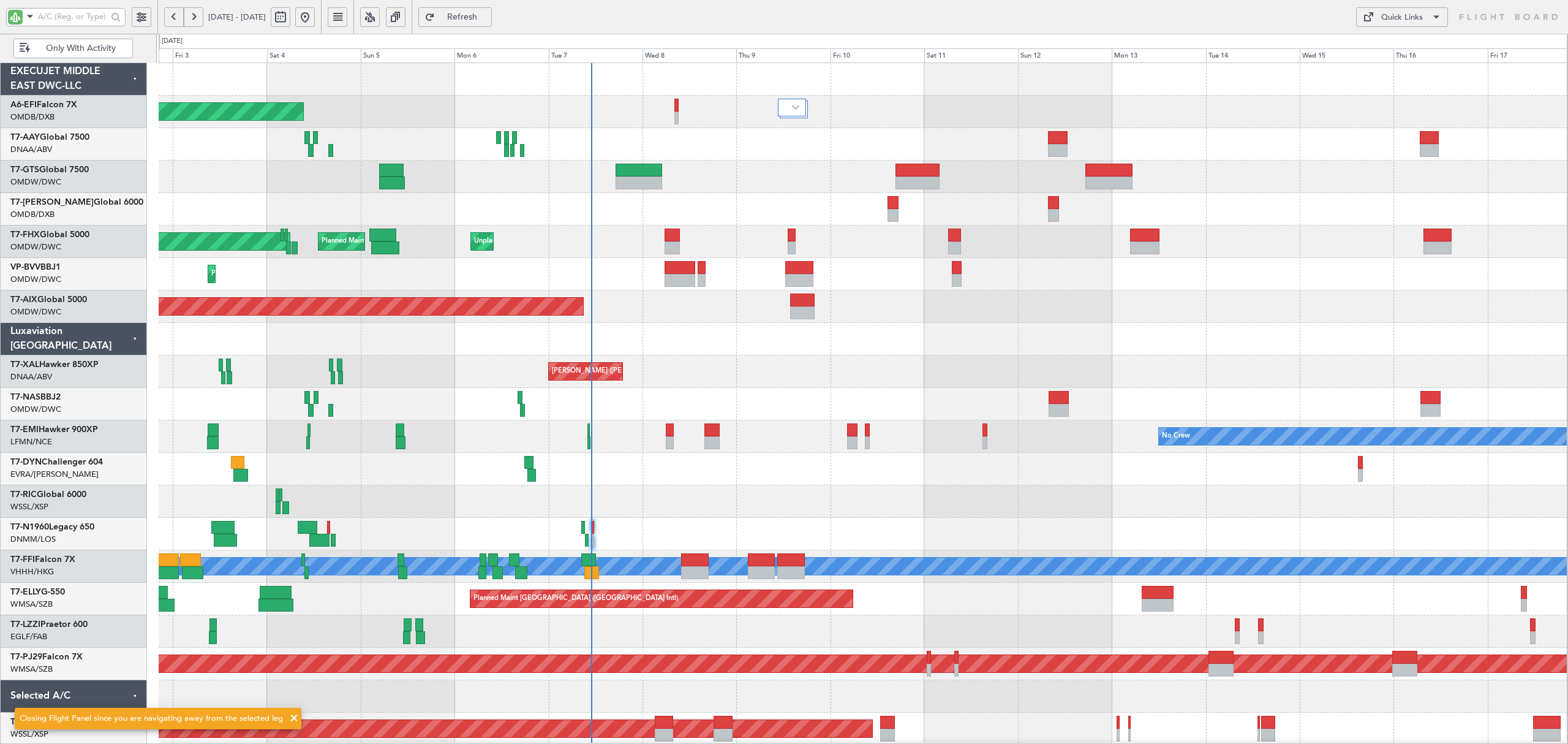
click at [756, 464] on div at bounding box center [863, 469] width 1409 height 32
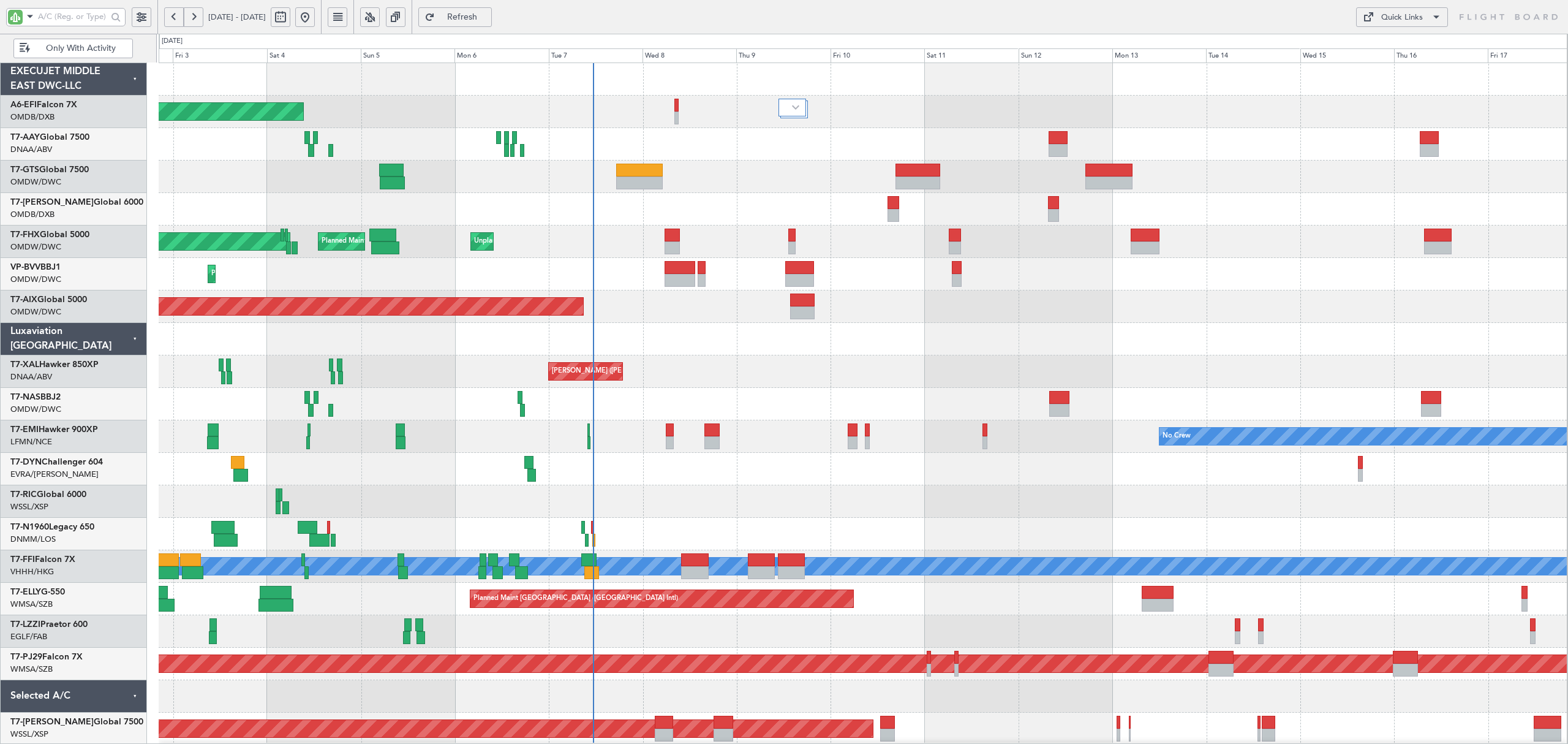
click at [650, 378] on div "[PERSON_NAME] ([PERSON_NAME] Intl)" at bounding box center [863, 372] width 1409 height 32
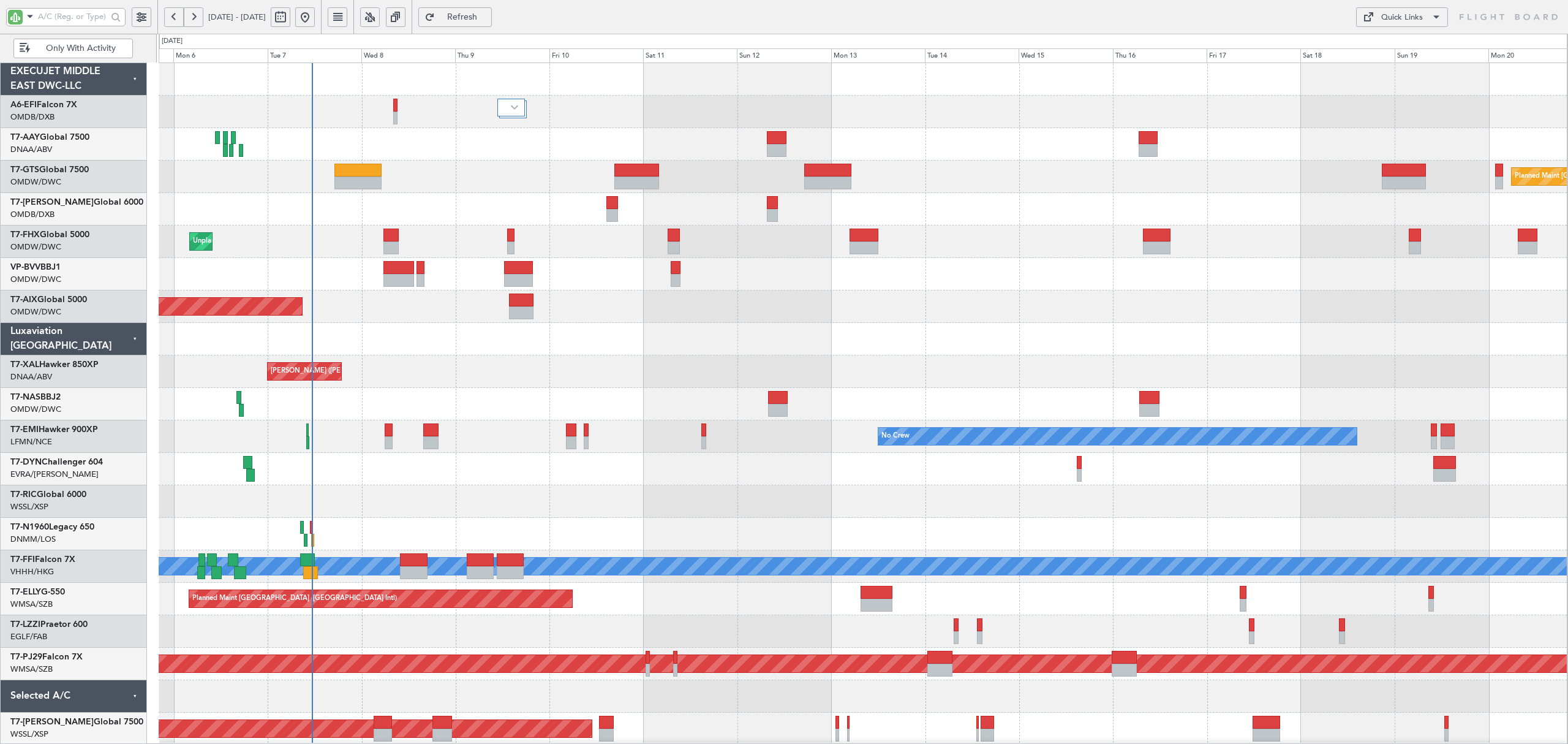
click at [445, 408] on div "Unplanned Maint Lagos ([GEOGRAPHIC_DATA][PERSON_NAME])" at bounding box center [863, 404] width 1409 height 32
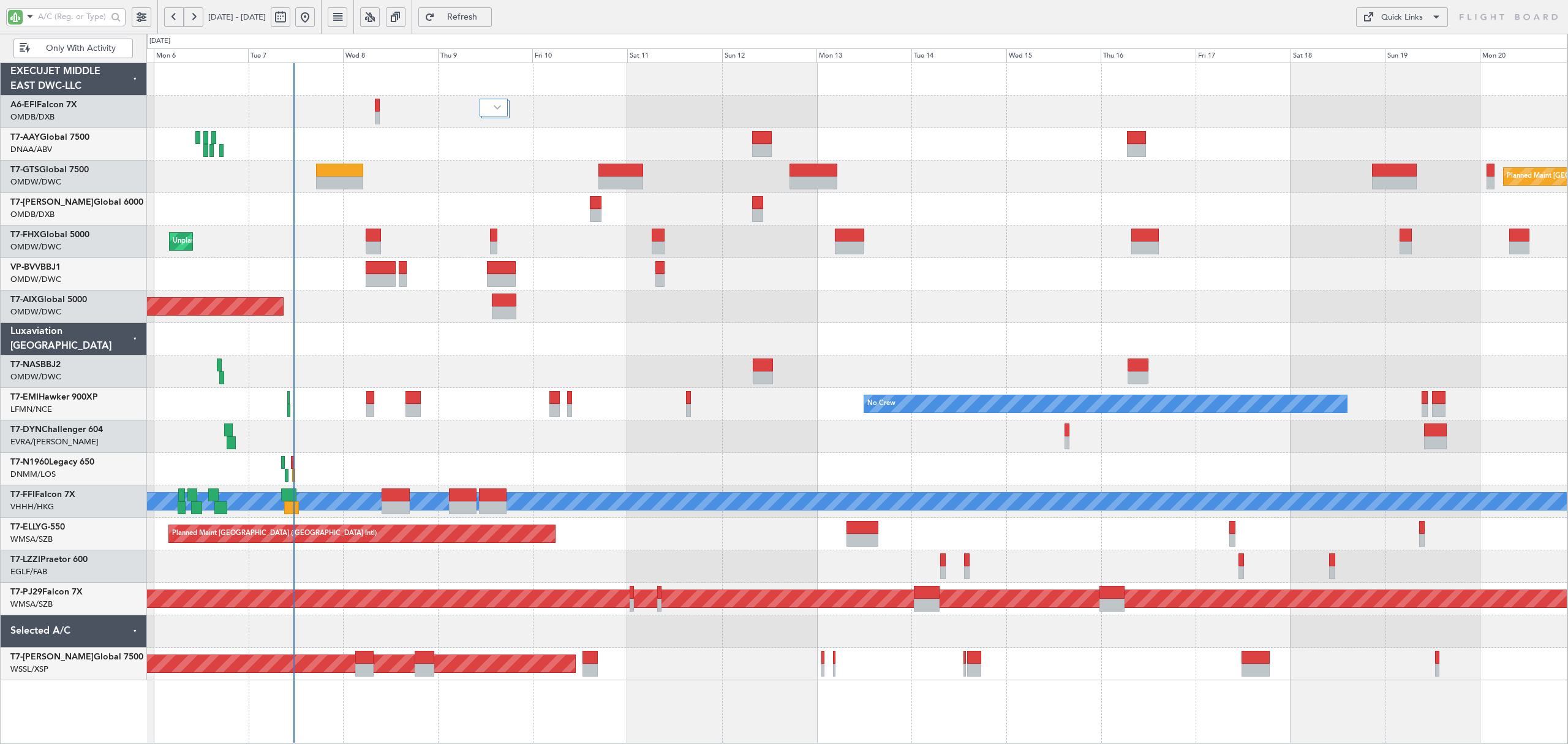
click at [561, 292] on div "Planned Maint Dubai (Al Maktoum Intl)" at bounding box center [857, 307] width 1421 height 32
click at [498, 253] on div "Unplanned Maint [GEOGRAPHIC_DATA] (Al Maktoum Intl) Planned Maint [GEOGRAPHIC_D…" at bounding box center [857, 242] width 1421 height 32
click at [501, 241] on div "Unplanned Maint [GEOGRAPHIC_DATA] (Al Maktoum Intl) Planned Maint [GEOGRAPHIC_D…" at bounding box center [857, 242] width 1421 height 32
click at [479, 247] on div "Unplanned Maint [GEOGRAPHIC_DATA] (Al Maktoum Intl) Planned Maint [GEOGRAPHIC_D…" at bounding box center [857, 242] width 1421 height 32
click at [351, 239] on div "Unplanned Maint [GEOGRAPHIC_DATA] (Al Maktoum Intl) Planned Maint [GEOGRAPHIC_D…" at bounding box center [857, 242] width 1421 height 32
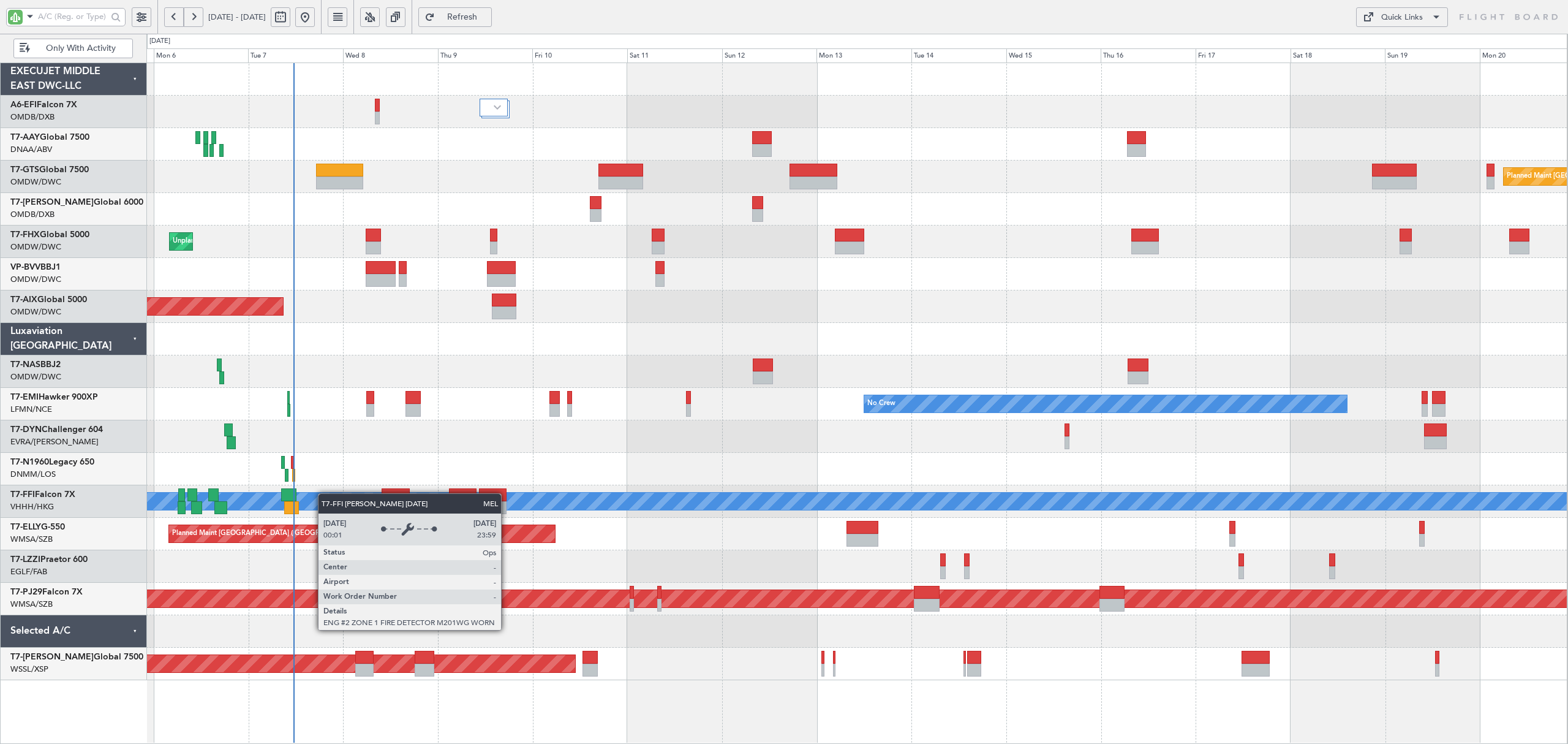
click at [324, 502] on div "AOG Maint [GEOGRAPHIC_DATA] (Dubai Intl) Planned Maint [GEOGRAPHIC_DATA] (Selet…" at bounding box center [857, 372] width 1421 height 618
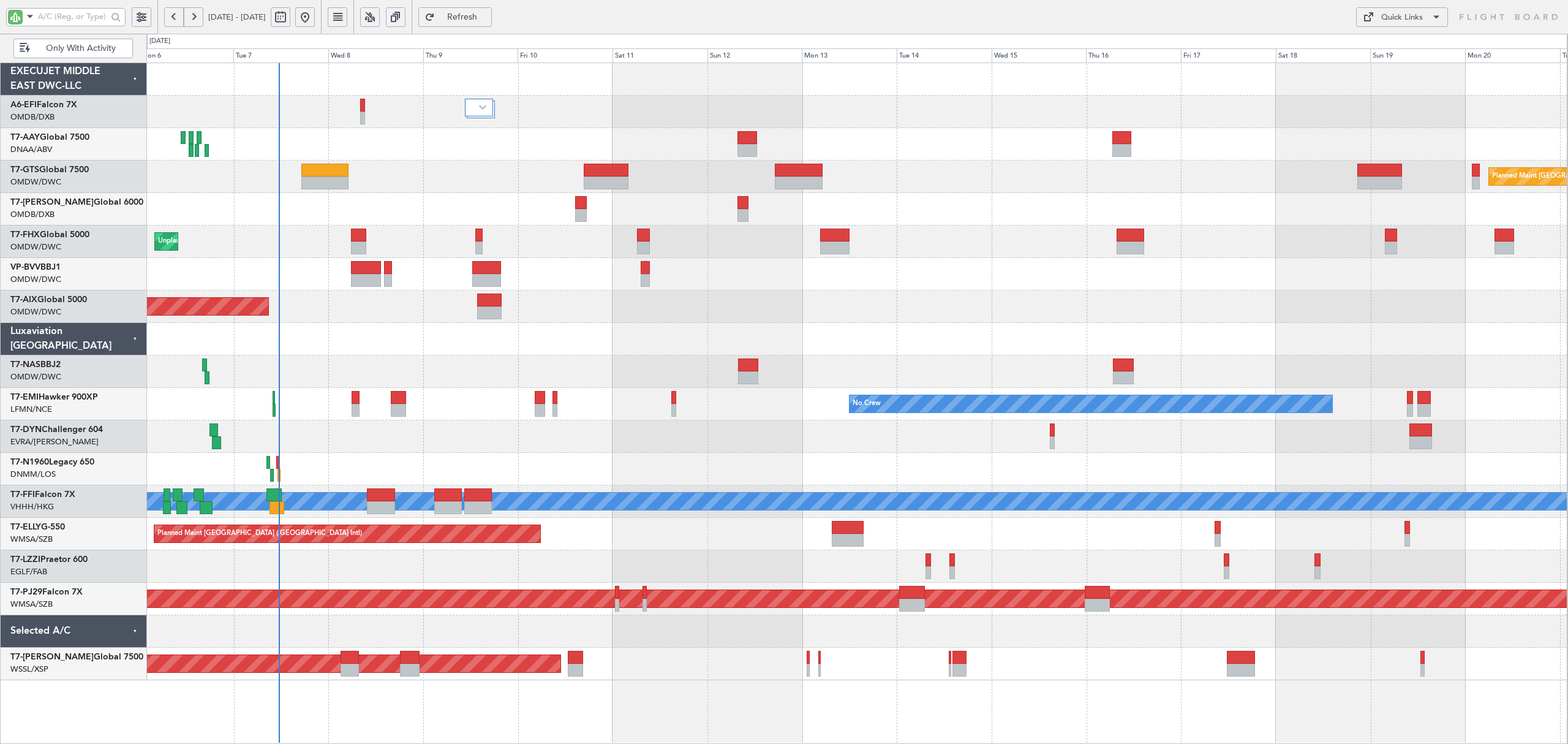
click at [317, 455] on div at bounding box center [857, 469] width 1421 height 32
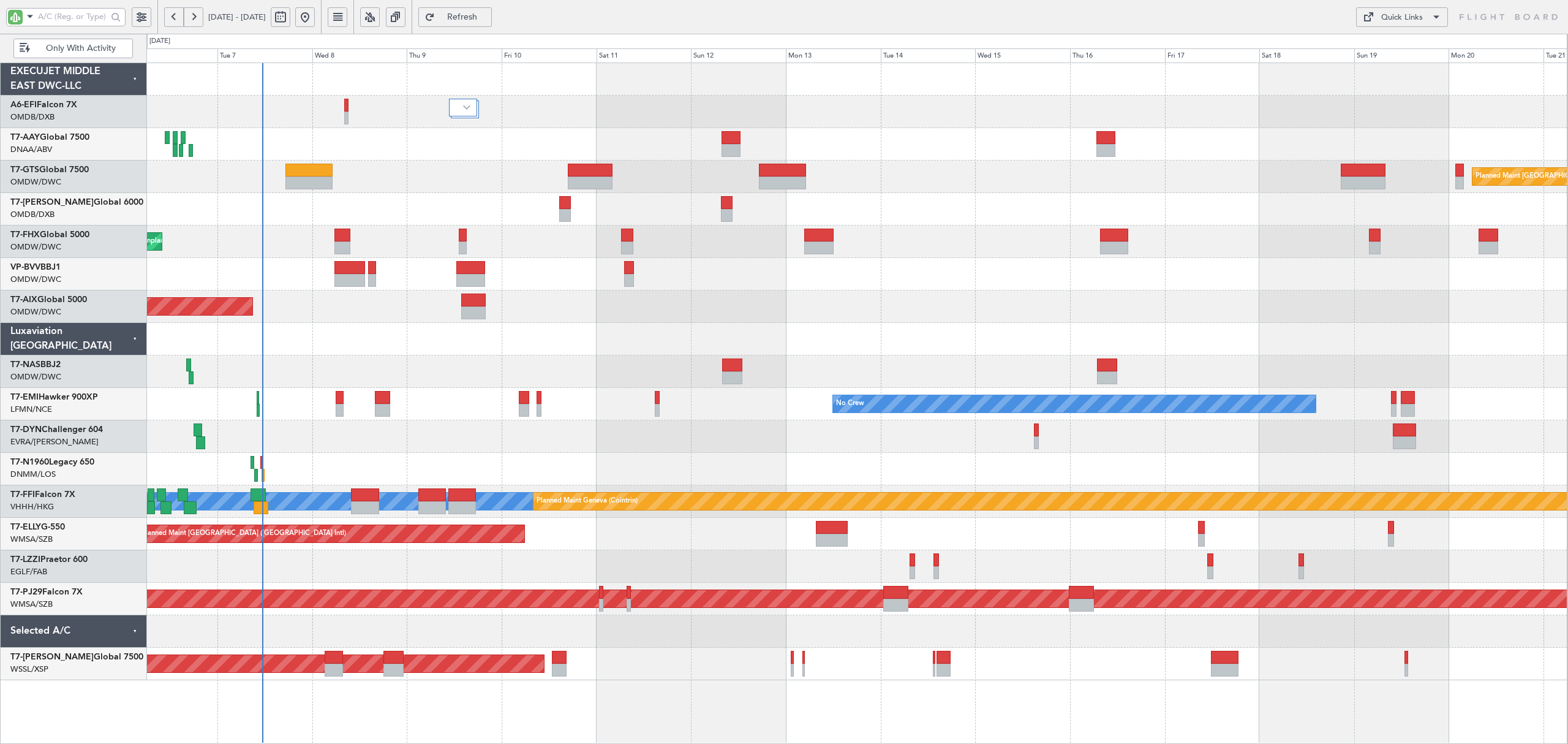
click at [315, 21] on button at bounding box center [305, 17] width 19 height 19
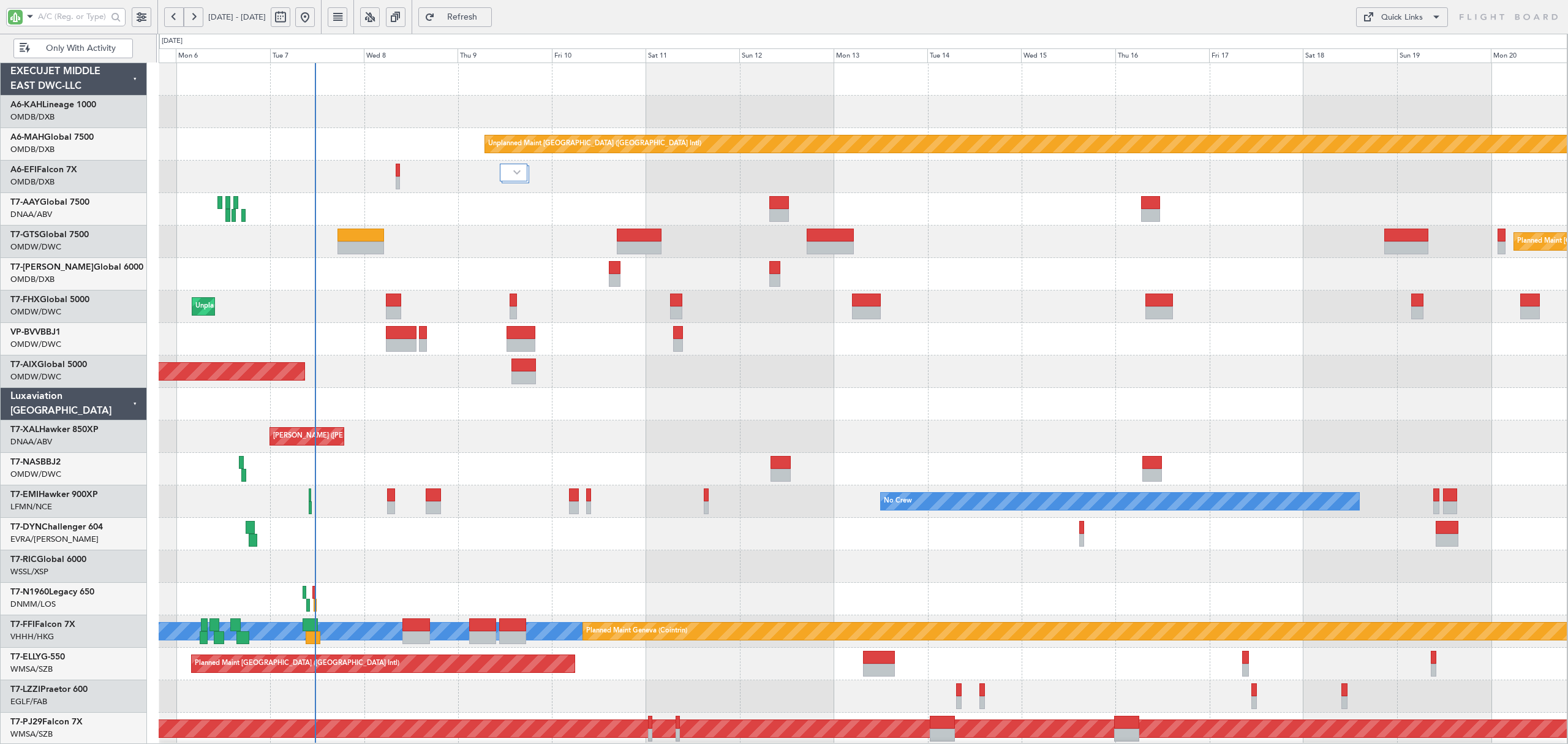
click at [218, 233] on div "Unplanned Maint [GEOGRAPHIC_DATA] ([GEOGRAPHIC_DATA] Intl) AOG Maint [GEOGRAPHI…" at bounding box center [863, 437] width 1409 height 747
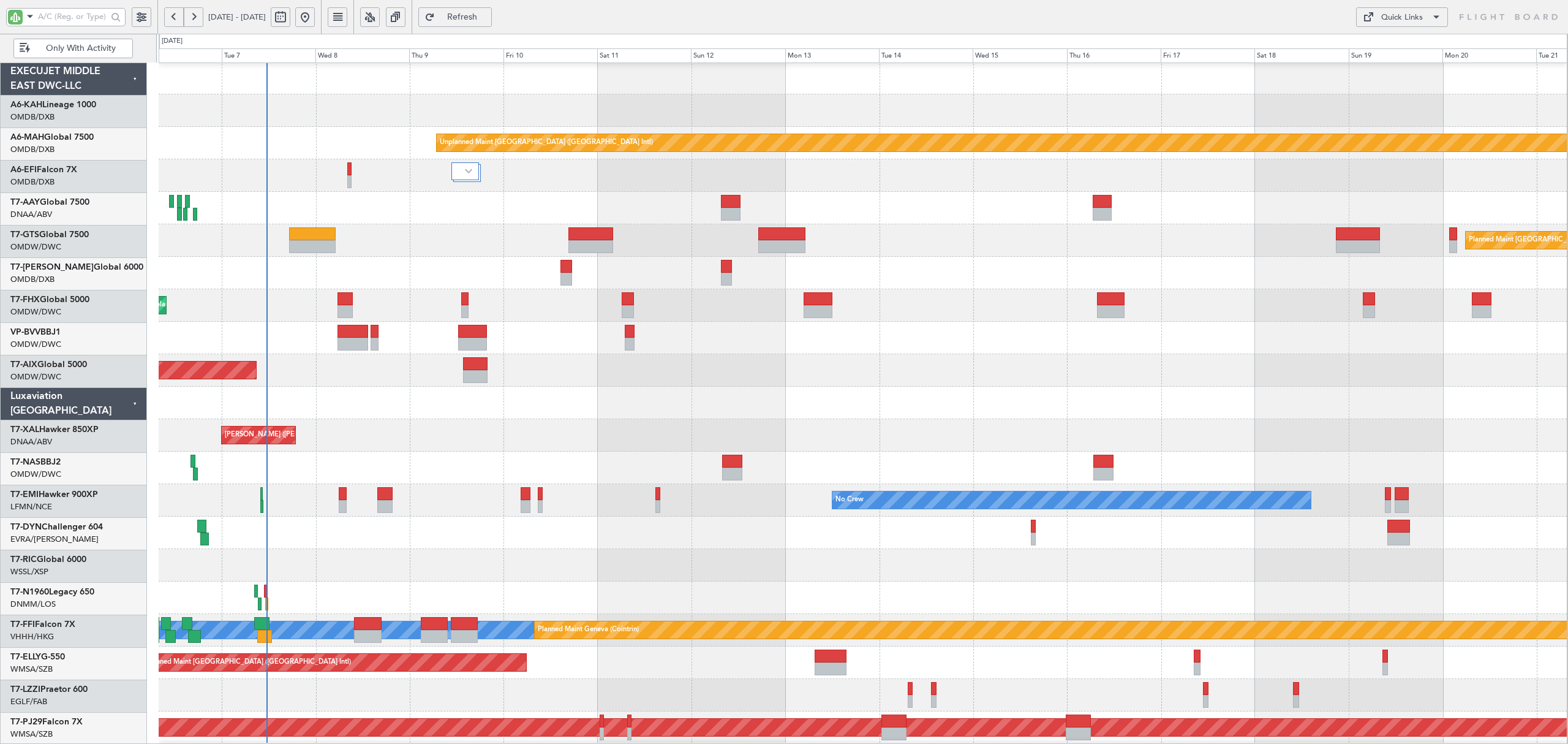
click at [331, 222] on div at bounding box center [863, 208] width 1409 height 32
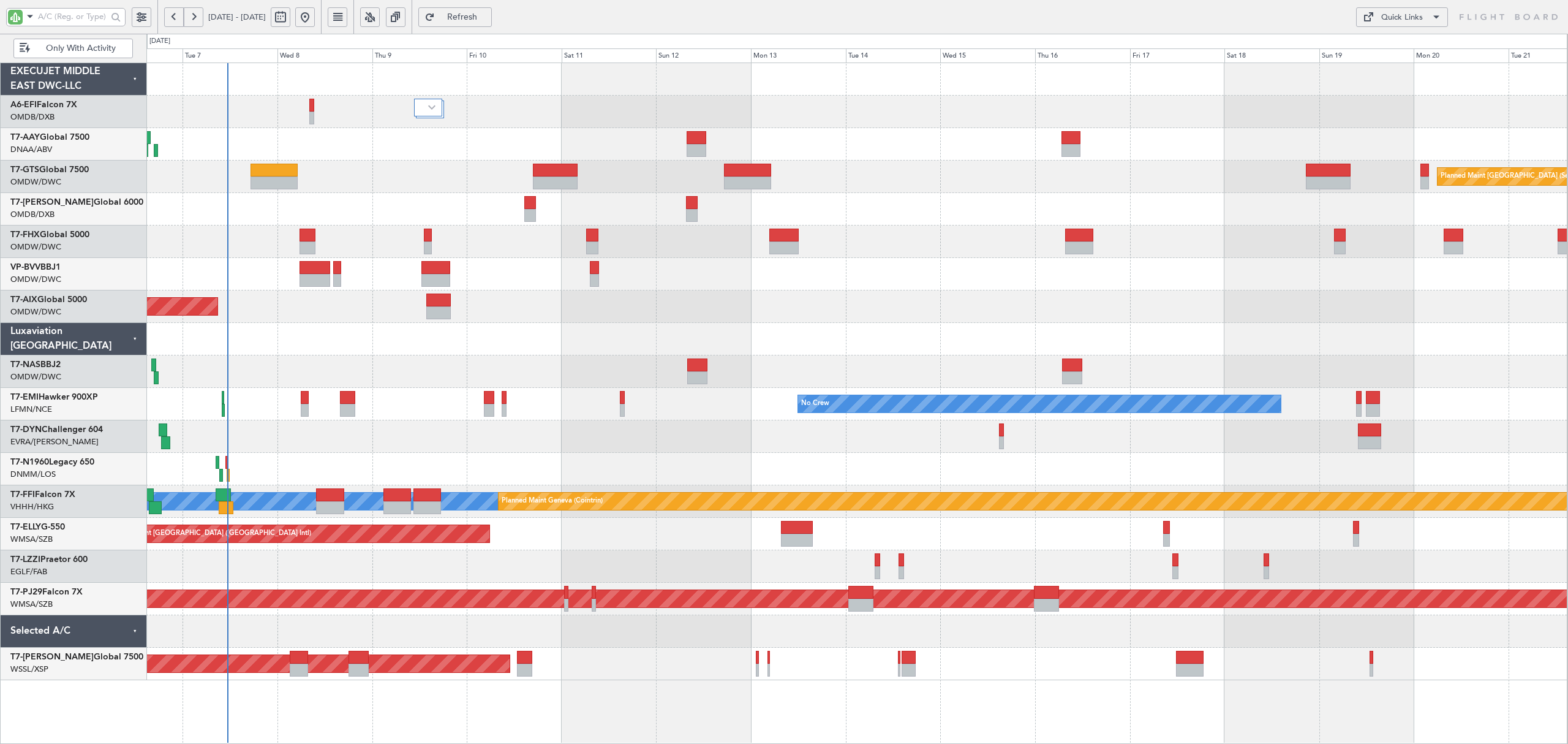
click at [96, 52] on span "Only With Activity" at bounding box center [80, 48] width 96 height 8
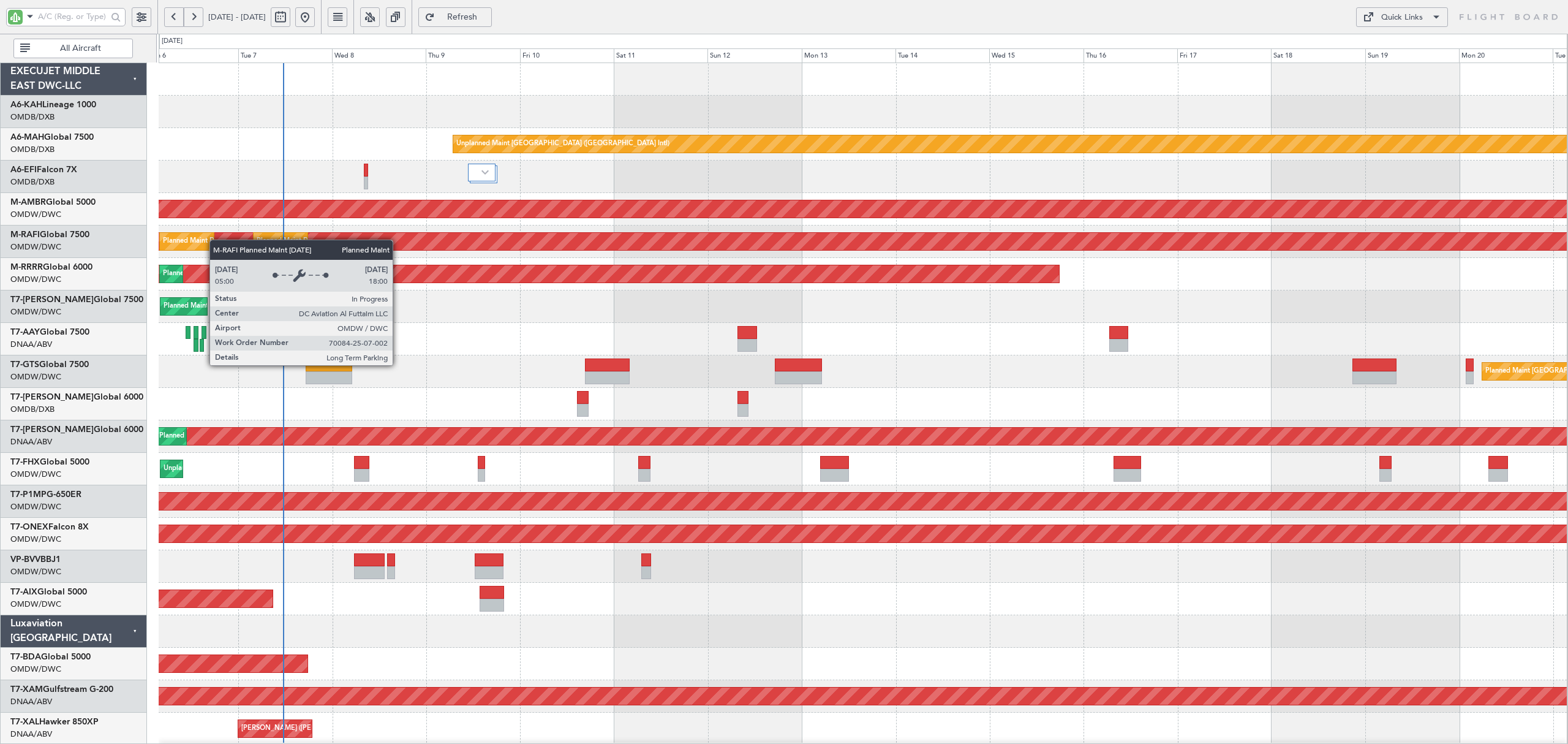
click at [258, 239] on div "Unplanned Maint [GEOGRAPHIC_DATA] ([GEOGRAPHIC_DATA] Intl) AOG Maint [GEOGRAPHI…" at bounding box center [863, 664] width 1409 height 1202
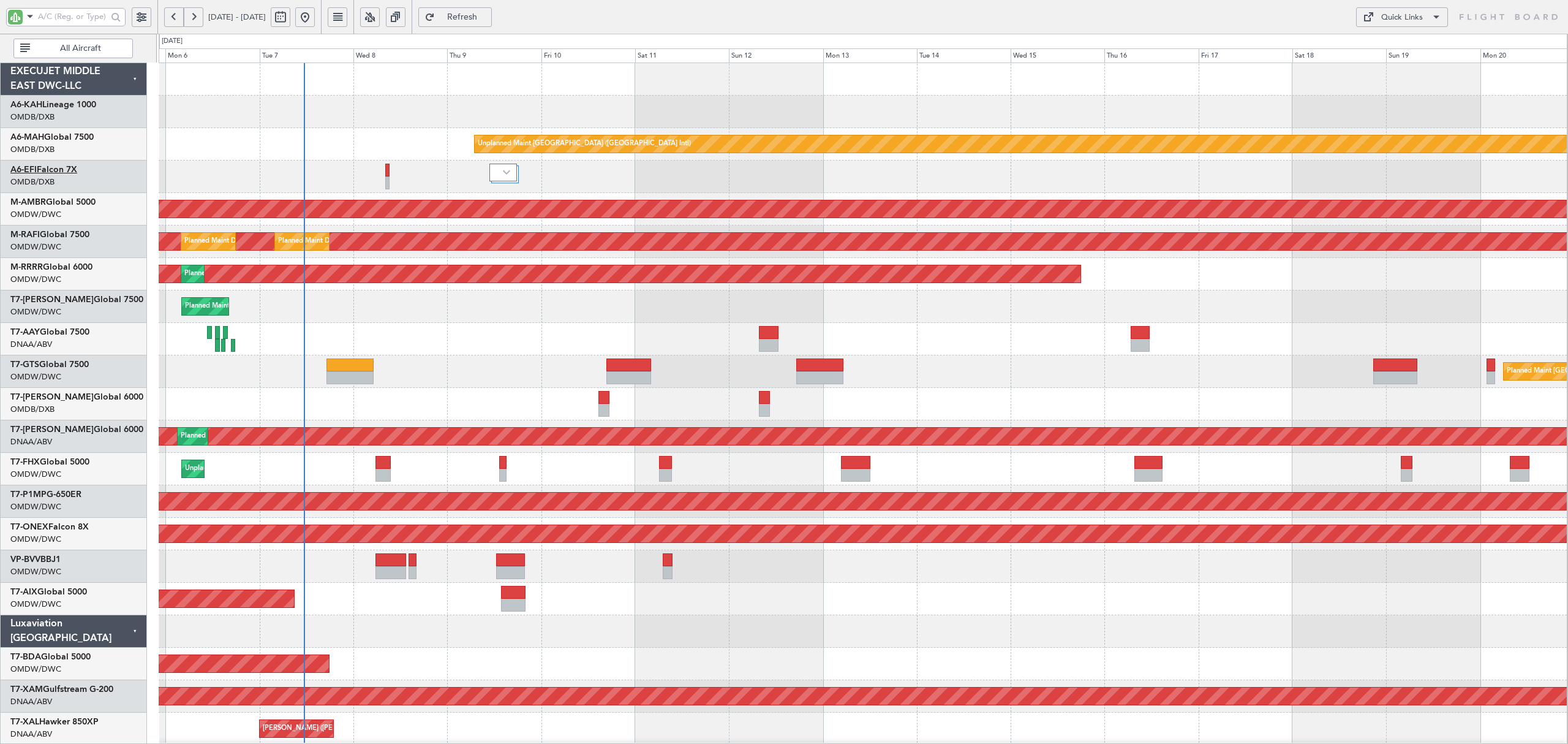
click at [75, 170] on link "A6-EFI Falcon 7X" at bounding box center [43, 170] width 67 height 8
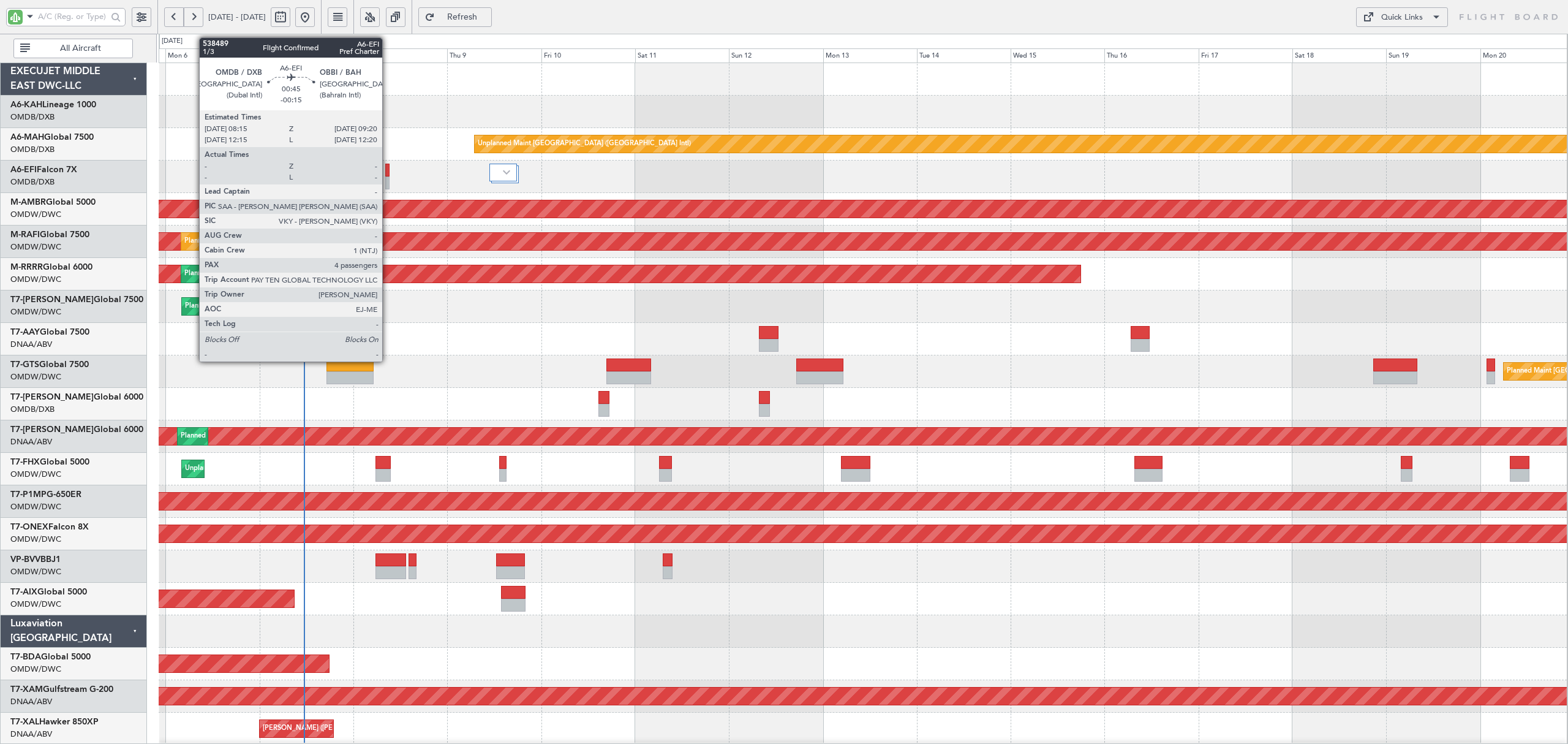
click at [388, 180] on div at bounding box center [387, 183] width 4 height 13
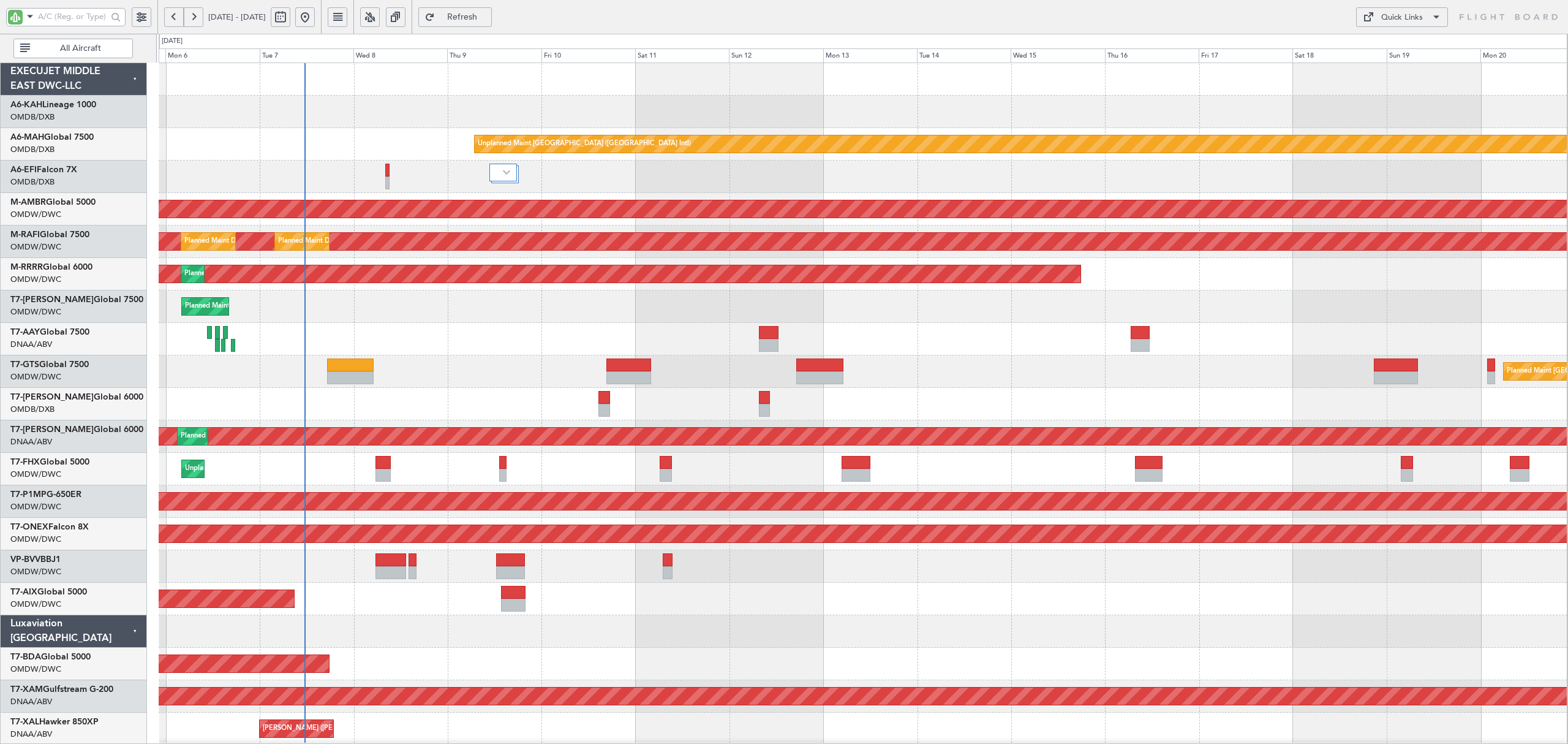
scroll to position [1, 0]
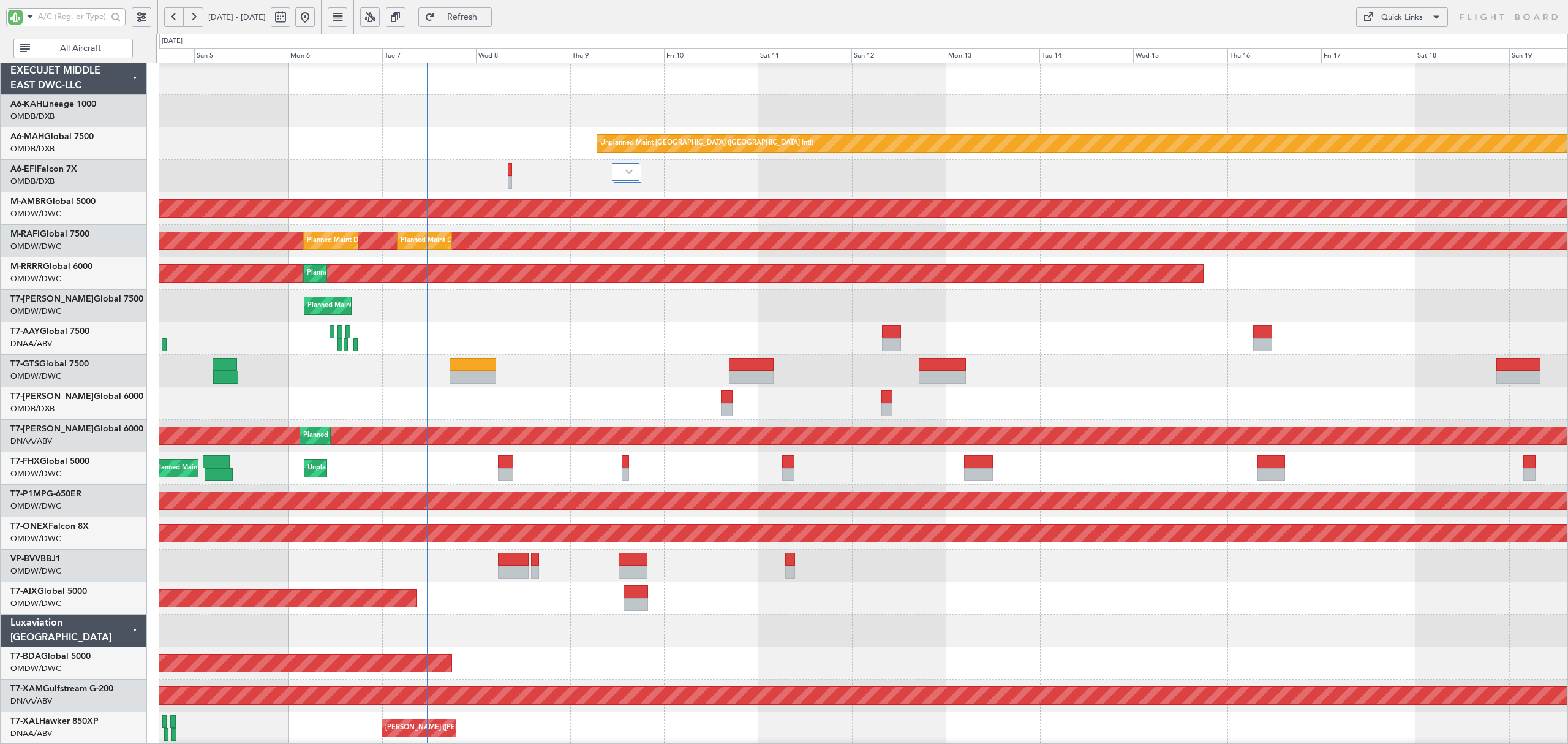
click at [354, 177] on div "AOG Maint [GEOGRAPHIC_DATA] (Dubai Intl)" at bounding box center [863, 176] width 1409 height 32
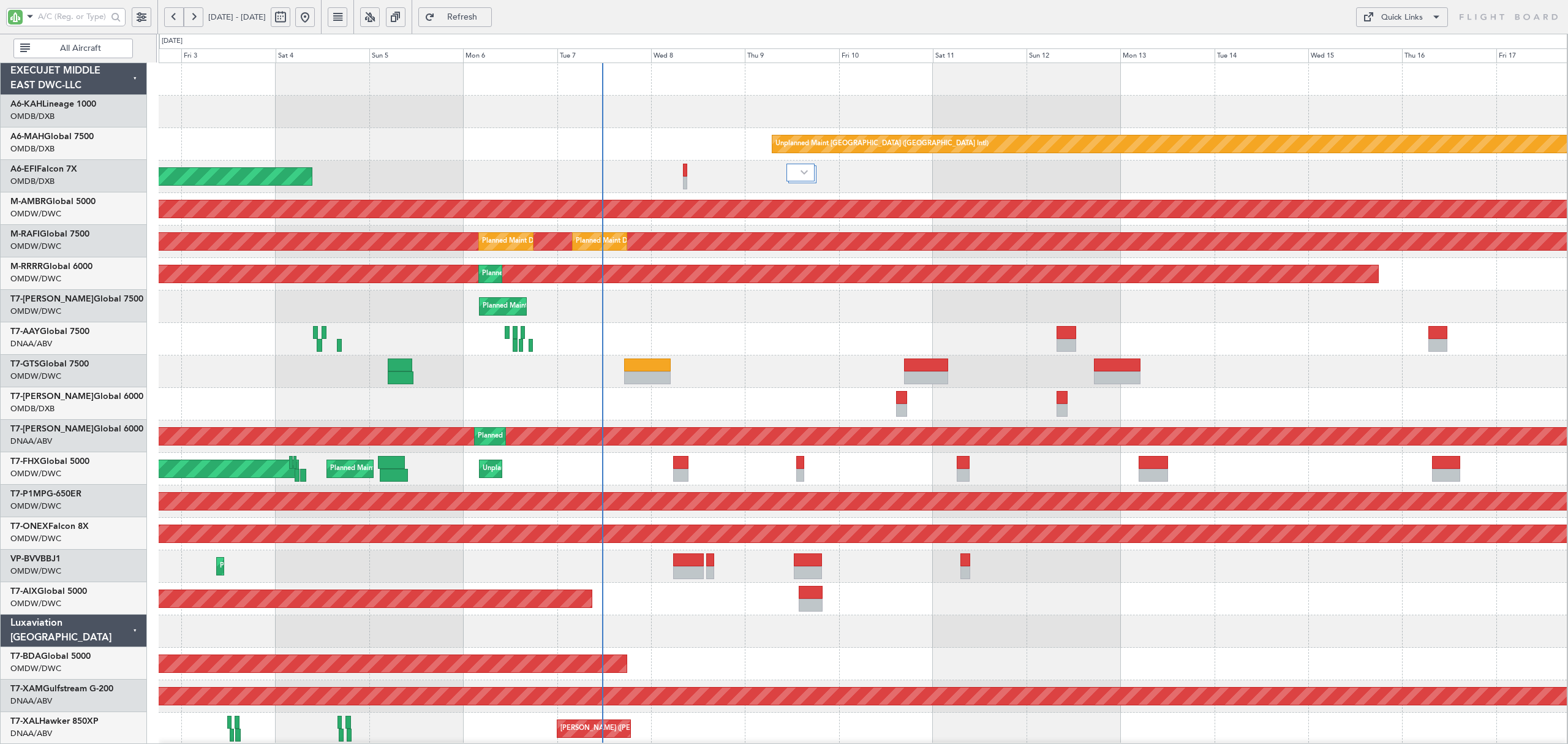
scroll to position [0, 0]
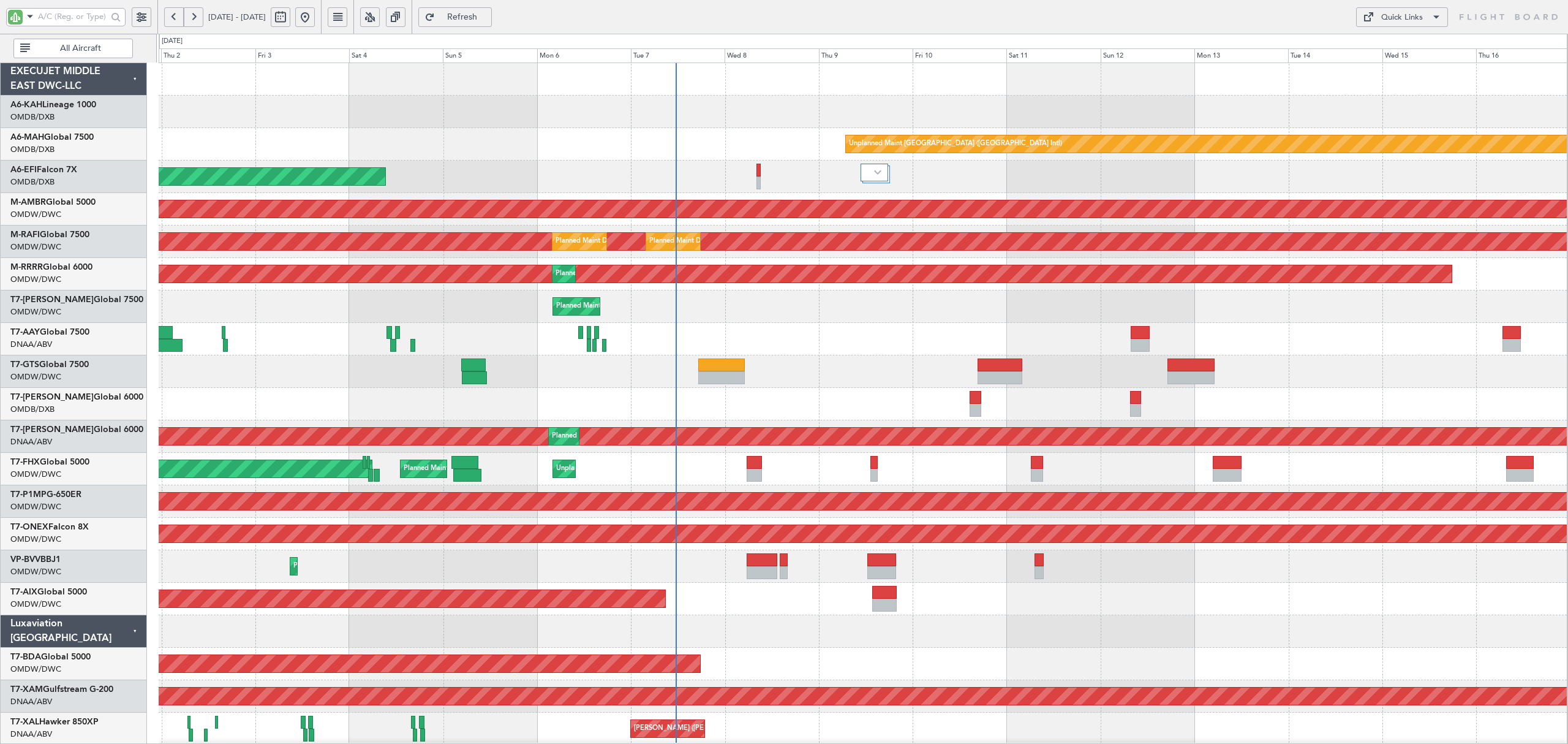
click at [527, 177] on div "AOG Maint [GEOGRAPHIC_DATA] (Dubai Intl)" at bounding box center [863, 176] width 1409 height 32
click at [92, 14] on input "text" at bounding box center [72, 17] width 69 height 19
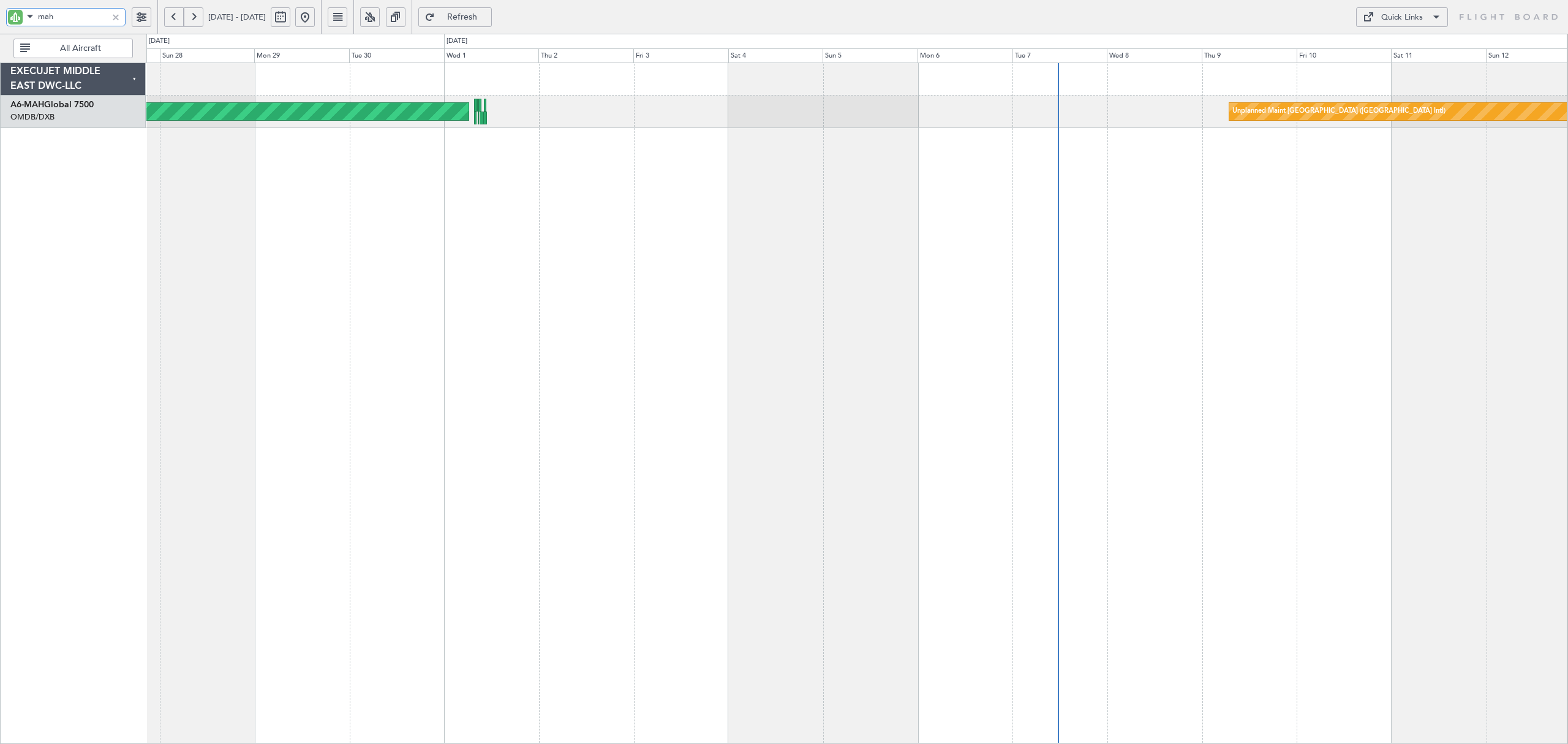
click at [666, 130] on div "Unplanned Maint [GEOGRAPHIC_DATA] ([GEOGRAPHIC_DATA] Intl) Planned Maint [GEOGR…" at bounding box center [857, 403] width 1422 height 682
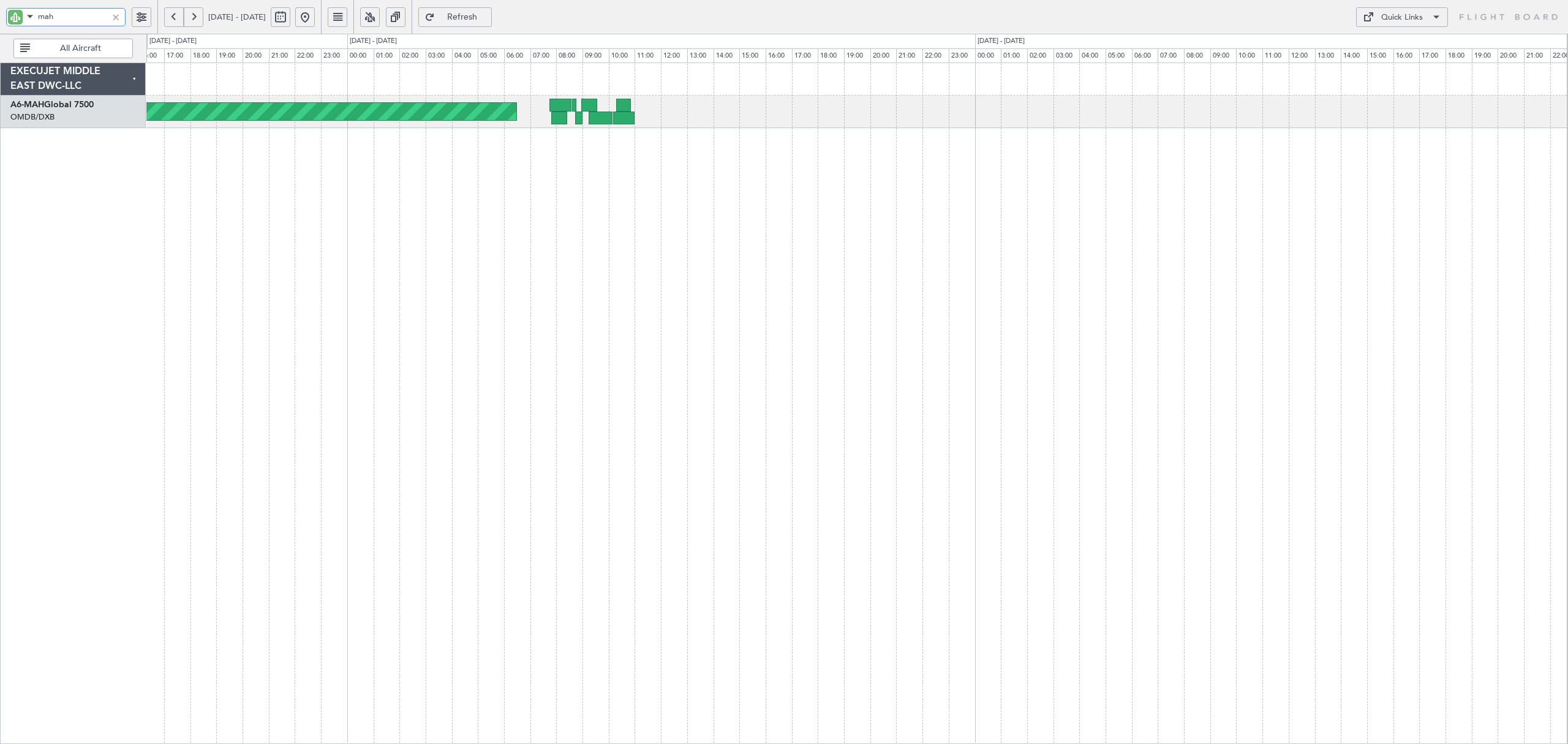
click at [969, 147] on div "Planned Maint [GEOGRAPHIC_DATA] ([GEOGRAPHIC_DATA] Intl) Planned Maint [GEOGRAP…" at bounding box center [857, 403] width 1422 height 682
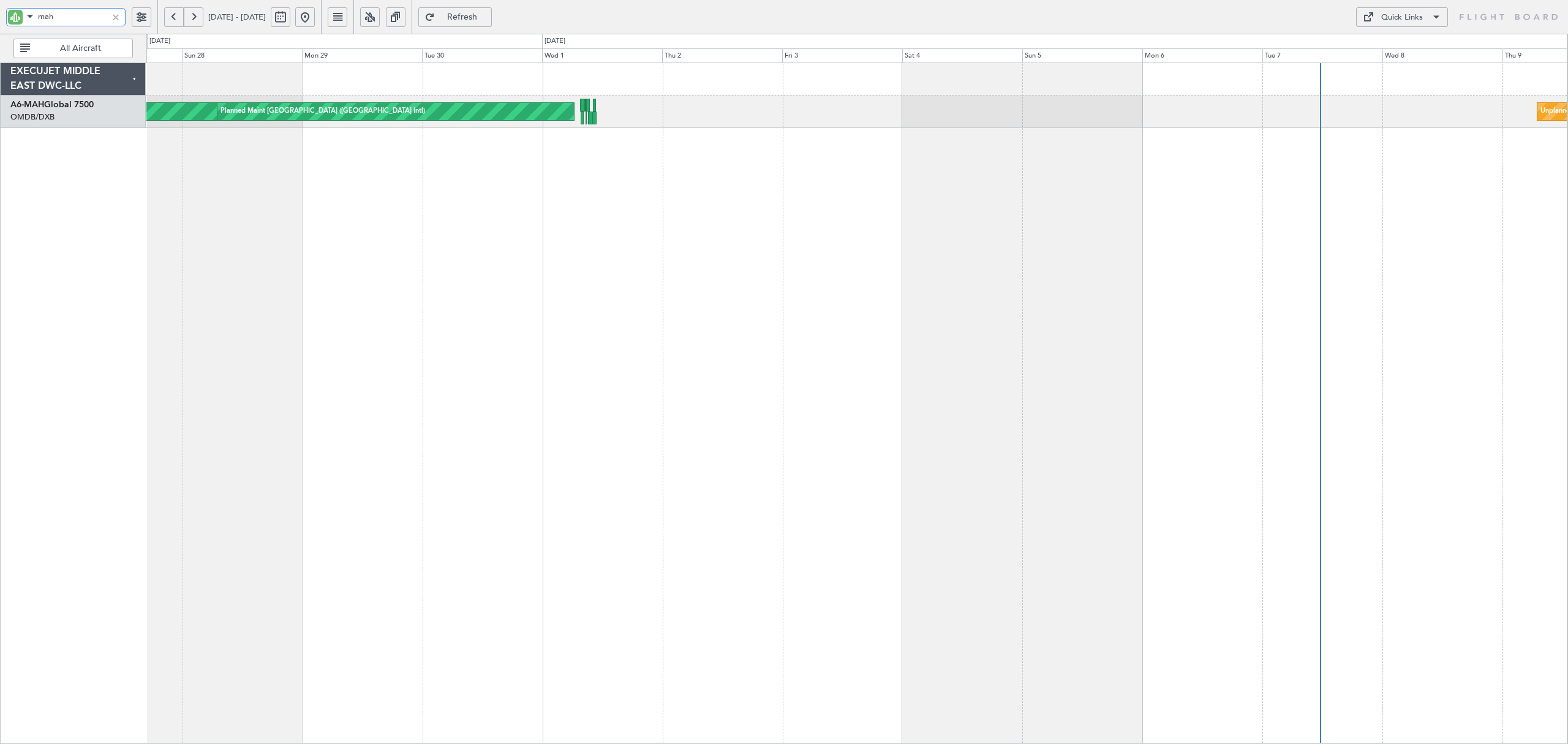
drag, startPoint x: 50, startPoint y: 8, endPoint x: -73, endPoint y: -2, distance: 123.4
click at [0, 0] on html "mah [DATE] - [DATE] Refresh Quick Links All Aircraft Planned Maint [GEOGRAPHIC_…" at bounding box center [784, 372] width 1568 height 744
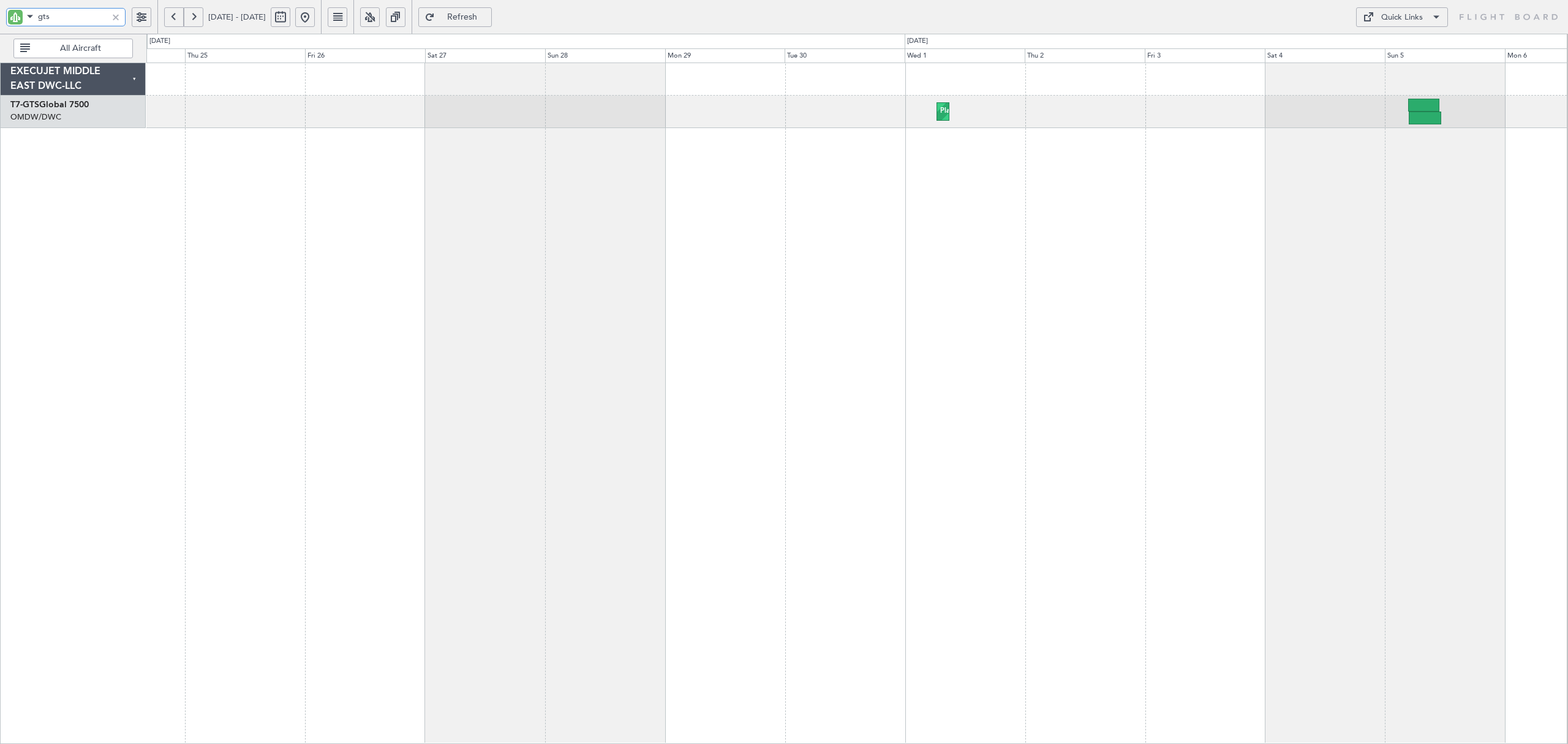
click at [1304, 148] on div "Planned Maint Dubai (Al Maktoum Intl) - - VTBD 17:20 Z EGSS 05:10 Z" at bounding box center [857, 403] width 1422 height 682
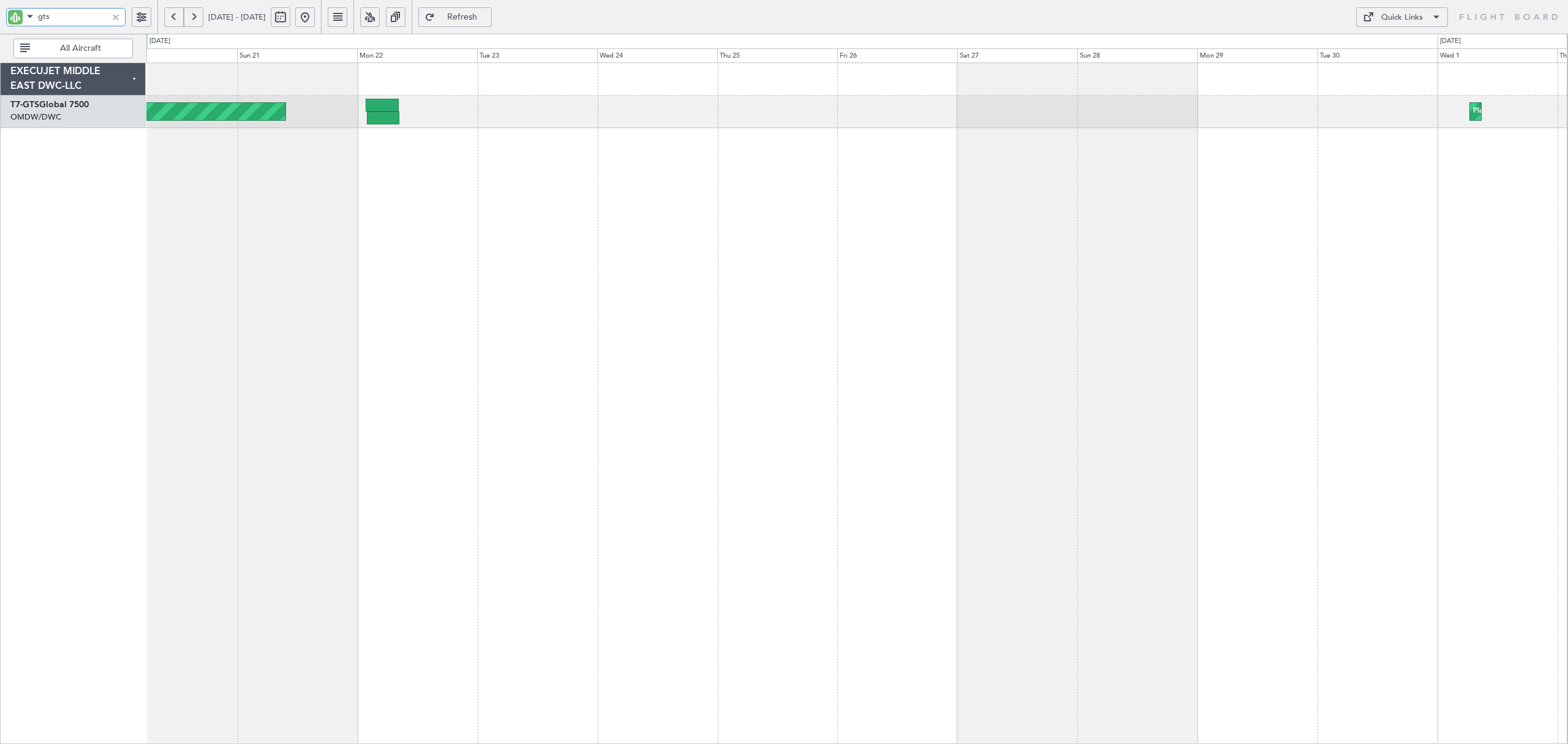
click at [1150, 172] on div "Planned Maint Dubai (Al Maktoum Intl) AOG Maint Singapore (Seletar)" at bounding box center [857, 403] width 1422 height 682
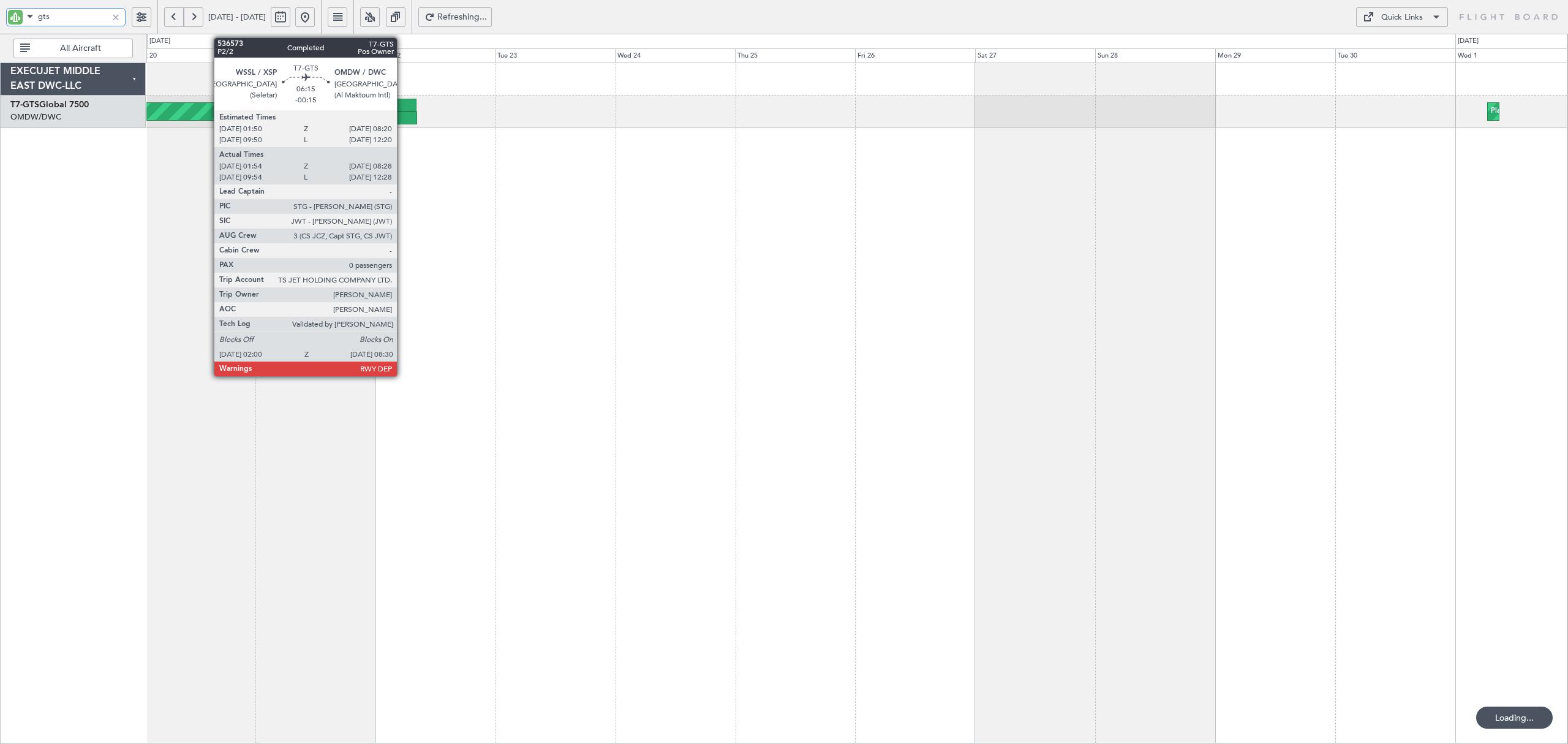
click at [403, 111] on div at bounding box center [401, 117] width 33 height 13
type input "gts"
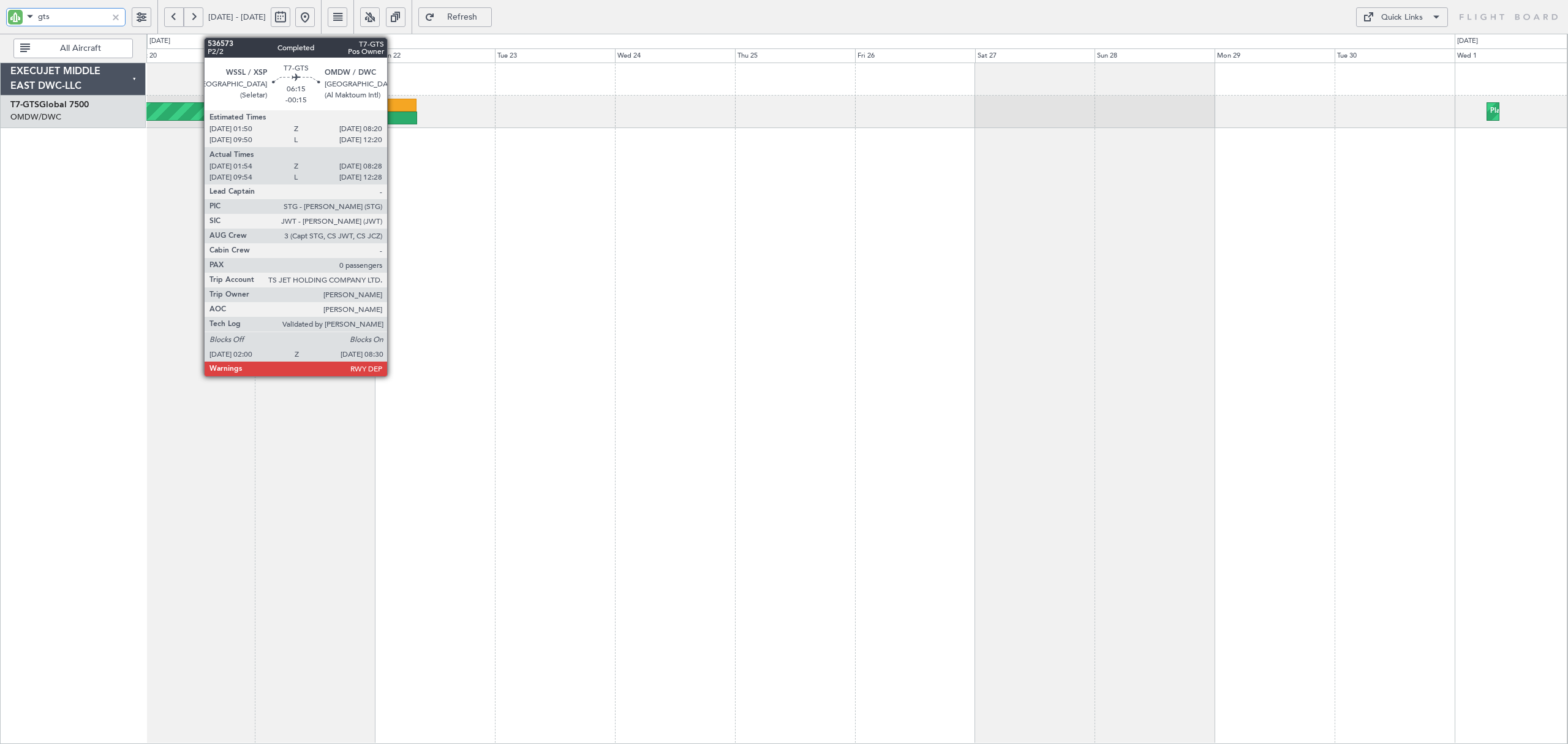
click at [394, 117] on div at bounding box center [401, 117] width 33 height 13
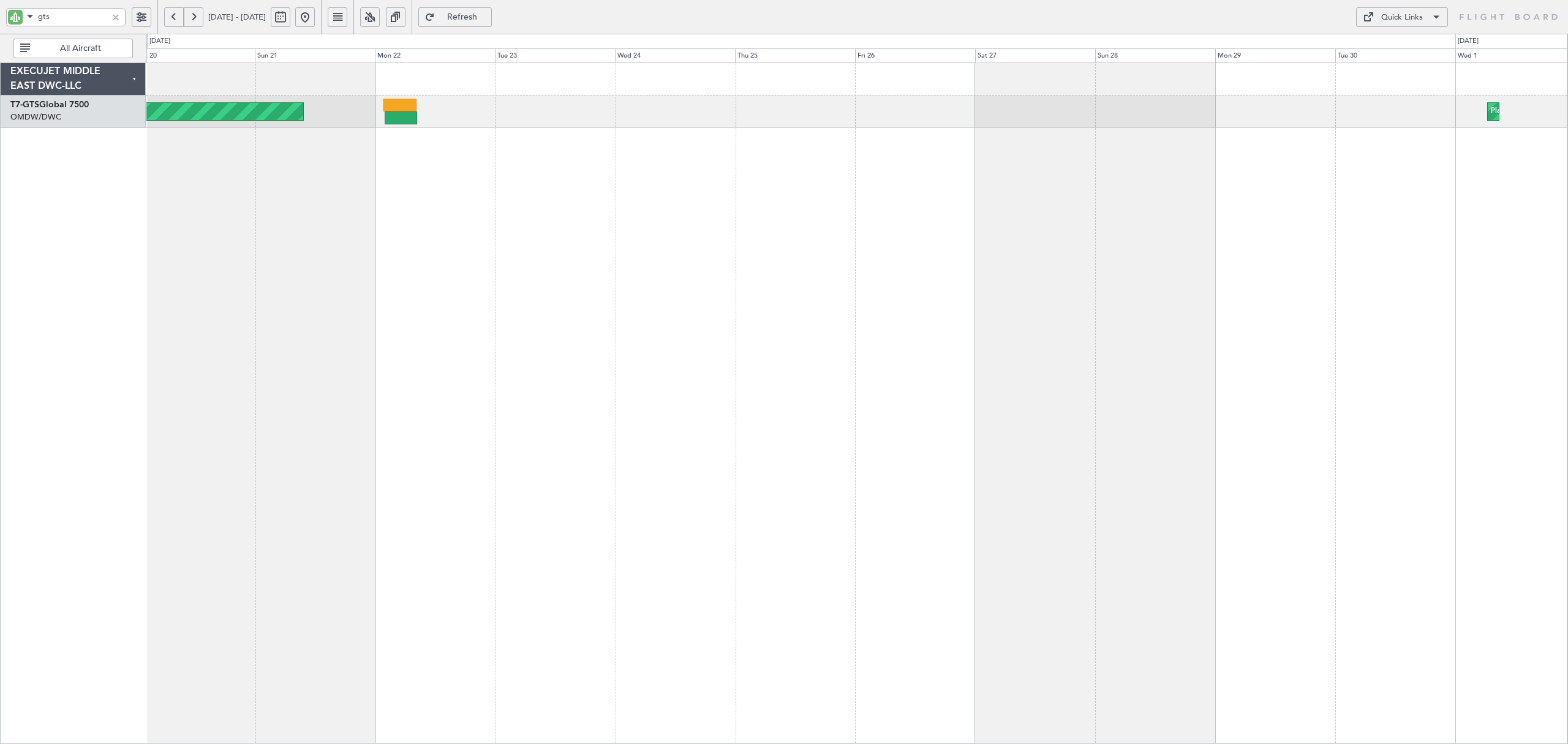
click at [122, 12] on div at bounding box center [116, 17] width 14 height 14
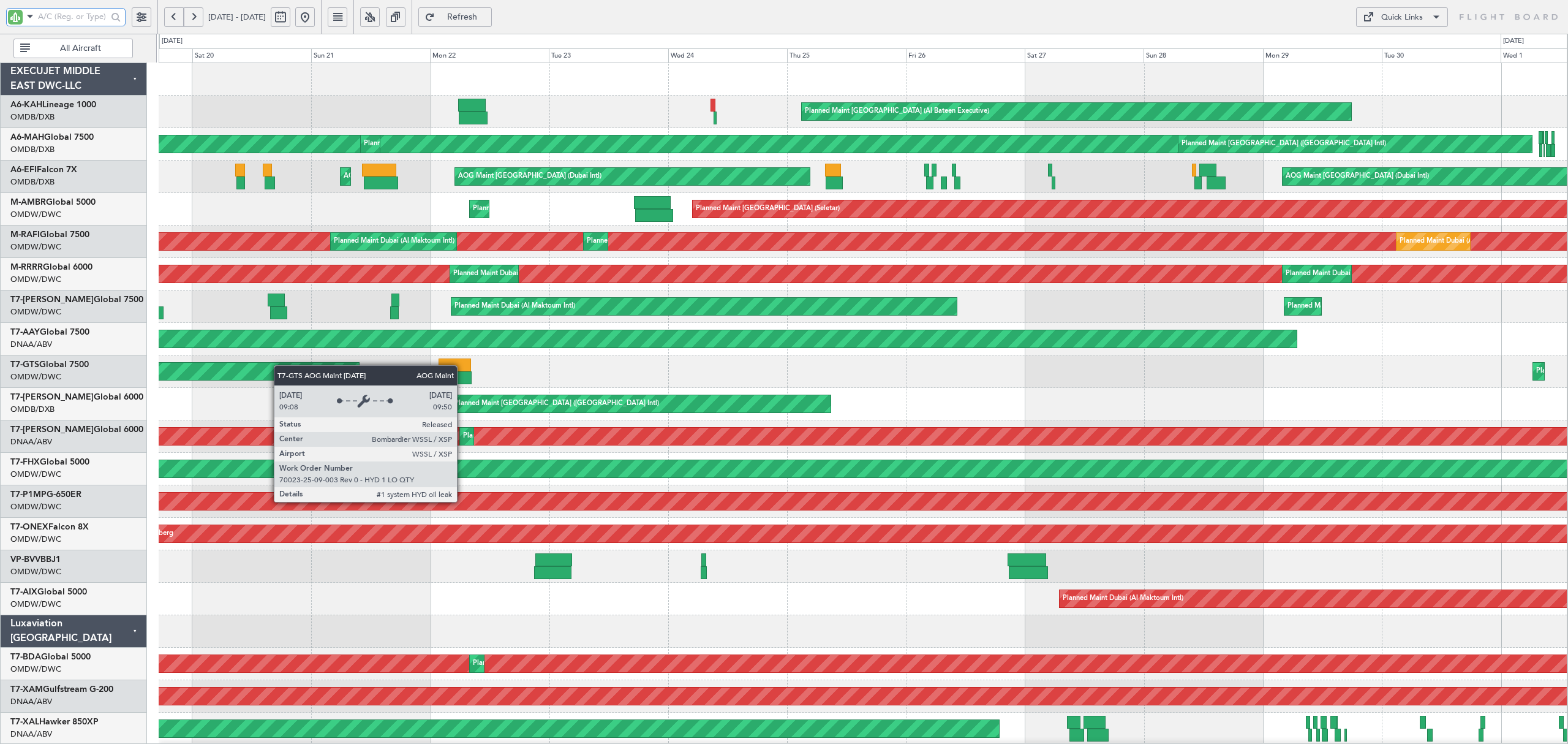
click at [304, 366] on div "Planned Maint [GEOGRAPHIC_DATA] (Al Bateen Executive) Planned Maint [GEOGRAPHIC…" at bounding box center [863, 664] width 1409 height 1202
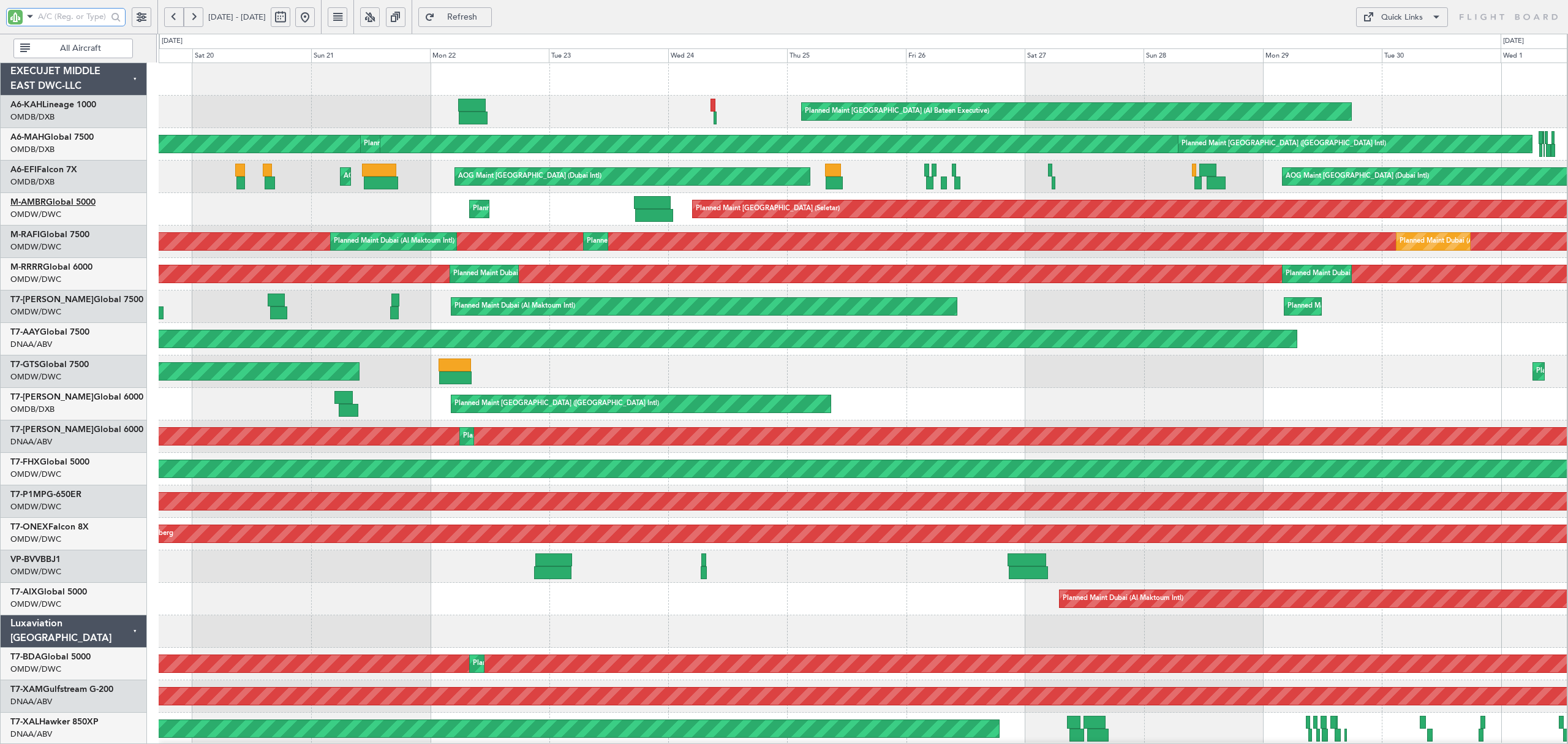
click at [71, 202] on link "M-AMBR Global 5000" at bounding box center [52, 202] width 85 height 8
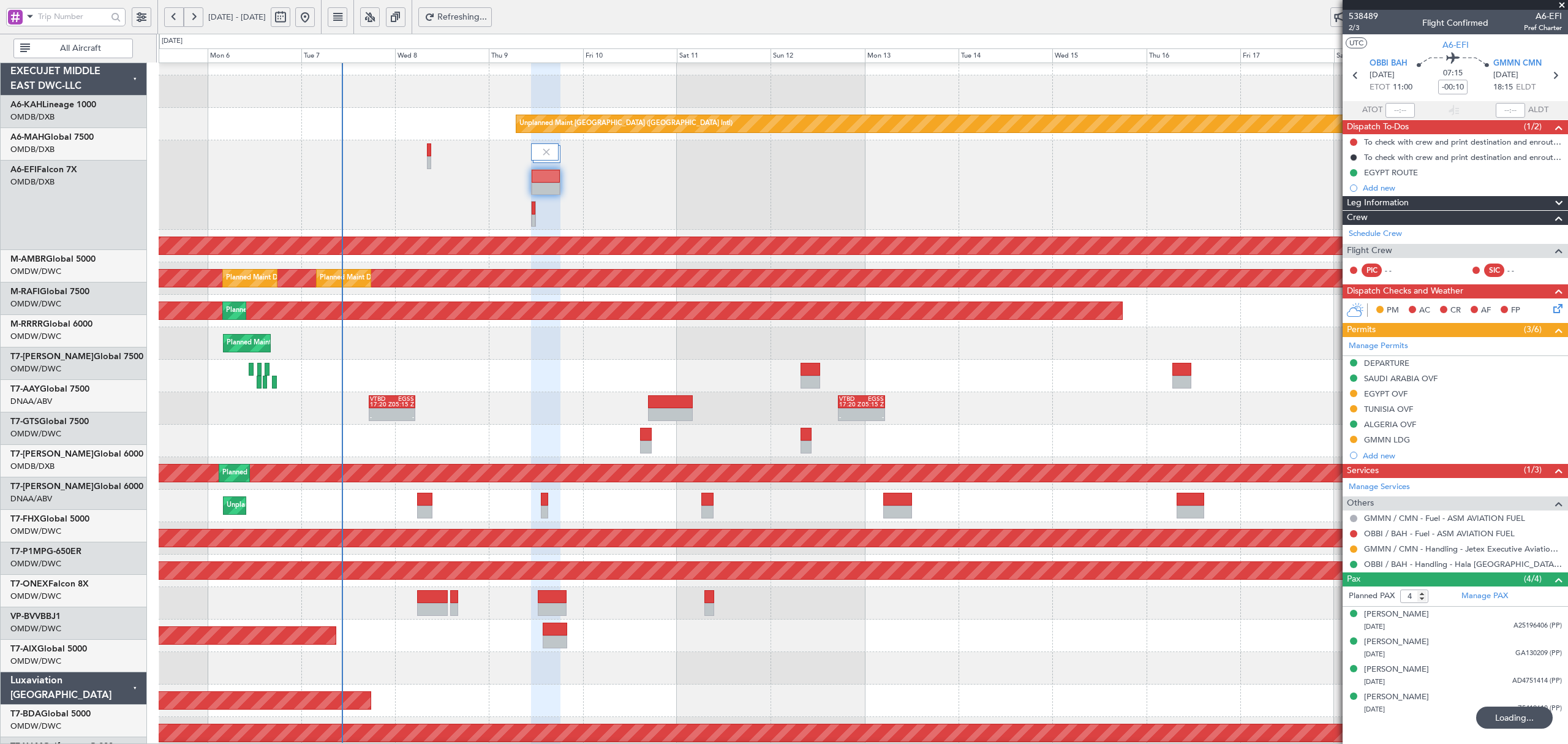
scroll to position [20, 0]
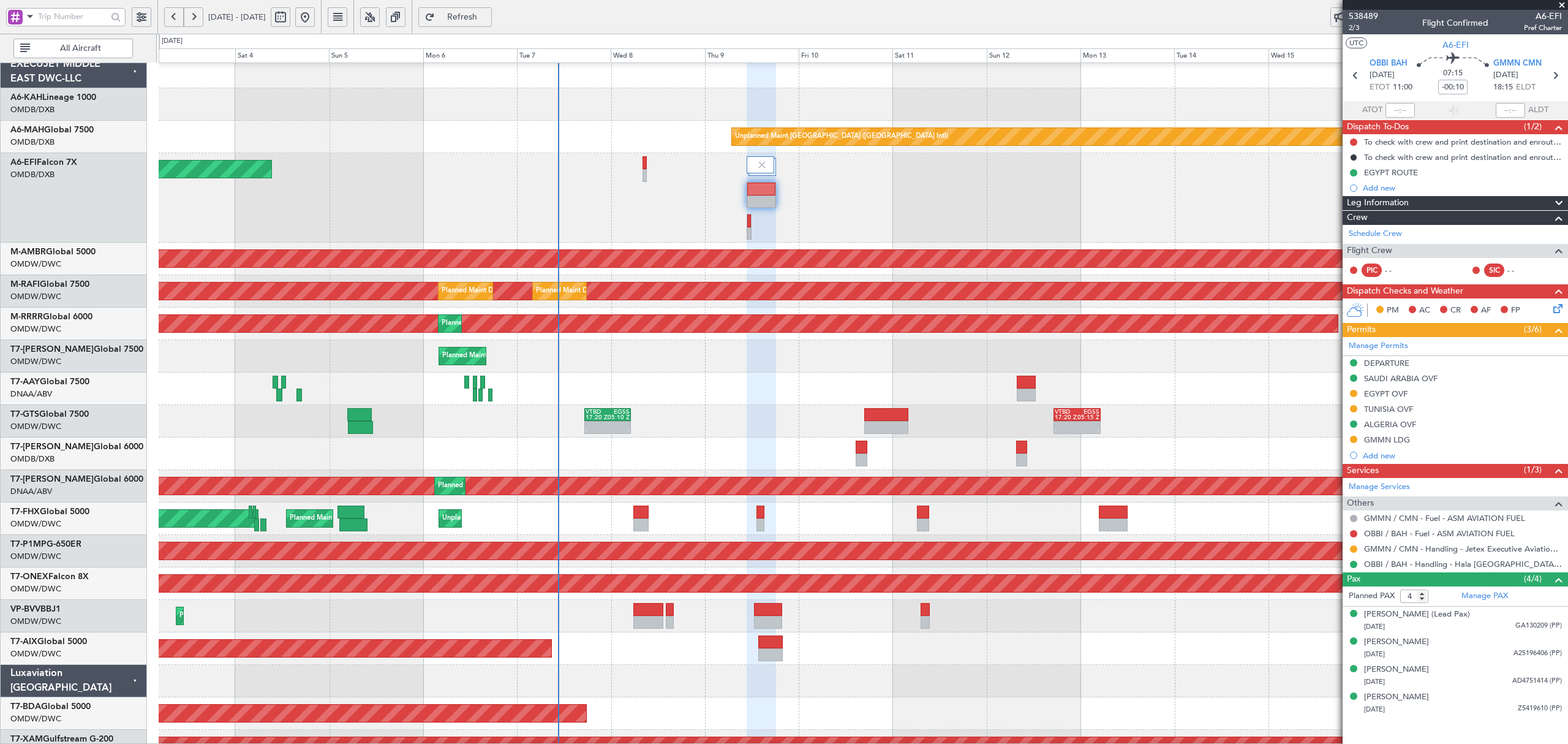
click at [742, 215] on div "AOG Maint [GEOGRAPHIC_DATA] (Dubai Intl)" at bounding box center [863, 198] width 1409 height 90
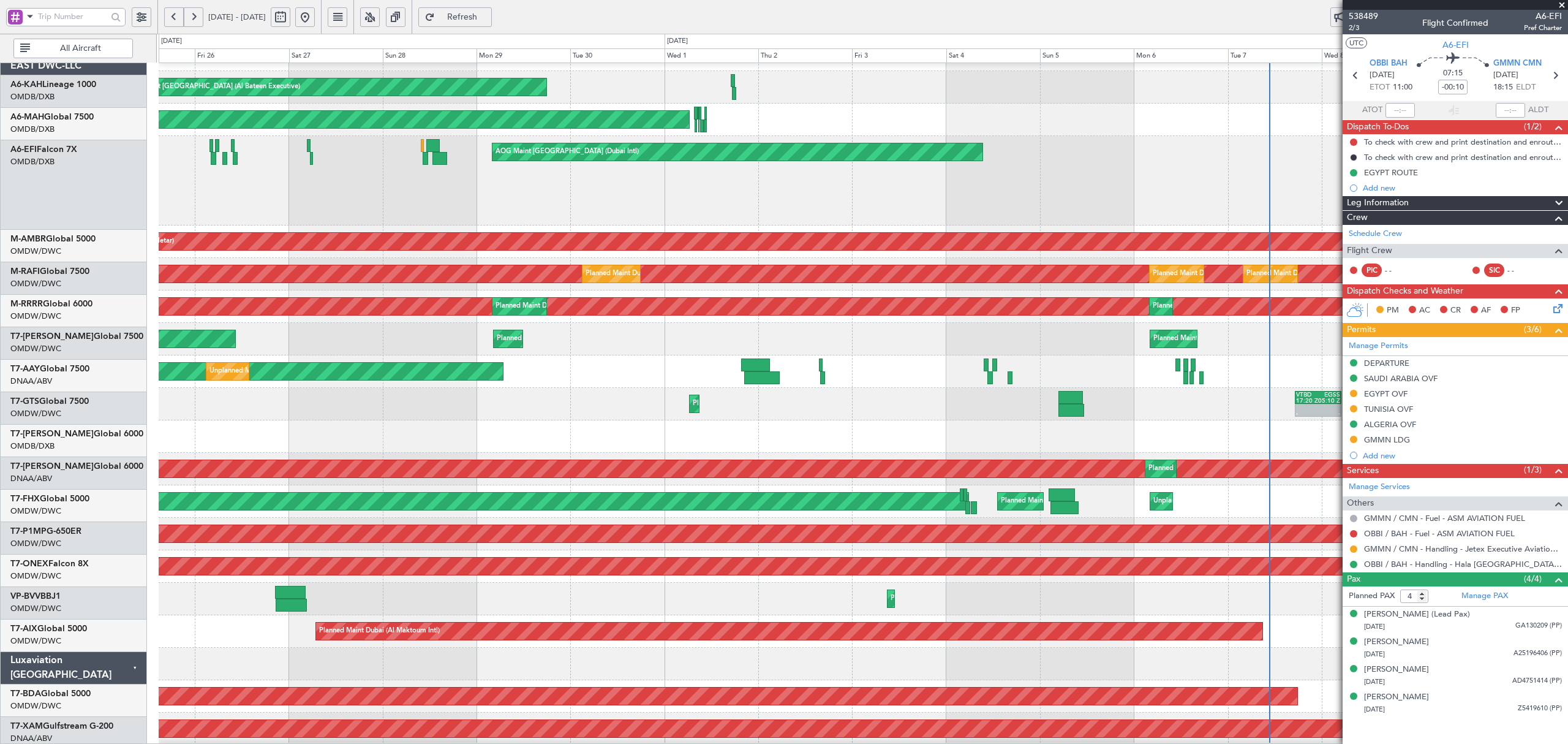
click at [718, 204] on div "AOG Maint [GEOGRAPHIC_DATA] (Dubai Intl) AOG Maint [GEOGRAPHIC_DATA] (Dubai Int…" at bounding box center [863, 181] width 1409 height 90
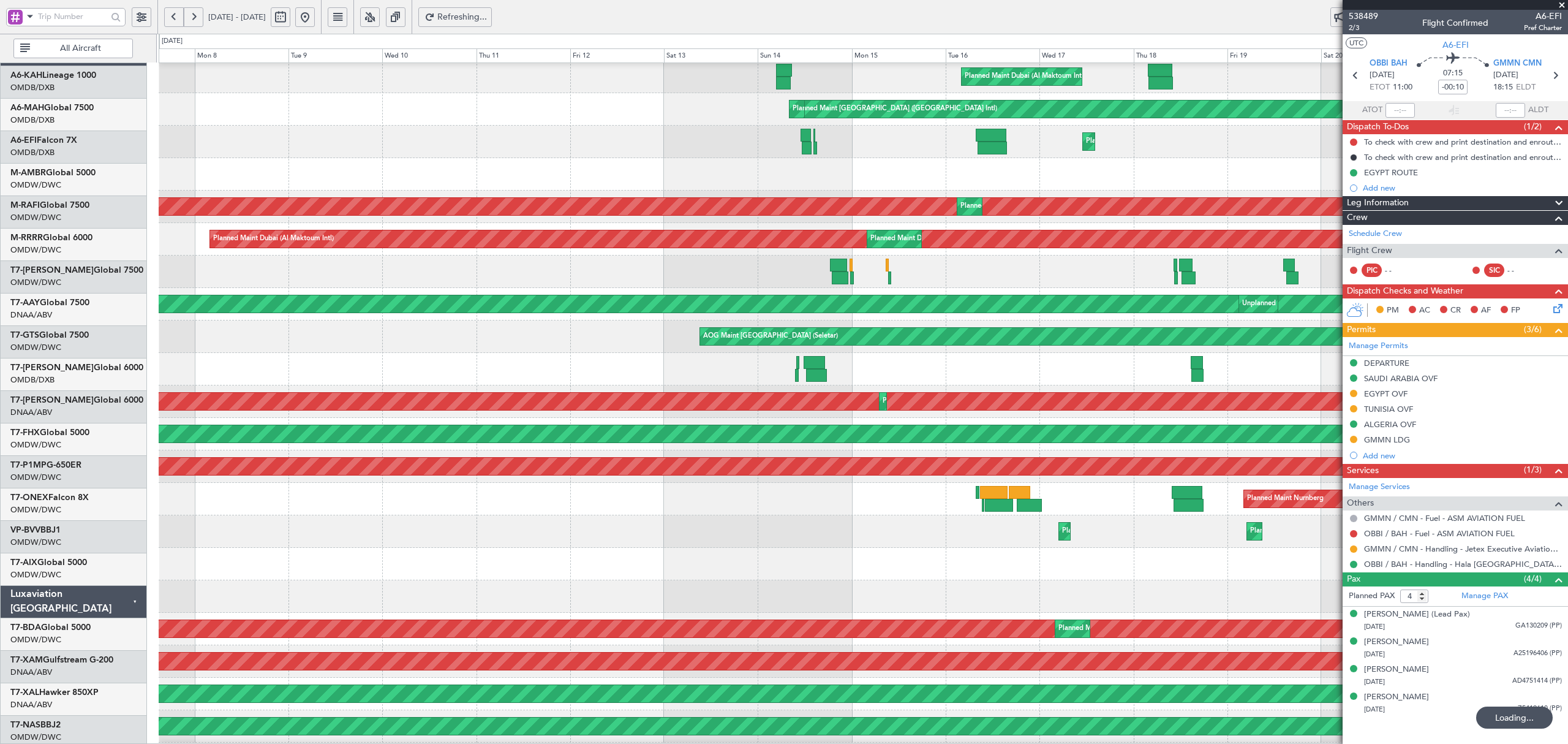
scroll to position [38, 0]
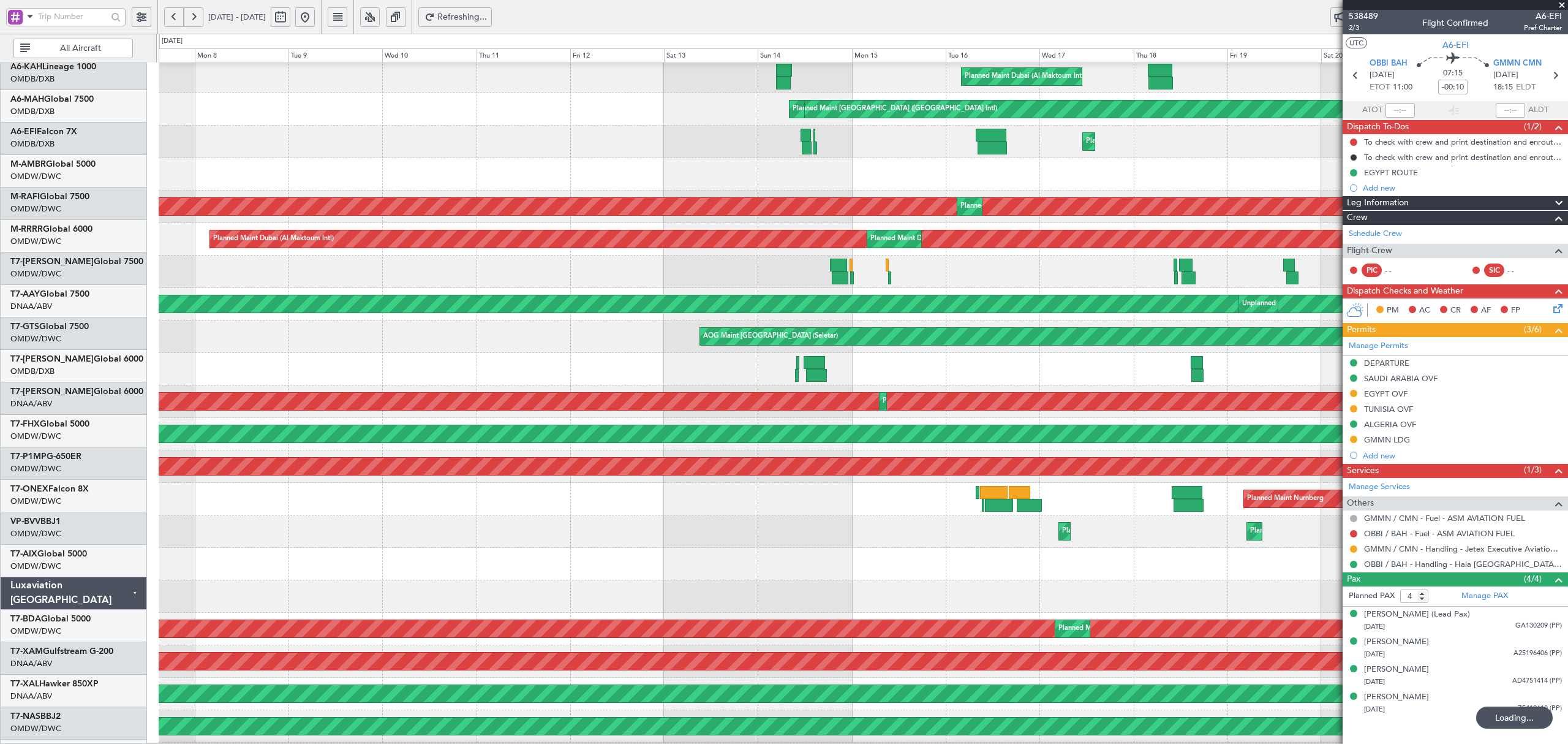
click at [1154, 225] on div "Planned Maint Dubai (Al Maktoum Intl) Planned Maint [GEOGRAPHIC_DATA] (Al Makto…" at bounding box center [863, 239] width 1409 height 32
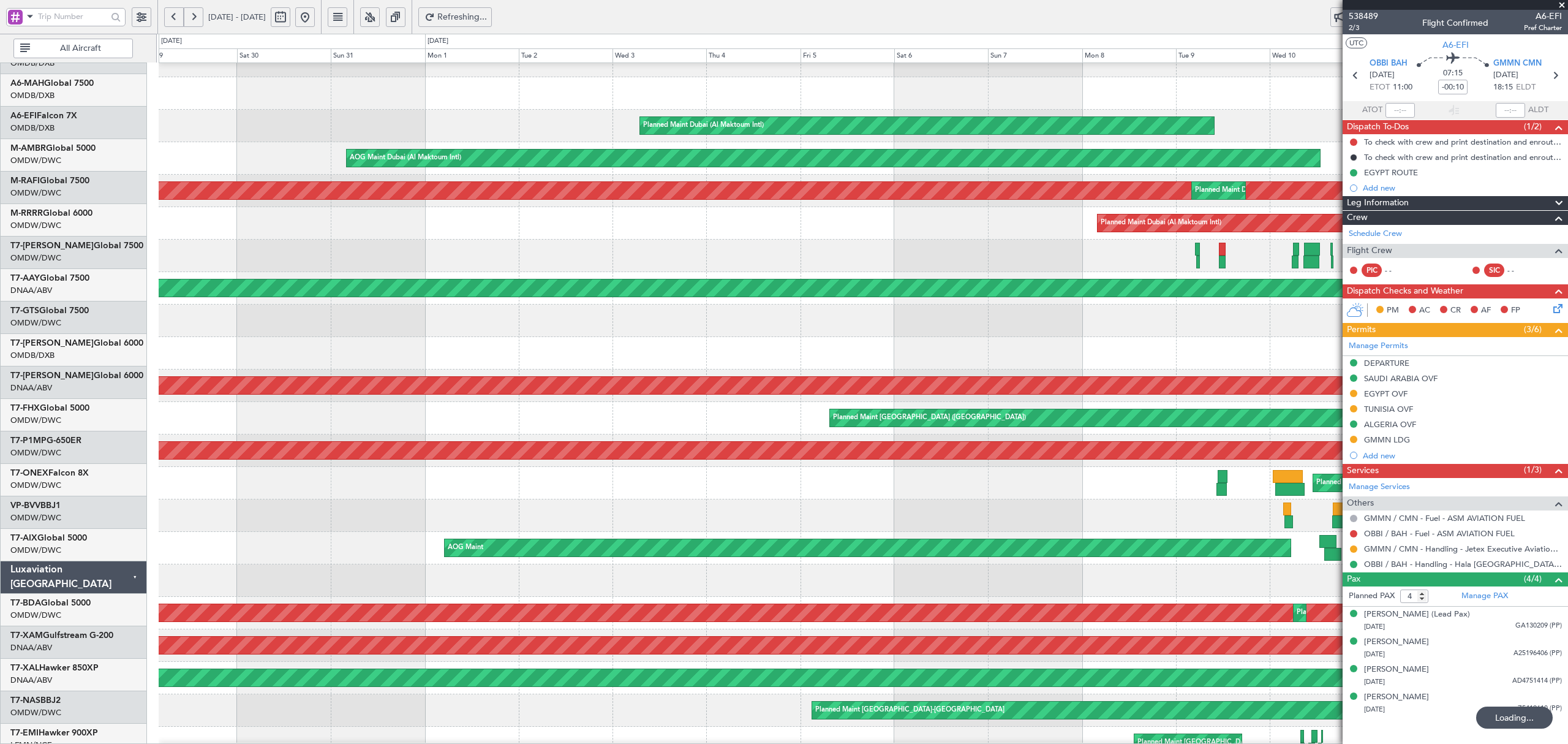
click at [1209, 145] on div "AOG Maint Dubai (Al Maktoum Intl)" at bounding box center [863, 158] width 1409 height 32
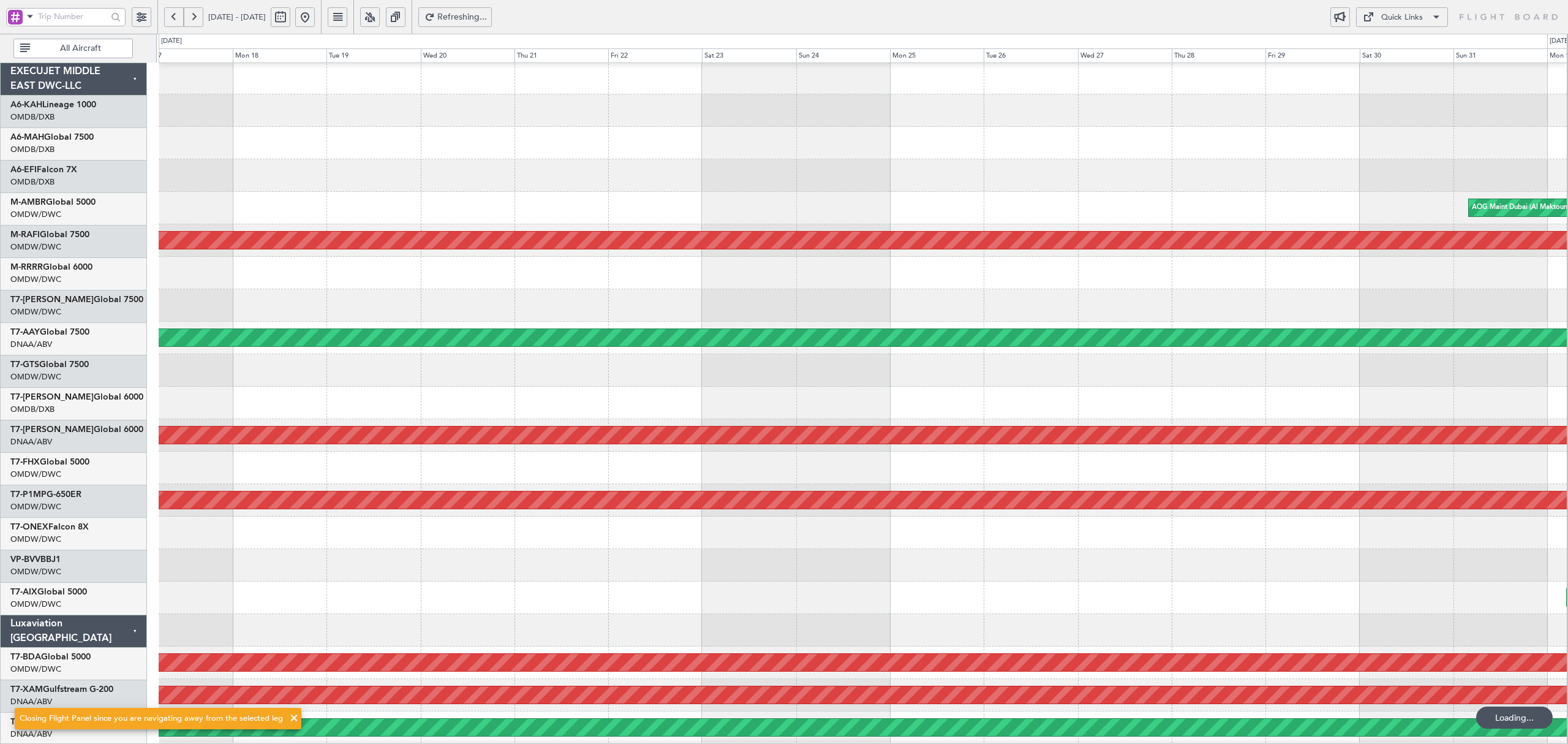
scroll to position [1, 0]
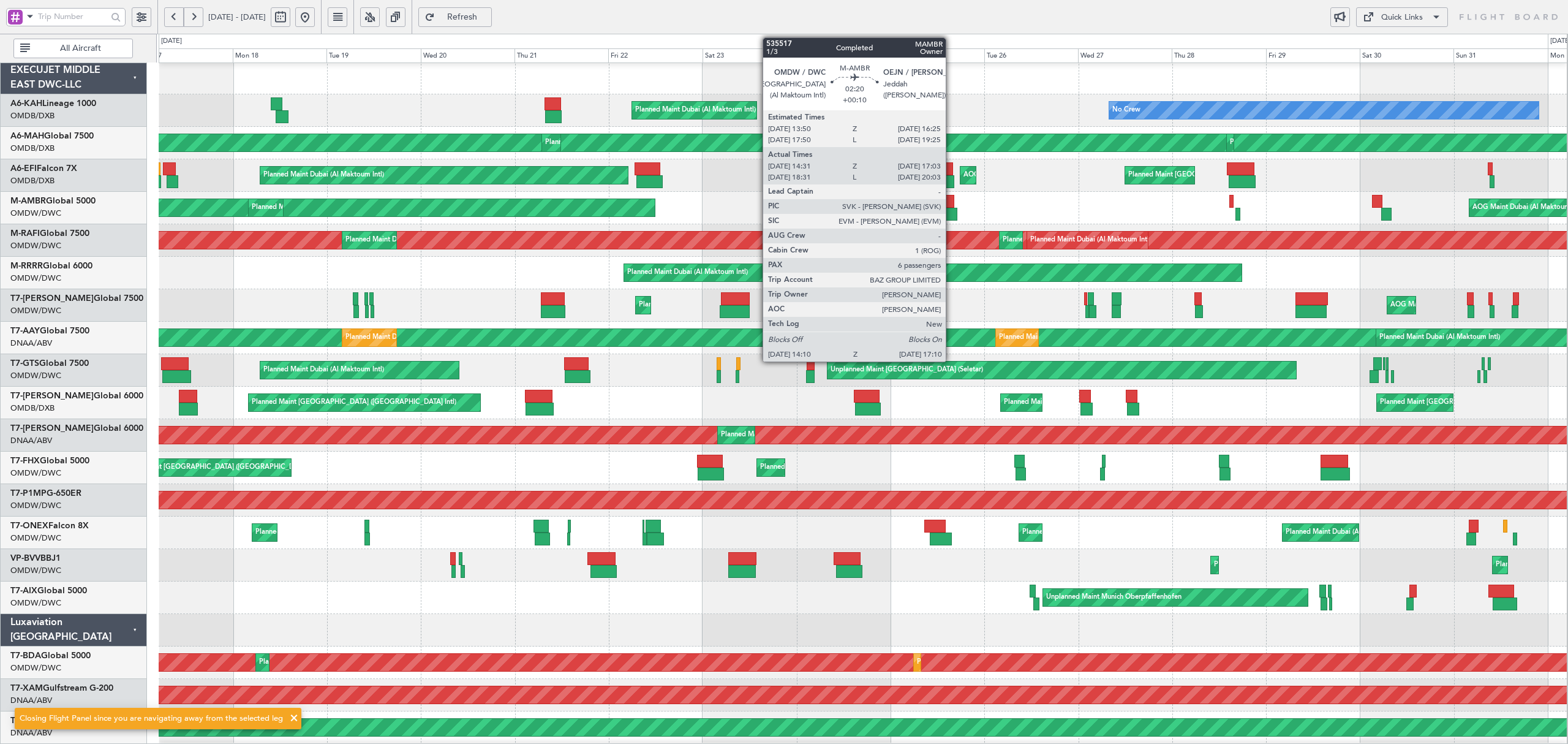
click at [951, 211] on div at bounding box center [951, 214] width 12 height 13
